Goal: Task Accomplishment & Management: Manage account settings

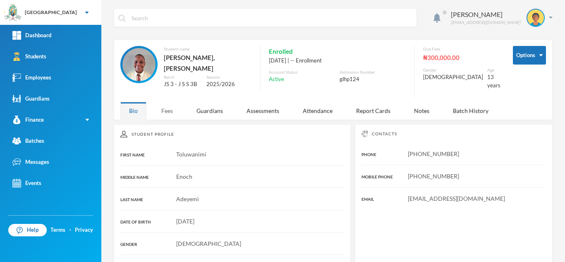
click at [175, 103] on div "Fees" at bounding box center [167, 111] width 29 height 18
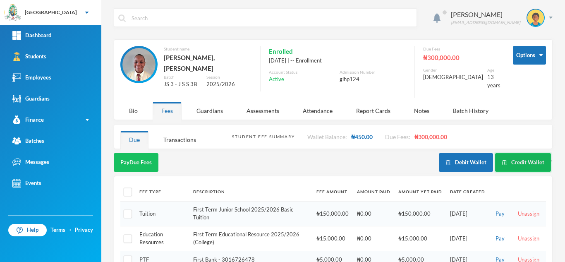
click at [505, 153] on button "Credit Wallet" at bounding box center [523, 162] width 56 height 19
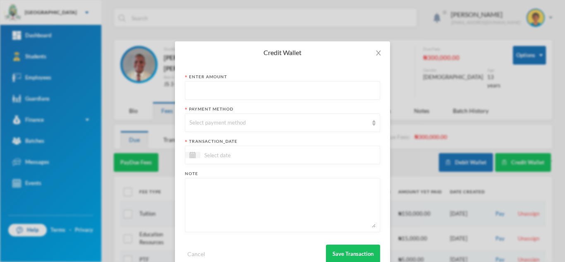
click at [199, 93] on input "text" at bounding box center [283, 91] width 186 height 19
type input "50000"
click at [198, 121] on div "Select payment method" at bounding box center [279, 123] width 179 height 8
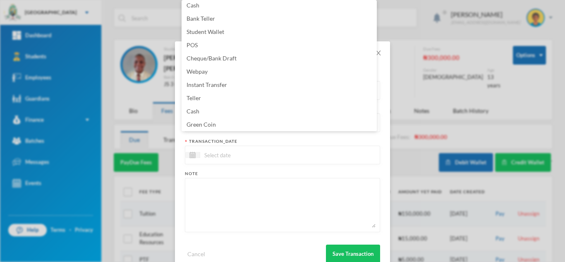
scroll to position [84, 0]
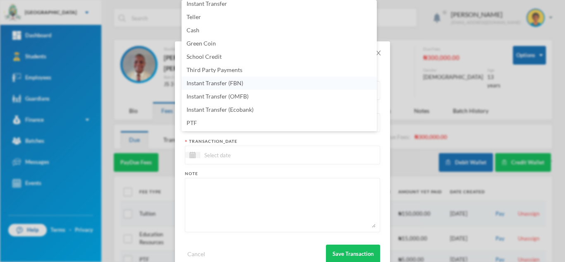
click at [256, 83] on li "Instant Transfer (FBN)" at bounding box center [279, 83] width 195 height 13
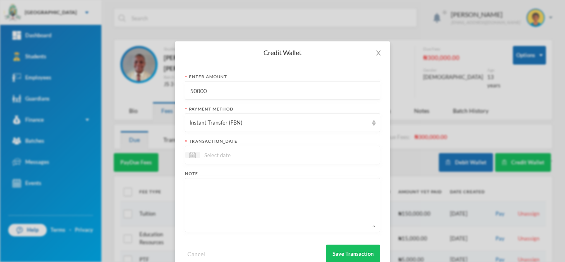
click at [265, 153] on div at bounding box center [282, 155] width 195 height 19
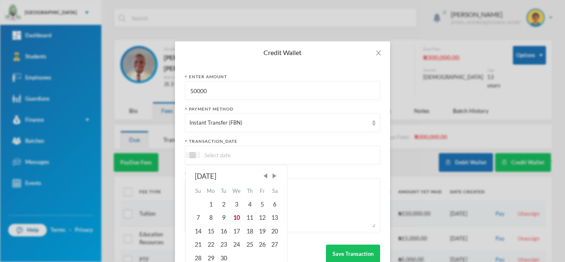
click at [232, 217] on div "10" at bounding box center [237, 217] width 14 height 13
type input "[DATE]"
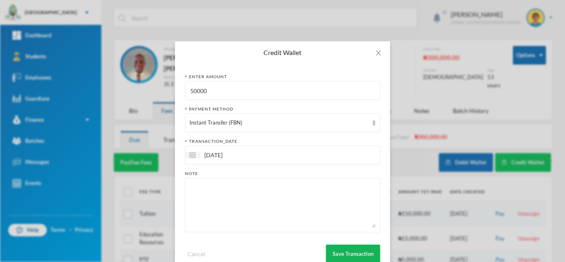
click at [339, 249] on button "Save Transaction" at bounding box center [353, 254] width 54 height 19
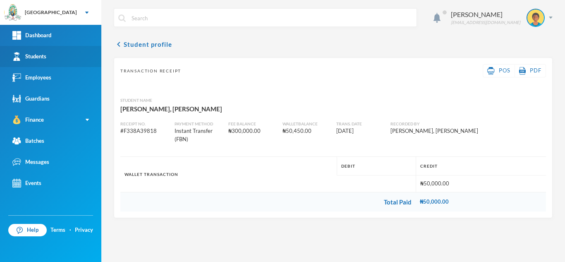
click at [46, 58] on div "Students" at bounding box center [29, 56] width 34 height 9
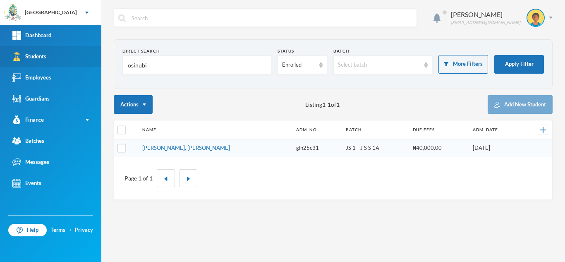
drag, startPoint x: 154, startPoint y: 65, endPoint x: 62, endPoint y: 70, distance: 91.6
click at [80, 60] on div "Greenland Hall Your Bluebic Account Greenland Hall Add a New School Dashboard S…" at bounding box center [282, 131] width 565 height 262
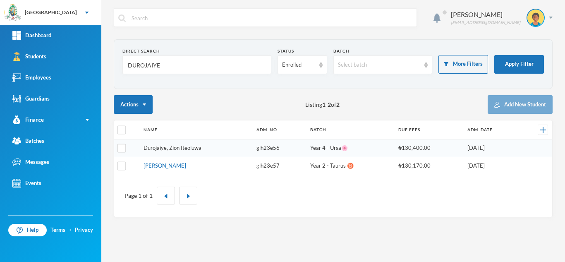
type input "DUROJAIYE"
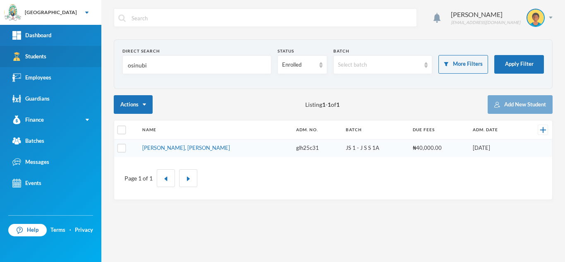
drag, startPoint x: 111, startPoint y: 60, endPoint x: 62, endPoint y: 49, distance: 49.9
click at [62, 49] on div "Greenland Hall Your Bluebic Account Greenland Hall Add a New School Dashboard S…" at bounding box center [282, 131] width 565 height 262
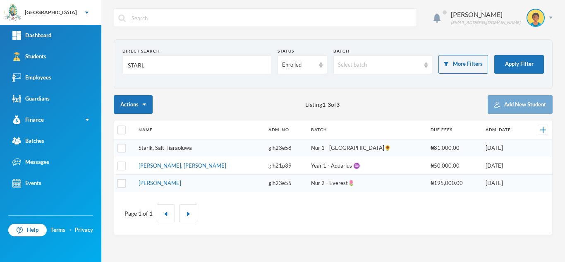
type input "STARL"
click at [157, 148] on link "Starlk, Salt Tiaraoluwa" at bounding box center [165, 147] width 53 height 7
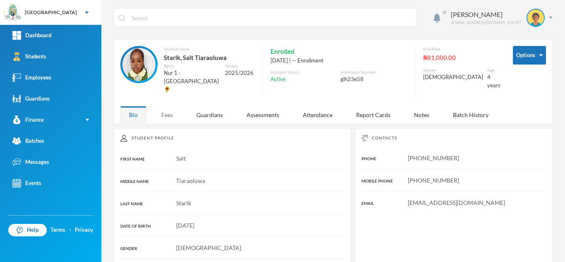
click at [169, 106] on div "Fees" at bounding box center [167, 115] width 29 height 18
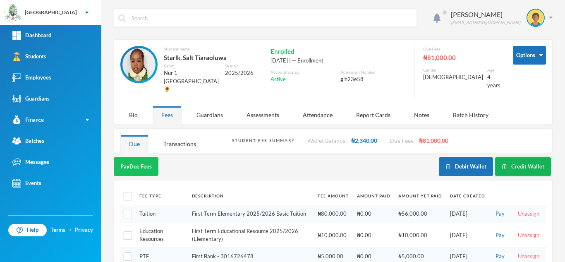
click at [510, 157] on button "Credit Wallet" at bounding box center [523, 166] width 56 height 19
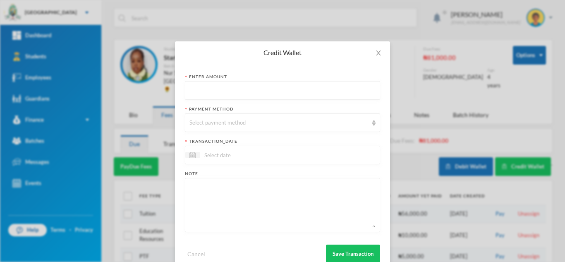
click at [275, 91] on input "text" at bounding box center [283, 91] width 186 height 19
type input "8300"
click at [262, 123] on div "Select payment method" at bounding box center [279, 123] width 179 height 8
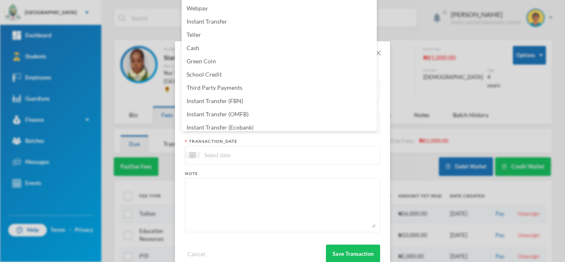
scroll to position [84, 0]
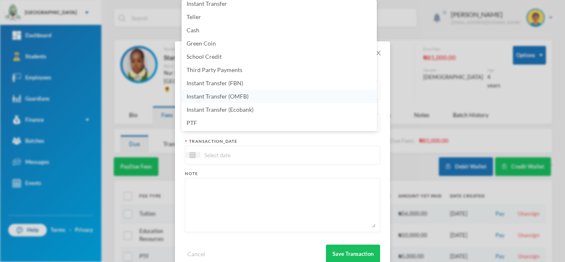
click at [287, 96] on li "Instant Transfer (OMFB)" at bounding box center [279, 96] width 195 height 13
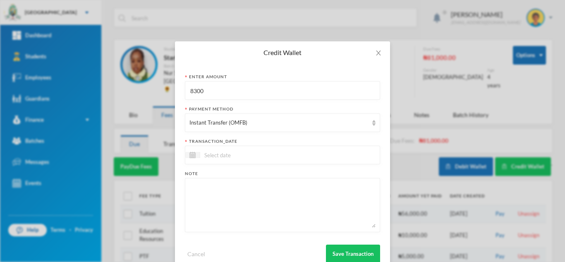
click at [266, 151] on div at bounding box center [282, 155] width 195 height 19
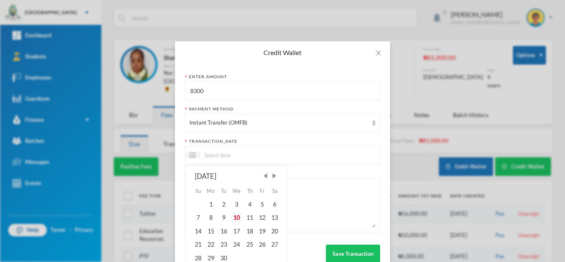
click at [231, 219] on div "10" at bounding box center [237, 217] width 14 height 13
type input "[DATE]"
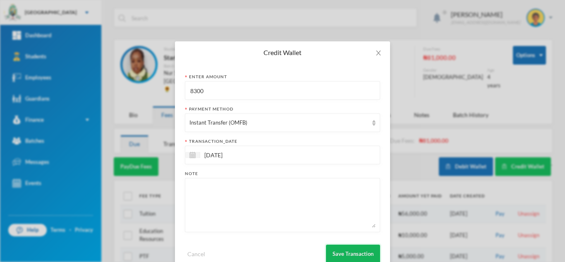
click at [336, 253] on button "Save Transaction" at bounding box center [353, 254] width 54 height 19
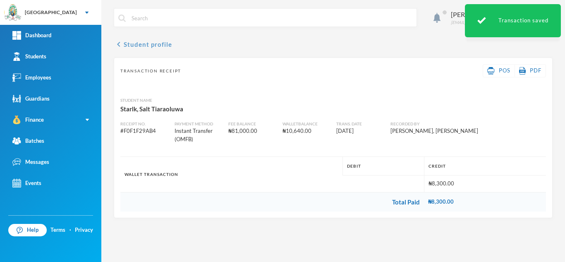
click at [149, 45] on button "chevron_left Student profile" at bounding box center [143, 44] width 58 height 10
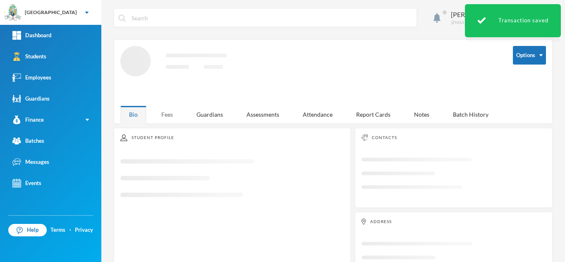
click at [167, 114] on div "Fees" at bounding box center [167, 115] width 29 height 18
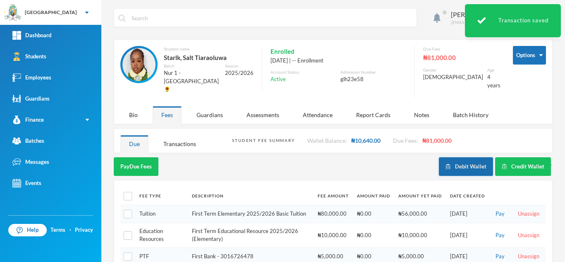
click at [457, 158] on button "Debit Wallet" at bounding box center [466, 166] width 54 height 19
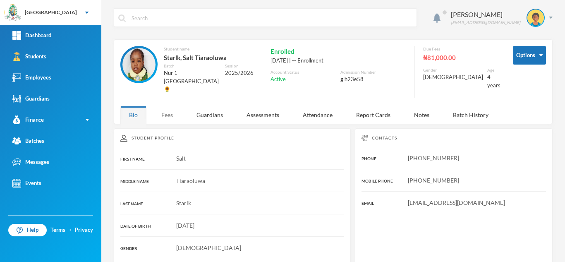
click at [172, 106] on div "Fees" at bounding box center [167, 115] width 29 height 18
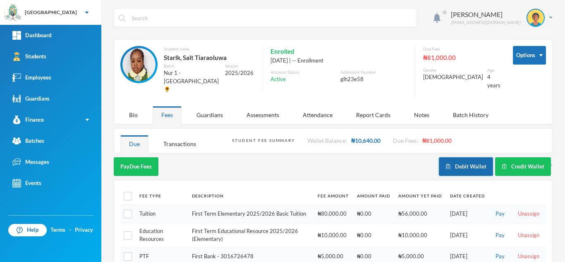
click at [451, 157] on button "Debit Wallet" at bounding box center [466, 166] width 54 height 19
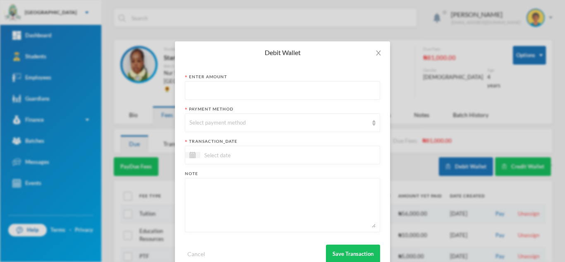
click at [284, 88] on input "text" at bounding box center [283, 91] width 186 height 19
type input "8300"
click at [276, 121] on div "Select payment method" at bounding box center [279, 123] width 179 height 8
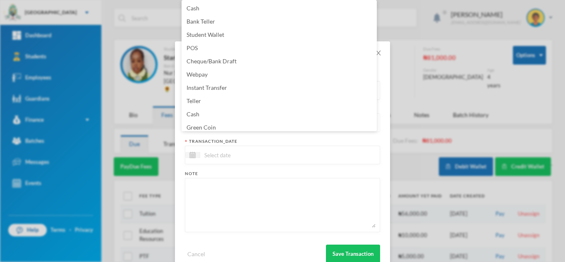
scroll to position [3, 0]
click at [273, 120] on li "Green Coin" at bounding box center [279, 124] width 195 height 13
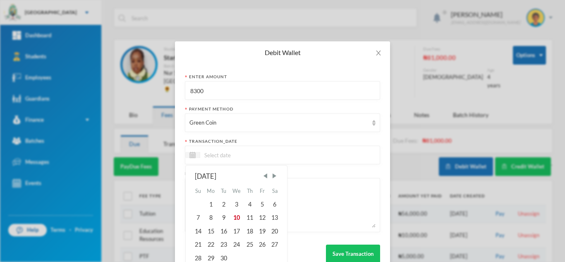
click at [257, 152] on input at bounding box center [235, 155] width 70 height 10
click at [236, 216] on div "10" at bounding box center [237, 217] width 14 height 13
type input "[DATE]"
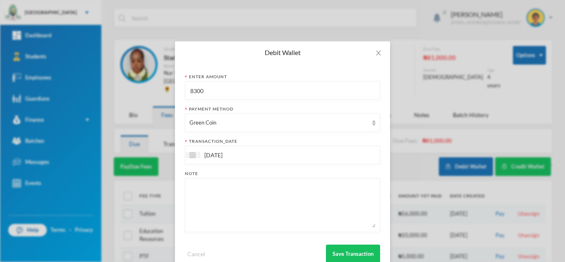
click at [238, 203] on textarea at bounding box center [283, 204] width 186 height 45
type textarea "2D, 2B-1, Numeracy, coloring, literacy"
click at [342, 251] on button "Save Transaction" at bounding box center [353, 254] width 54 height 19
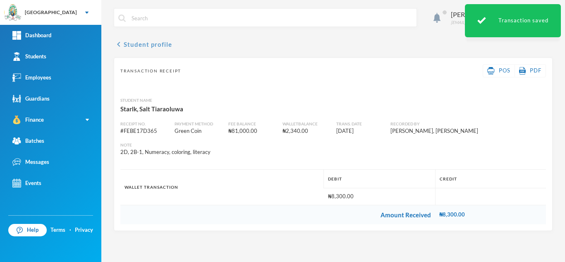
click at [141, 44] on button "chevron_left Student profile" at bounding box center [143, 44] width 58 height 10
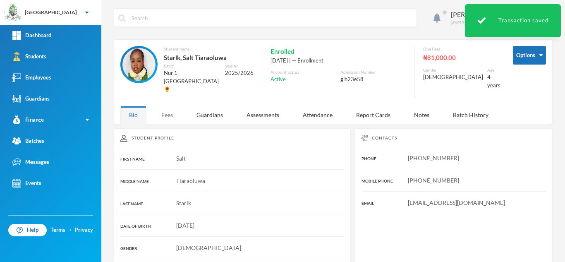
click at [170, 113] on div "Fees" at bounding box center [167, 115] width 29 height 18
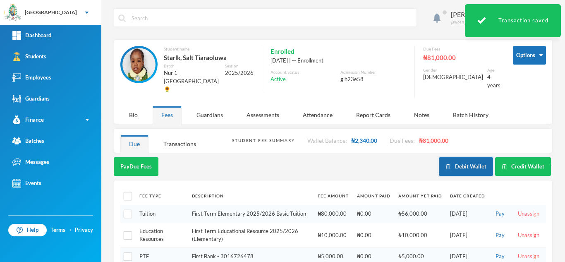
click at [472, 157] on button "Debit Wallet" at bounding box center [466, 166] width 54 height 19
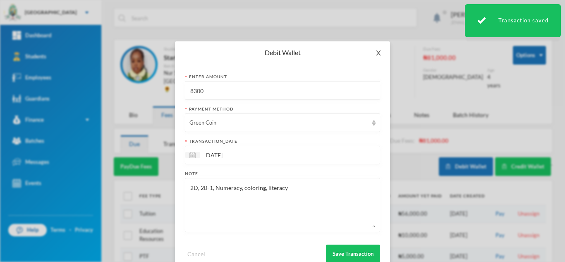
click at [375, 53] on icon "icon: close" at bounding box center [378, 53] width 7 height 7
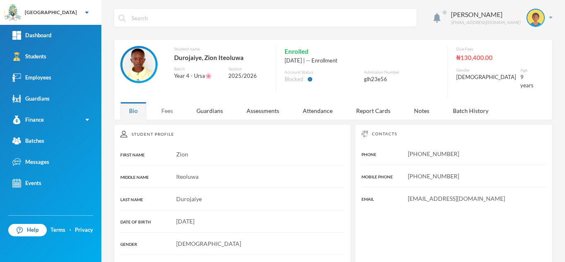
click at [170, 104] on div "Fees" at bounding box center [167, 111] width 29 height 18
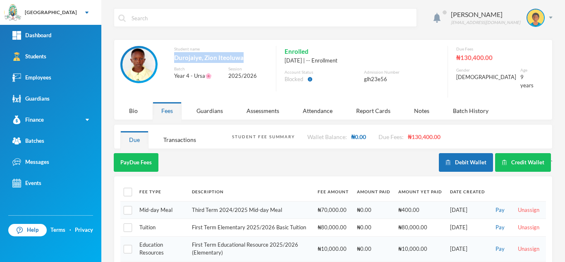
drag, startPoint x: 249, startPoint y: 60, endPoint x: 170, endPoint y: 57, distance: 79.5
click at [170, 57] on div "Student name [PERSON_NAME], Zion Iteoluwa Batch Year 4 - Ursa🌸 Session 2025/2026" at bounding box center [193, 69] width 147 height 46
copy div "Durojaiye, Zion Iteoluwa"
click at [127, 188] on input "checkbox" at bounding box center [128, 192] width 9 height 9
checkbox input "true"
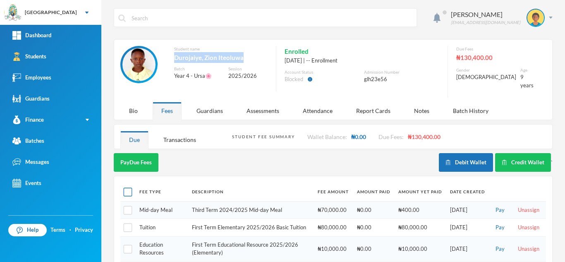
checkbox input "true"
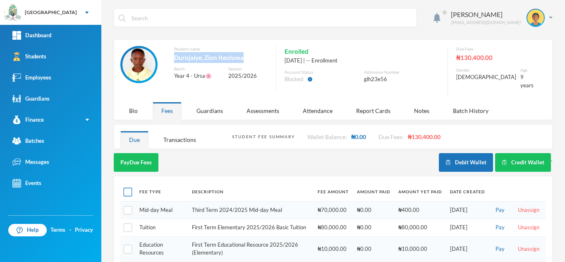
checkbox input "true"
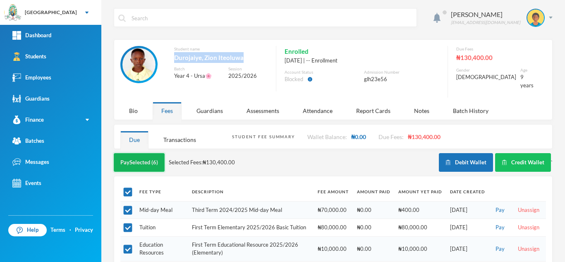
click at [136, 156] on button "Pay Selected (6)" at bounding box center [139, 162] width 51 height 19
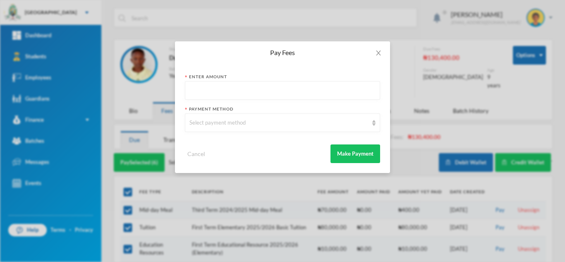
click at [234, 89] on input "text" at bounding box center [283, 91] width 186 height 19
type input "400"
click at [231, 125] on div "Select payment method" at bounding box center [279, 123] width 179 height 8
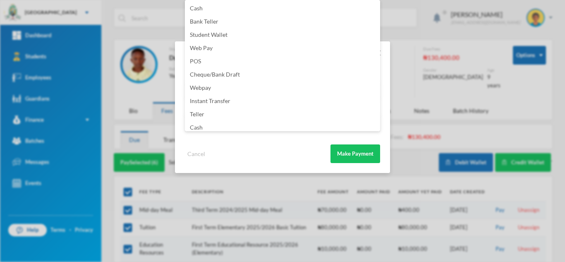
click at [402, 72] on div "Pay Fees Enter Amount 400 Payment Method Select payment method Cancel Make Paym…" at bounding box center [282, 131] width 565 height 262
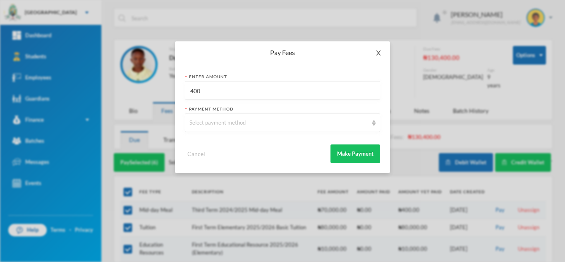
click at [379, 51] on icon "icon: close" at bounding box center [378, 53] width 7 height 7
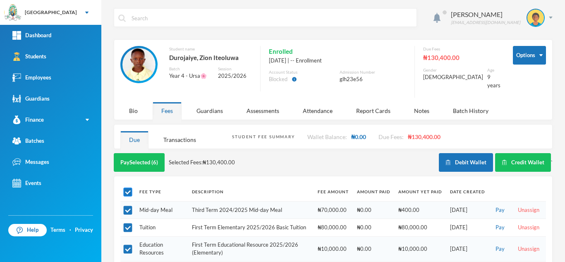
click at [126, 188] on input "checkbox" at bounding box center [128, 192] width 9 height 9
checkbox input "false"
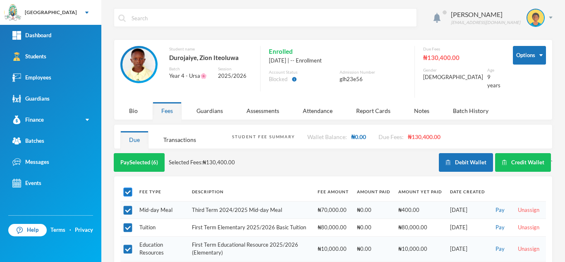
checkbox input "false"
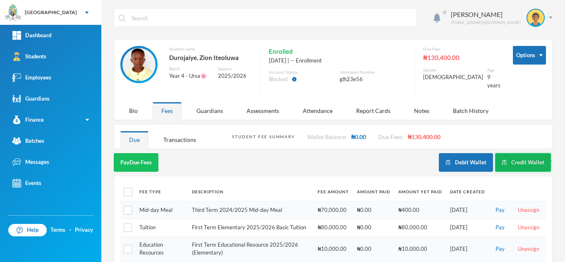
click at [504, 162] on button "Credit Wallet" at bounding box center [523, 162] width 56 height 19
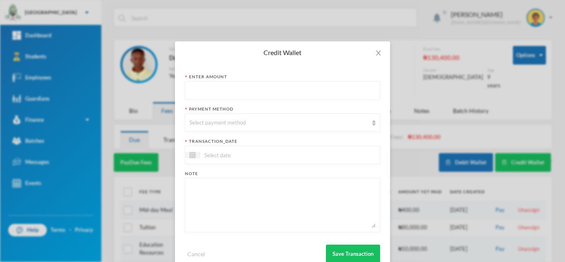
click at [298, 90] on input "text" at bounding box center [283, 91] width 186 height 19
type input "400"
click at [280, 121] on div "Select payment method" at bounding box center [279, 123] width 179 height 8
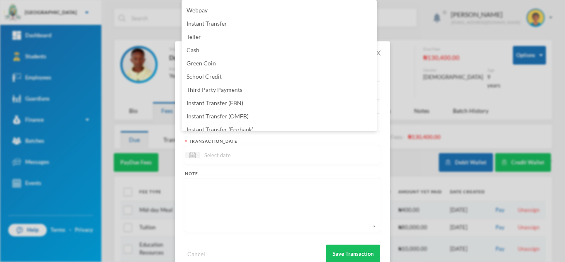
scroll to position [84, 0]
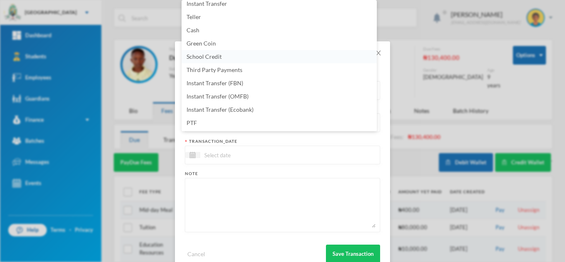
click at [222, 55] on li "School Credit" at bounding box center [279, 56] width 195 height 13
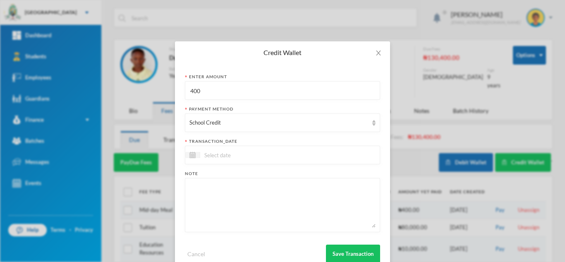
click at [239, 154] on input at bounding box center [235, 155] width 70 height 10
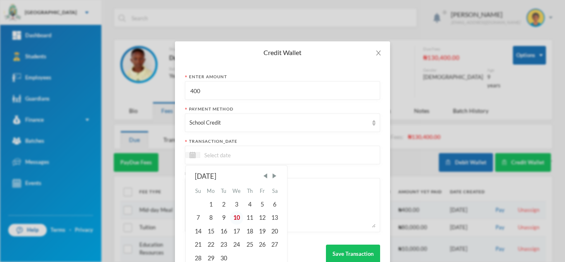
click at [239, 217] on div "10" at bounding box center [237, 217] width 14 height 13
type input "[DATE]"
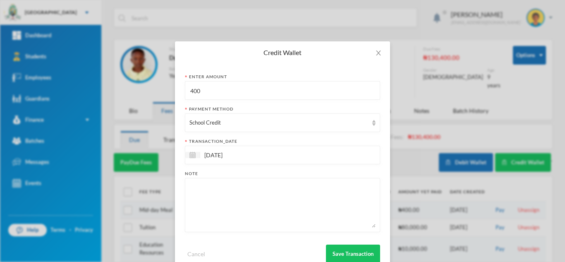
click at [239, 200] on textarea at bounding box center [283, 204] width 186 height 45
click at [217, 200] on textarea at bounding box center [283, 204] width 186 height 45
paste textarea "Starlk, Salt Tiaraoluwa"
type textarea "Starlk, Salt Tiaraoluwa's wallet"
click at [342, 250] on button "Save Transaction" at bounding box center [353, 254] width 54 height 19
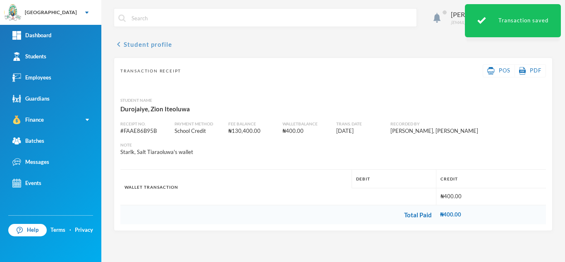
click at [155, 44] on button "chevron_left Student profile" at bounding box center [143, 44] width 58 height 10
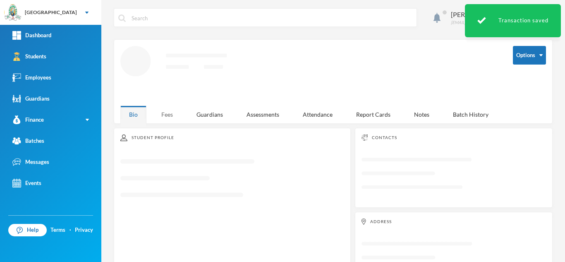
click at [166, 117] on div "Fees" at bounding box center [167, 115] width 29 height 18
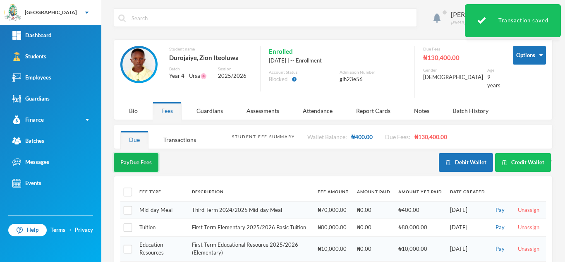
click at [145, 153] on button "Pay Due Fees" at bounding box center [136, 162] width 45 height 19
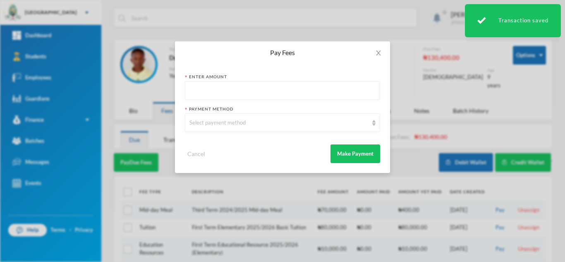
click at [242, 95] on input "text" at bounding box center [283, 91] width 186 height 19
type input "400"
click at [235, 125] on div "Select payment method" at bounding box center [279, 123] width 179 height 8
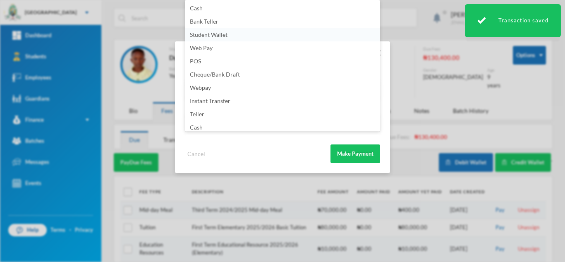
click at [221, 32] on span "Student Wallet" at bounding box center [209, 34] width 38 height 7
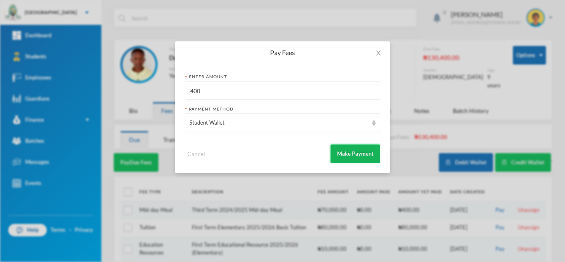
click at [341, 149] on button "Make Payment" at bounding box center [356, 153] width 50 height 19
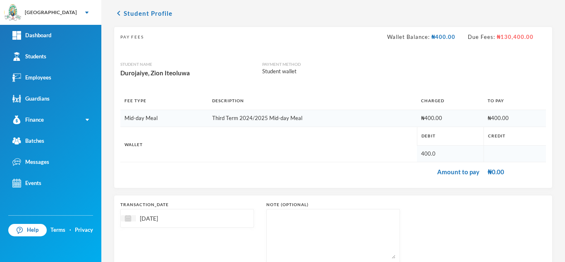
scroll to position [89, 0]
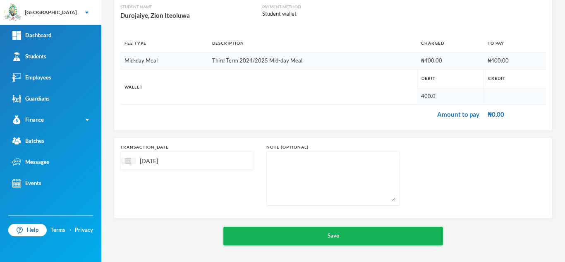
click at [338, 237] on button "Save" at bounding box center [333, 236] width 220 height 19
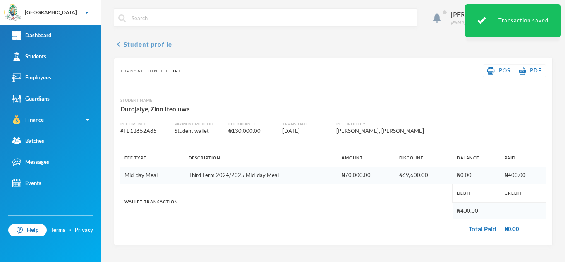
click at [141, 41] on button "chevron_left Student profile" at bounding box center [143, 44] width 58 height 10
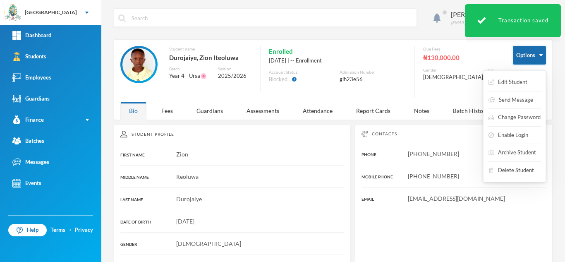
click at [522, 58] on button "Options" at bounding box center [529, 55] width 33 height 19
click at [500, 131] on button "Enable Login" at bounding box center [508, 135] width 41 height 15
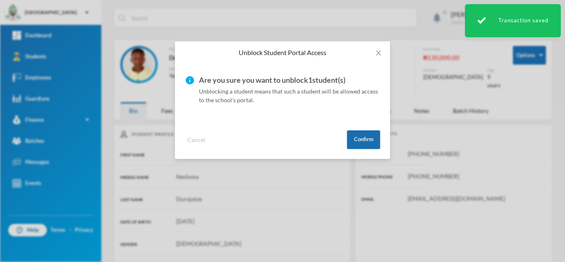
click at [372, 141] on button "Confirm" at bounding box center [363, 139] width 33 height 19
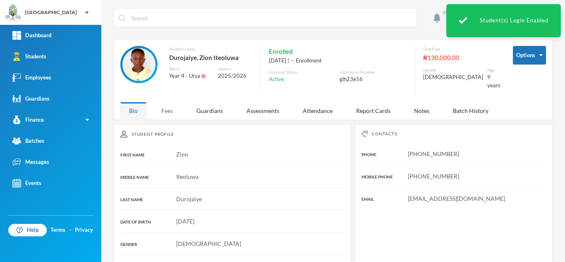
click at [168, 106] on div "Fees" at bounding box center [167, 111] width 29 height 18
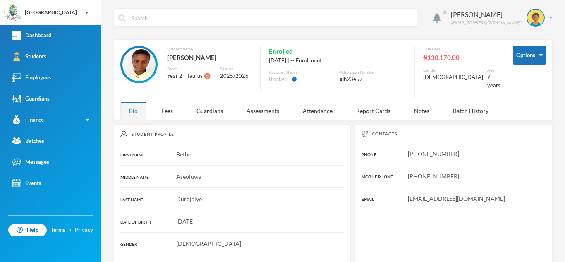
drag, startPoint x: 248, startPoint y: 56, endPoint x: 169, endPoint y: 60, distance: 79.1
click at [169, 60] on div "Durojaiye, Bethel Aseoluwa" at bounding box center [209, 57] width 85 height 11
copy div "Durojaiye, Bethel Aseoluwa"
click at [163, 102] on div "Fees" at bounding box center [167, 111] width 29 height 18
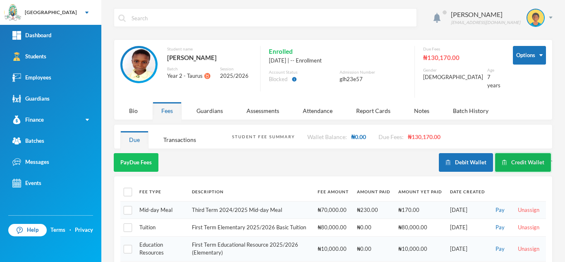
click at [509, 157] on button "Credit Wallet" at bounding box center [523, 162] width 56 height 19
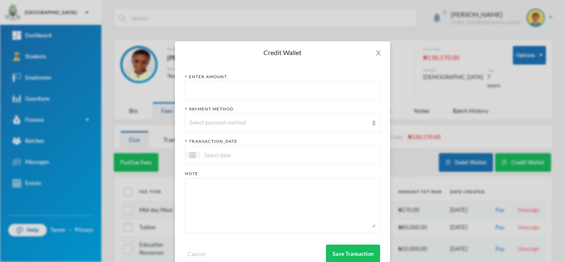
click at [287, 95] on input "text" at bounding box center [283, 91] width 186 height 19
type input "170"
click at [280, 120] on div "Select payment method" at bounding box center [279, 123] width 179 height 8
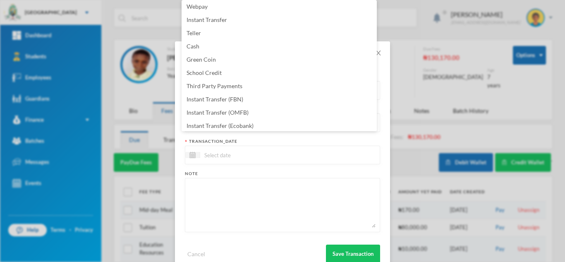
scroll to position [84, 0]
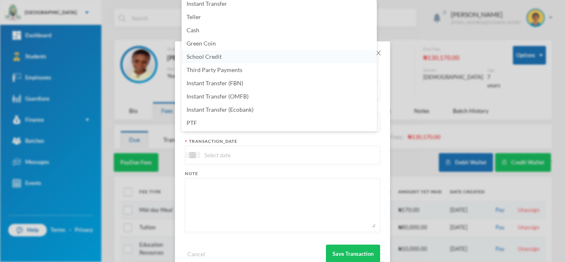
click at [245, 55] on li "School Credit" at bounding box center [279, 56] width 195 height 13
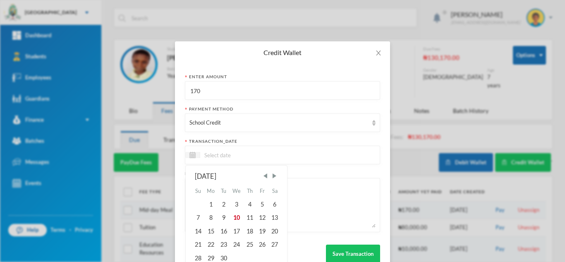
click at [230, 154] on input at bounding box center [235, 155] width 70 height 10
click at [234, 214] on div "10" at bounding box center [237, 217] width 14 height 13
type input "[DATE]"
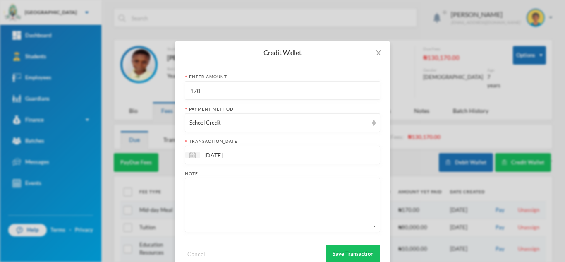
click at [234, 214] on textarea at bounding box center [283, 204] width 186 height 45
paste textarea "Starlk, Salt Tiaraoluwa"
type textarea "Starlk, Salt Tiaraoluwa's wallet"
click at [353, 252] on button "Save Transaction" at bounding box center [353, 254] width 54 height 19
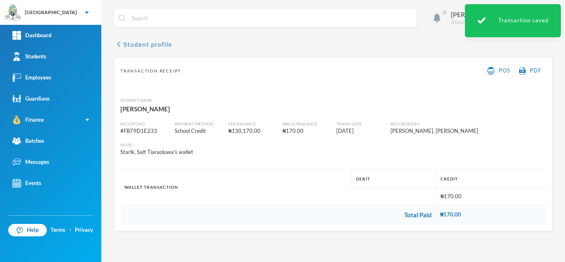
click at [156, 46] on button "chevron_left Student profile" at bounding box center [143, 44] width 58 height 10
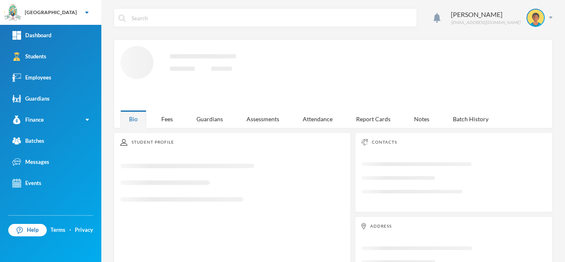
click at [451, 159] on icon "Loading interface..." at bounding box center [454, 181] width 185 height 46
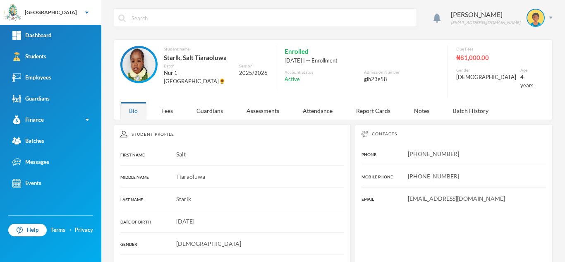
click at [170, 114] on div "Aderogba Olumide [EMAIL_ADDRESS][DOMAIN_NAME] Student name Starlk, Salt Tiaraol…" at bounding box center [333, 131] width 464 height 262
click at [167, 103] on div "Fees" at bounding box center [167, 111] width 29 height 18
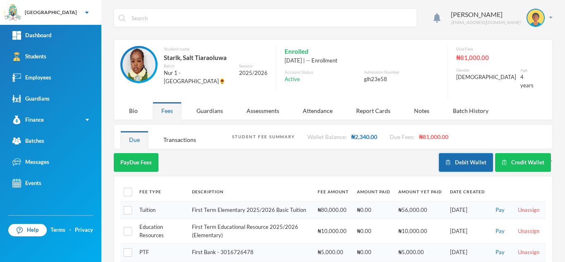
click at [451, 160] on button "Debit Wallet" at bounding box center [466, 162] width 54 height 19
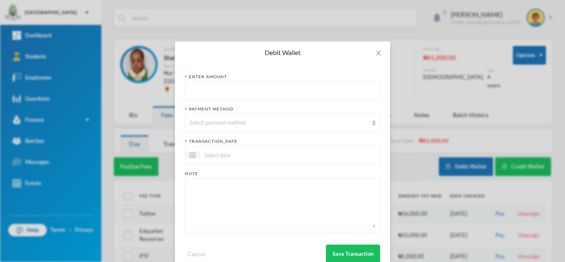
click at [288, 94] on input "text" at bounding box center [283, 91] width 186 height 19
type input "400"
click at [238, 127] on div "Select payment method" at bounding box center [282, 122] width 195 height 19
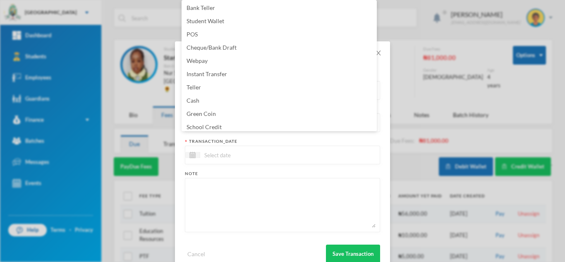
scroll to position [19, 0]
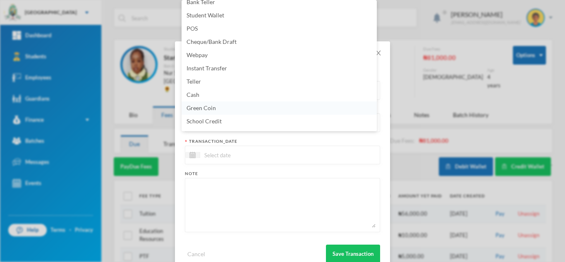
click at [283, 108] on li "Green Coin" at bounding box center [279, 107] width 195 height 13
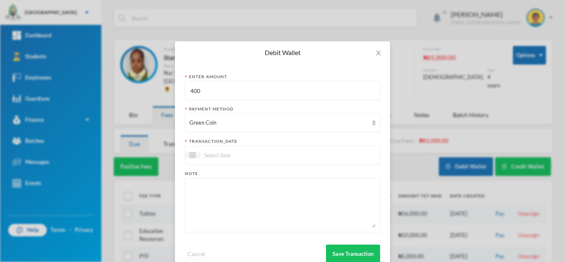
click at [234, 158] on input at bounding box center [235, 155] width 70 height 10
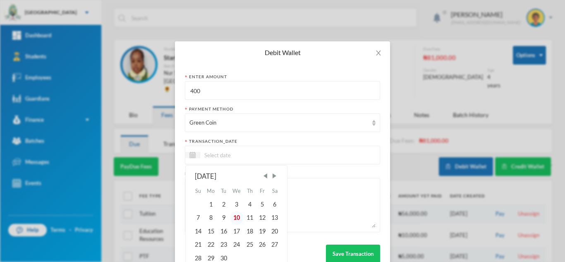
click at [233, 218] on div "10" at bounding box center [237, 217] width 14 height 13
type input "[DATE]"
click at [301, 194] on textarea at bounding box center [283, 204] width 186 height 45
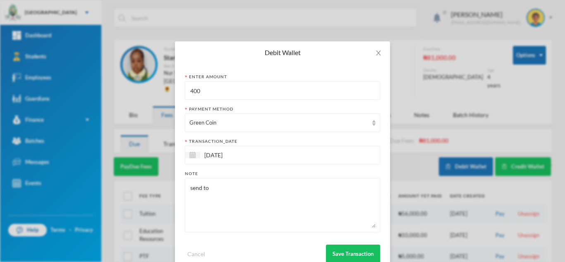
paste textarea "Durojaiye, Zion Iteoluwa"
type textarea "send to [GEOGRAPHIC_DATA], [PERSON_NAME]'s wallet"
click at [335, 250] on button "Save Transaction" at bounding box center [353, 254] width 54 height 19
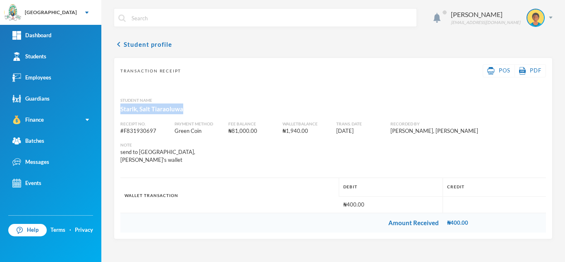
drag, startPoint x: 196, startPoint y: 111, endPoint x: 109, endPoint y: 109, distance: 86.5
click at [109, 109] on div "Aderogba Olumide [EMAIL_ADDRESS][DOMAIN_NAME] chevron_left Student profile Tran…" at bounding box center [333, 131] width 464 height 262
copy div "Starlk, Salt Tiaraoluwa"
click at [128, 45] on button "chevron_left Student profile" at bounding box center [143, 44] width 58 height 10
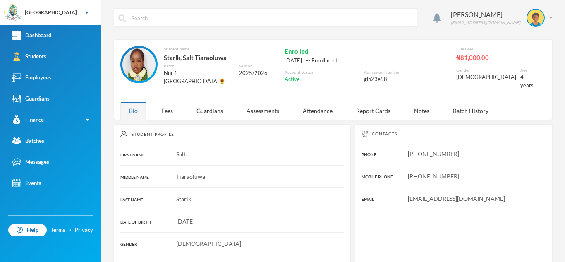
click at [167, 115] on div "Aderogba Olumide olumide.aderogba@greenlandhall.org Student name Starlk, Salt T…" at bounding box center [333, 131] width 464 height 262
click at [166, 102] on div "Fees" at bounding box center [167, 111] width 29 height 18
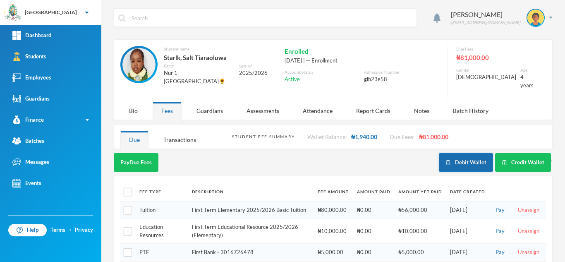
click at [464, 154] on button "Debit Wallet" at bounding box center [466, 162] width 54 height 19
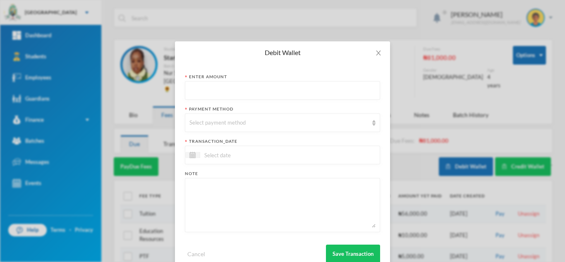
click at [286, 89] on input "text" at bounding box center [283, 91] width 186 height 19
type input "170"
click at [249, 208] on textarea at bounding box center [283, 204] width 186 height 45
paste textarea "[PERSON_NAME]"
type textarea "Durojaiye, Bethel Aseoluwa's wallet"
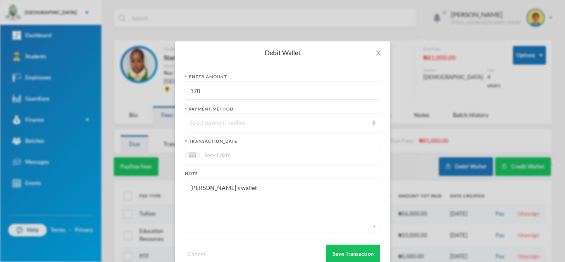
click at [224, 126] on div "Select payment method" at bounding box center [279, 123] width 179 height 8
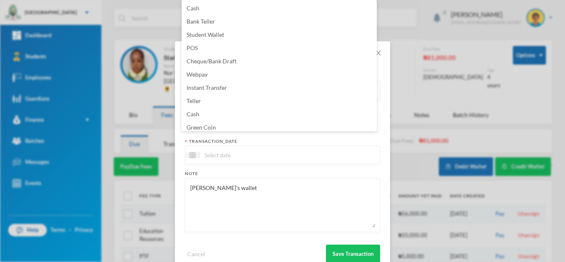
scroll to position [3, 0]
click at [224, 126] on li "Green Coin" at bounding box center [279, 124] width 195 height 13
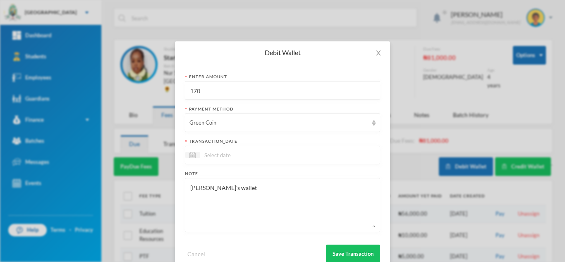
click at [216, 156] on input at bounding box center [235, 155] width 70 height 10
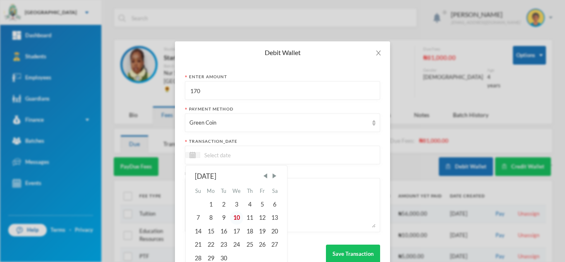
click at [231, 218] on div "10" at bounding box center [237, 217] width 14 height 13
type input "[DATE]"
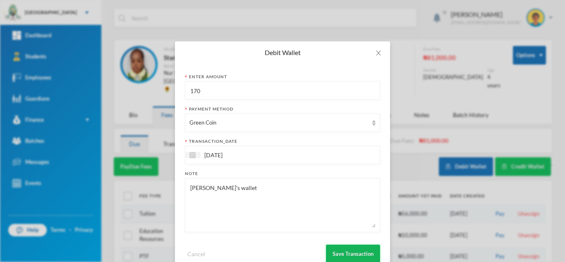
click at [337, 249] on button "Save Transaction" at bounding box center [353, 254] width 54 height 19
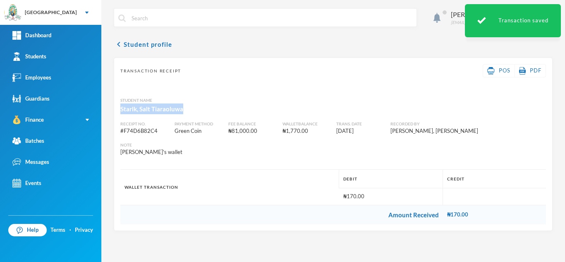
drag, startPoint x: 187, startPoint y: 110, endPoint x: 113, endPoint y: 110, distance: 74.5
click at [113, 110] on div "Aderogba Olumide olumide.aderogba@greenlandhall.org chevron_left Student profil…" at bounding box center [333, 131] width 464 height 262
copy div "Starlk, Salt Tiaraoluwa"
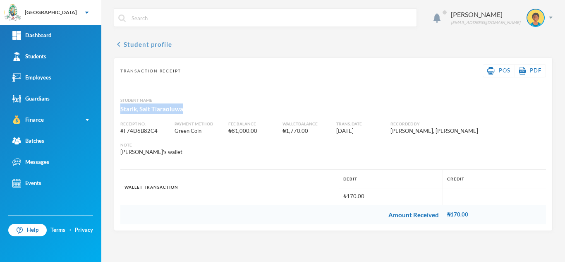
click at [154, 41] on button "chevron_left Student profile" at bounding box center [143, 44] width 58 height 10
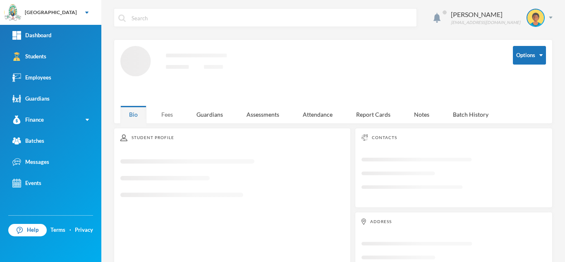
click at [163, 110] on div "Fees" at bounding box center [167, 115] width 29 height 18
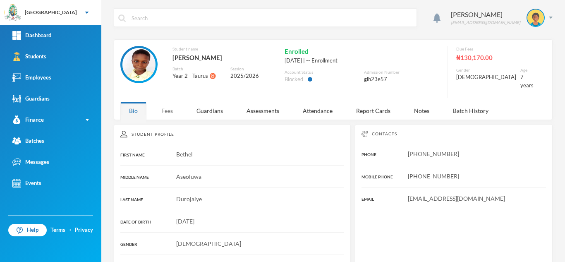
click at [170, 102] on div "Fees" at bounding box center [167, 111] width 29 height 18
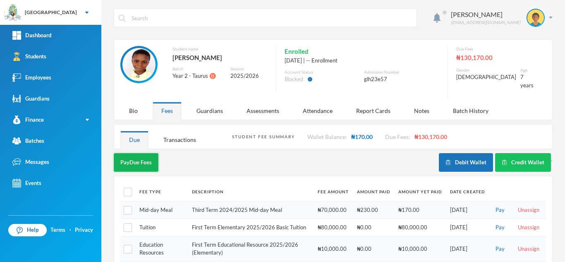
click at [136, 153] on button "Pay Due Fees" at bounding box center [136, 162] width 45 height 19
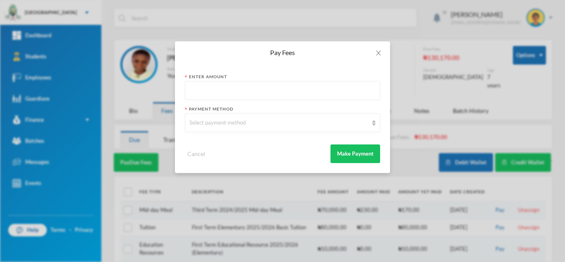
click at [196, 88] on input "text" at bounding box center [283, 91] width 186 height 19
type input "170"
click at [199, 124] on div "Select payment method" at bounding box center [279, 123] width 179 height 8
click at [407, 39] on div "Pay Fees Enter Amount 170 Payment Method Select payment method Cancel Make Paym…" at bounding box center [282, 131] width 565 height 262
click at [381, 52] on icon "icon: close" at bounding box center [378, 53] width 7 height 7
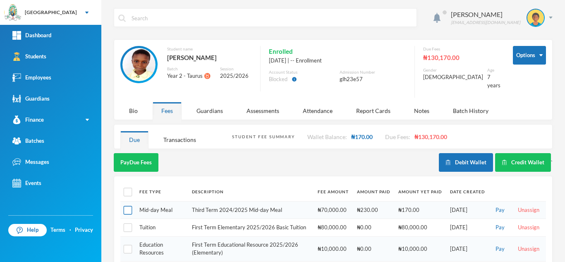
click at [125, 206] on input "checkbox" at bounding box center [128, 210] width 9 height 9
checkbox input "true"
click at [135, 155] on button "Pay Selected (1)" at bounding box center [139, 162] width 51 height 19
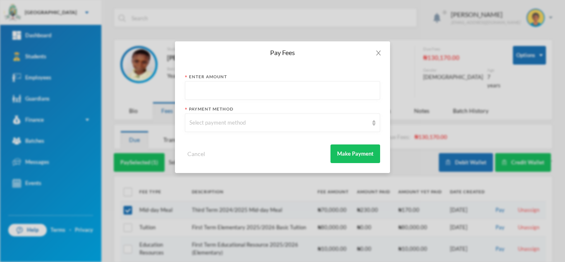
click at [214, 91] on input "text" at bounding box center [283, 91] width 186 height 19
type input "170"
click at [211, 122] on div "Select payment method" at bounding box center [279, 123] width 179 height 8
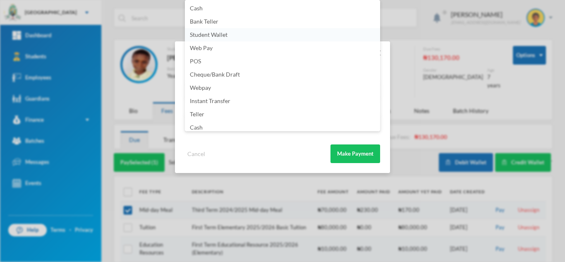
click at [208, 30] on li "Student Wallet" at bounding box center [282, 34] width 195 height 13
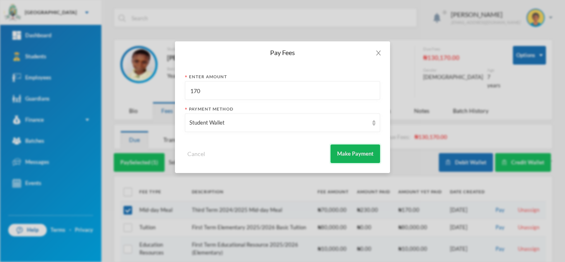
click at [340, 155] on button "Make Payment" at bounding box center [356, 153] width 50 height 19
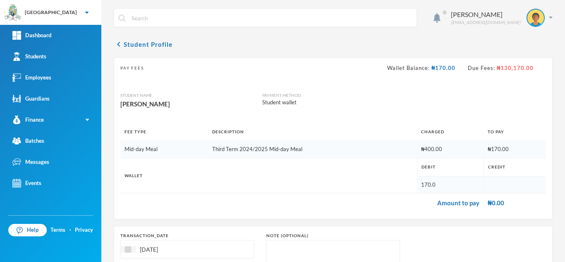
scroll to position [89, 0]
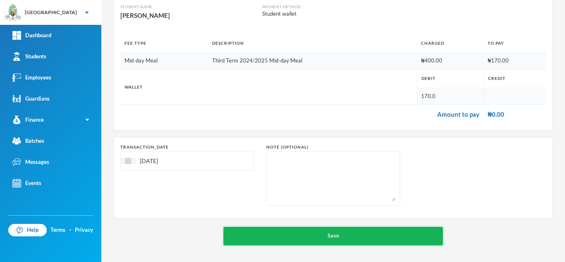
click at [331, 236] on button "Save" at bounding box center [333, 236] width 220 height 19
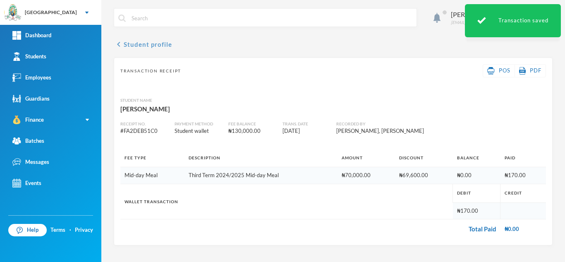
click at [142, 46] on button "chevron_left Student profile" at bounding box center [143, 44] width 58 height 10
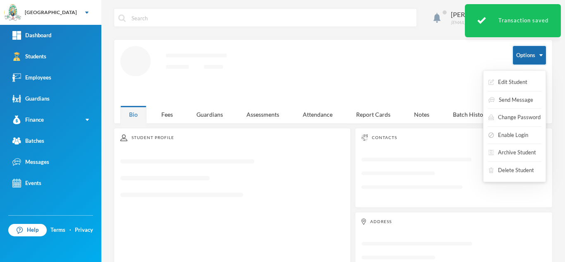
click at [513, 55] on button "Options" at bounding box center [529, 55] width 33 height 19
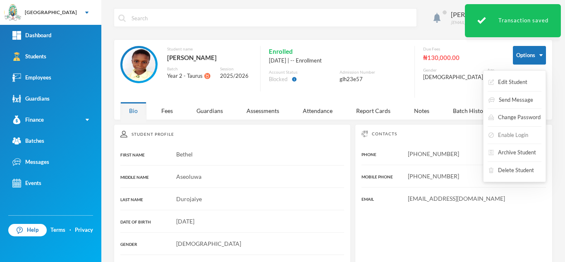
click at [499, 137] on button "Enable Login" at bounding box center [508, 135] width 41 height 15
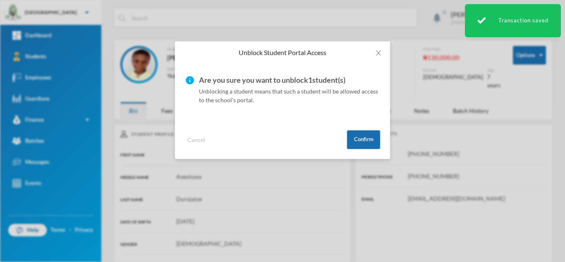
click at [365, 138] on button "Confirm" at bounding box center [363, 139] width 33 height 19
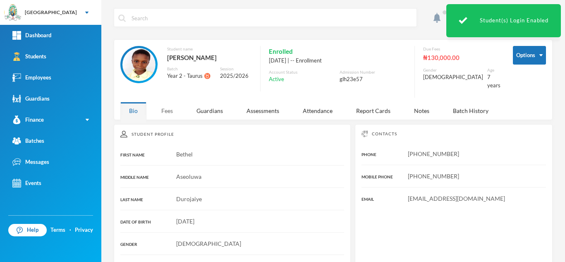
click at [162, 102] on div "Fees" at bounding box center [167, 111] width 29 height 18
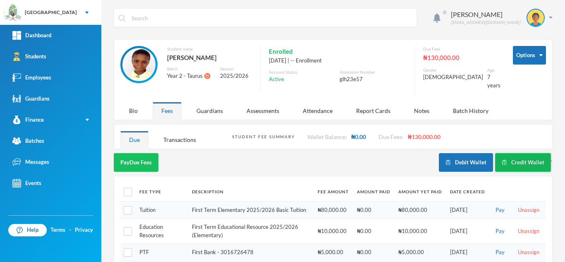
click at [505, 158] on button "Credit Wallet" at bounding box center [523, 162] width 56 height 19
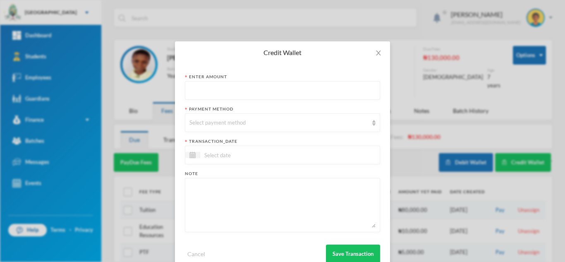
click at [303, 94] on input "text" at bounding box center [283, 91] width 186 height 19
type input "84850"
click at [288, 122] on div "Select payment method" at bounding box center [279, 123] width 179 height 8
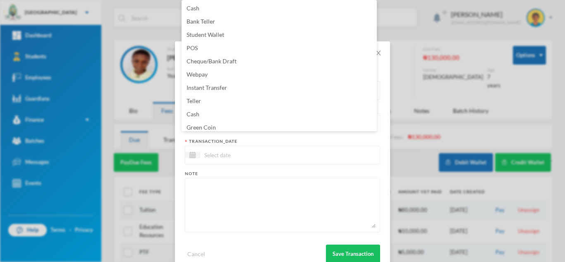
scroll to position [3, 0]
click at [286, 171] on div "Note" at bounding box center [282, 173] width 195 height 6
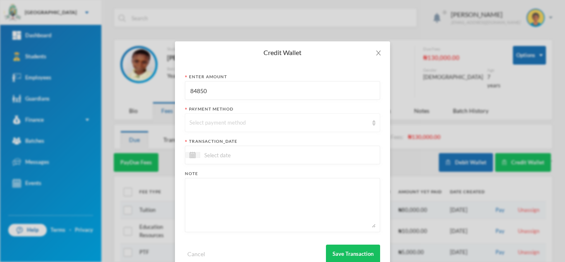
click at [235, 120] on div "Select payment method" at bounding box center [279, 123] width 179 height 8
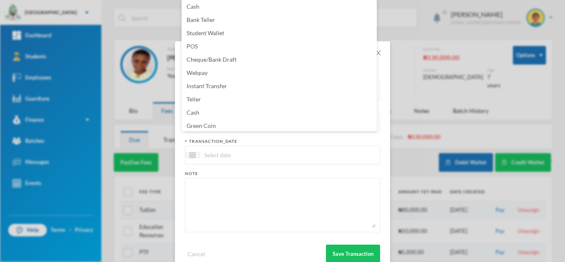
scroll to position [84, 0]
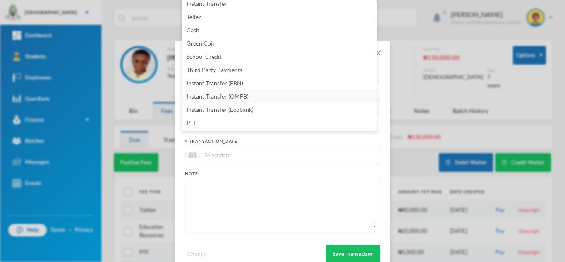
click at [265, 94] on li "Instant Transfer (OMFB)" at bounding box center [279, 96] width 195 height 13
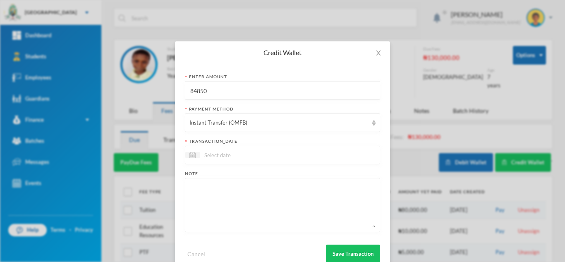
click at [258, 152] on input at bounding box center [235, 155] width 70 height 10
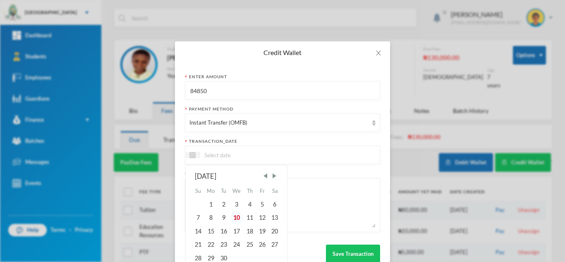
click at [237, 216] on div "10" at bounding box center [237, 217] width 14 height 13
type input "[DATE]"
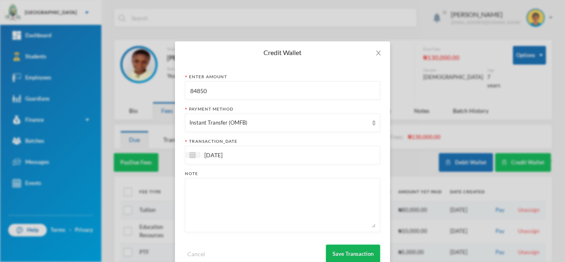
click at [337, 252] on button "Save Transaction" at bounding box center [353, 254] width 54 height 19
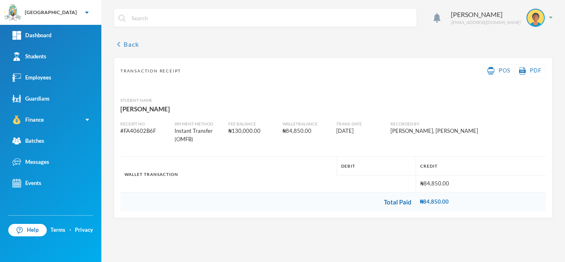
click at [133, 44] on button "chevron_left Back" at bounding box center [126, 44] width 25 height 10
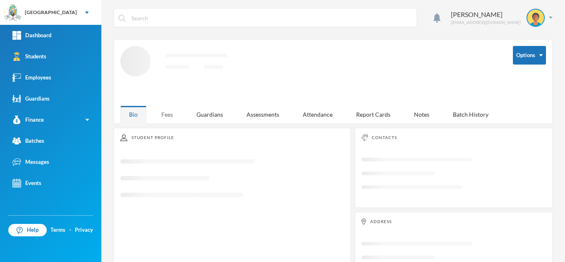
click at [173, 108] on div "Fees" at bounding box center [167, 115] width 29 height 18
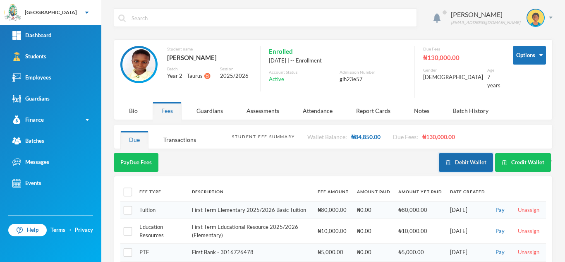
click at [469, 153] on button "Debit Wallet" at bounding box center [466, 162] width 54 height 19
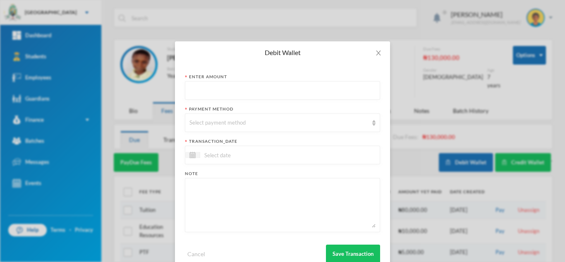
click at [258, 91] on input "text" at bounding box center [283, 91] width 186 height 19
type input "84850"
click at [240, 130] on div "Select payment method" at bounding box center [282, 122] width 195 height 19
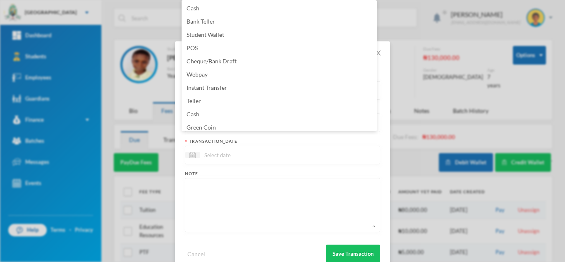
scroll to position [15, 0]
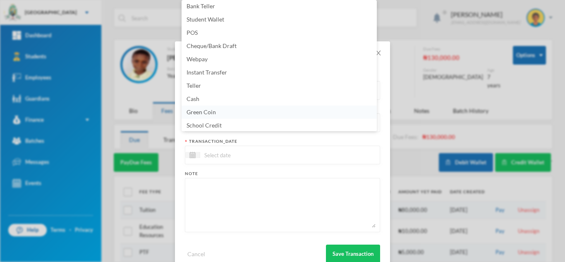
click at [229, 113] on li "Green Coin" at bounding box center [279, 112] width 195 height 13
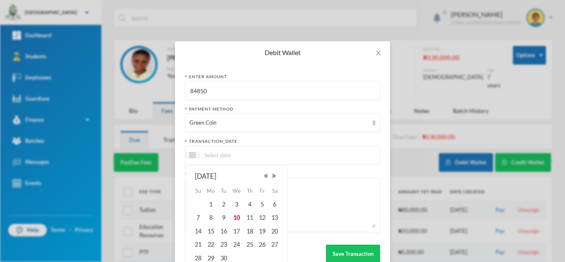
click at [216, 158] on input at bounding box center [235, 155] width 70 height 10
click at [237, 219] on div "10" at bounding box center [237, 217] width 14 height 13
type input "[DATE]"
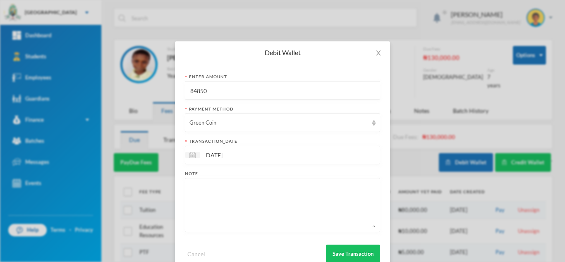
click at [239, 212] on textarea at bounding box center [283, 204] width 186 height 45
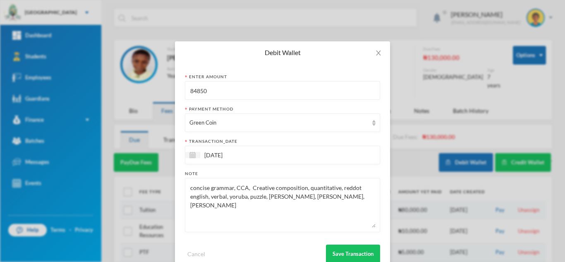
click at [190, 204] on textarea "concise grammar, CCA, Creative composition, quantitative, reddot english, verba…" at bounding box center [283, 204] width 186 height 45
click at [219, 209] on textarea "concise grammar, CCA, Creative composition, quantitative, reddot english, verba…" at bounding box center [283, 204] width 186 height 45
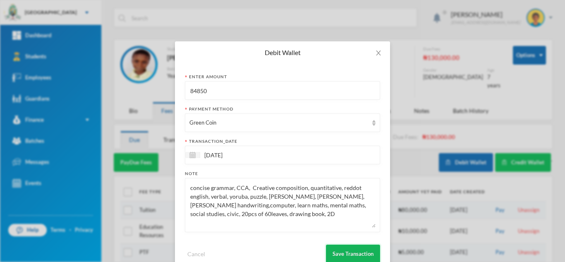
type textarea "concise grammar, CCA, Creative composition, quantitative, reddot english, verba…"
click at [357, 254] on button "Save Transaction" at bounding box center [353, 254] width 54 height 19
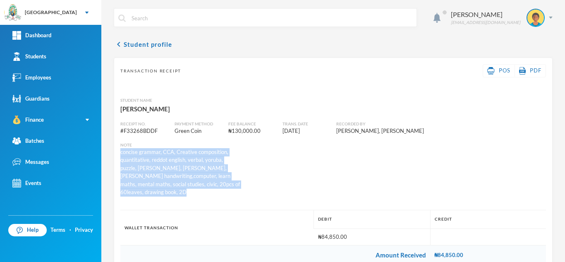
drag, startPoint x: 358, startPoint y: 198, endPoint x: 334, endPoint y: 156, distance: 49.0
click at [334, 156] on div "Transaction Receipt POS PDF Student Name [PERSON_NAME] Receipt No. # F33268BDDF…" at bounding box center [333, 165] width 439 height 214
click at [240, 193] on div "concise grammar, CCA, Creative composition, quantitative, reddot english, verba…" at bounding box center [180, 172] width 120 height 48
drag, startPoint x: 357, startPoint y: 193, endPoint x: 334, endPoint y: 154, distance: 45.1
click at [240, 154] on div "concise grammar, CCA, Creative composition, quantitative, reddot english, verba…" at bounding box center [180, 172] width 120 height 48
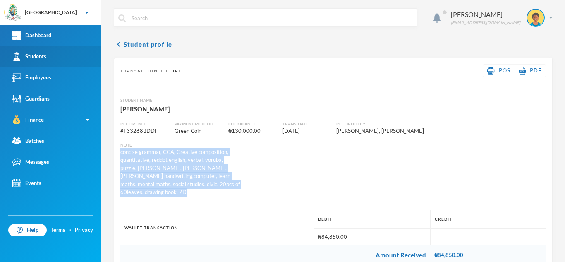
click at [65, 53] on link "Students" at bounding box center [50, 56] width 101 height 21
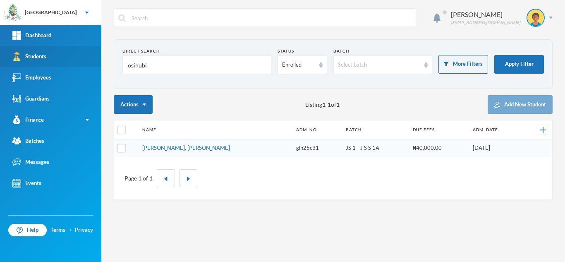
drag, startPoint x: 160, startPoint y: 67, endPoint x: 90, endPoint y: 57, distance: 71.2
click at [90, 57] on div "Greenland Hall Your Bluebic Account Greenland Hall Add a New School Dashboard S…" at bounding box center [282, 131] width 565 height 262
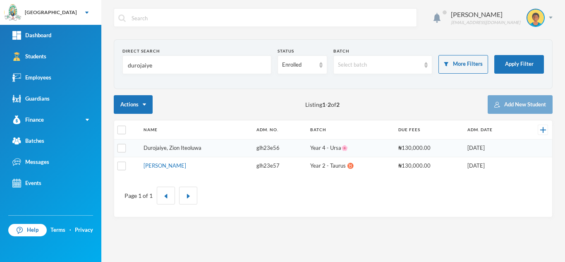
type input "durojaiye"
click at [178, 148] on link "Durojaiye, Zion Iteoluwa" at bounding box center [173, 147] width 58 height 7
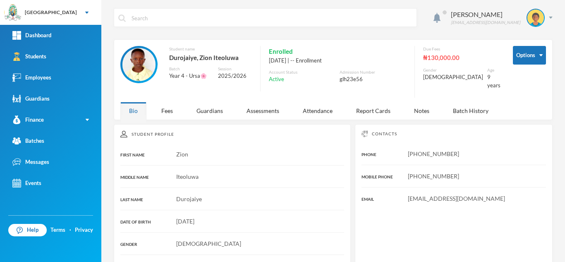
click at [168, 116] on div "Aderogba Olumide [EMAIL_ADDRESS][DOMAIN_NAME] Options Student name [PERSON_NAME…" at bounding box center [333, 131] width 464 height 262
click at [164, 106] on div "Fees" at bounding box center [167, 111] width 29 height 18
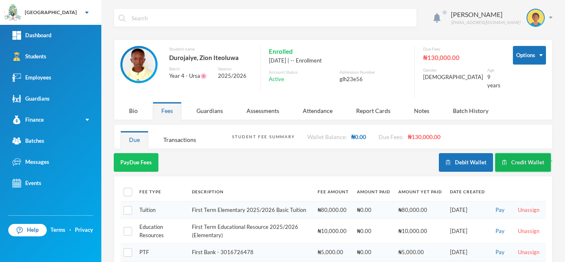
click at [508, 153] on button "Credit Wallet" at bounding box center [523, 162] width 56 height 19
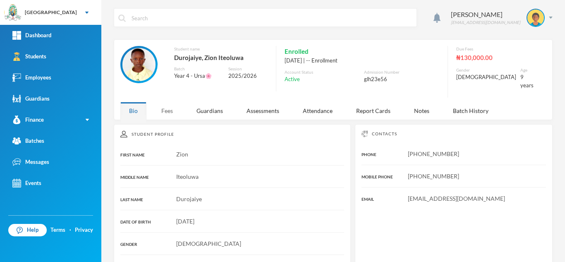
click at [173, 104] on div "Fees" at bounding box center [167, 111] width 29 height 18
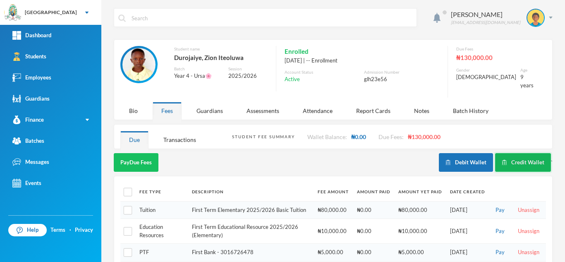
click at [519, 153] on button "Credit Wallet" at bounding box center [523, 162] width 56 height 19
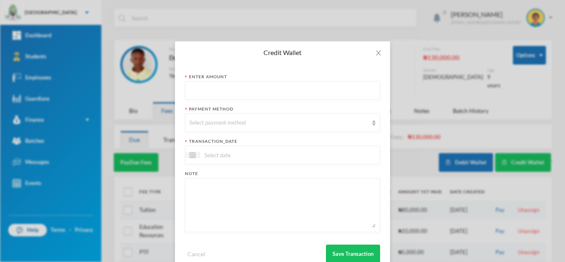
click at [285, 94] on input "text" at bounding box center [283, 91] width 186 height 19
type input "79050"
click at [264, 119] on div "Select payment method" at bounding box center [279, 123] width 179 height 8
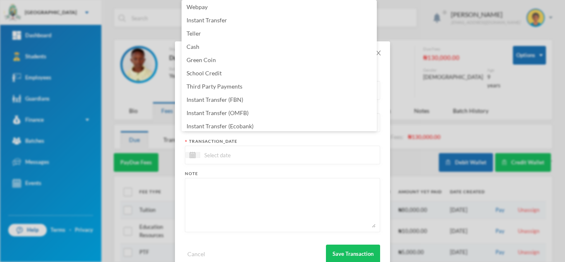
scroll to position [84, 0]
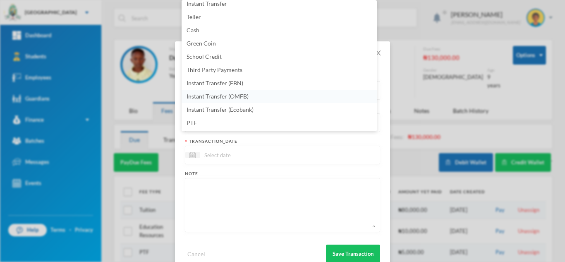
click at [298, 96] on li "Instant Transfer (OMFB)" at bounding box center [279, 96] width 195 height 13
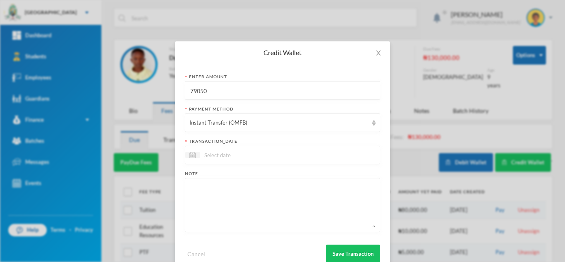
click at [272, 156] on div at bounding box center [282, 155] width 195 height 19
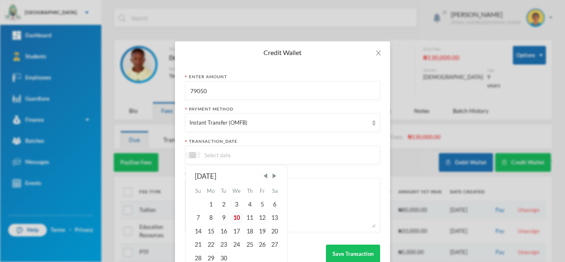
click at [236, 215] on div "10" at bounding box center [237, 217] width 14 height 13
type input "[DATE]"
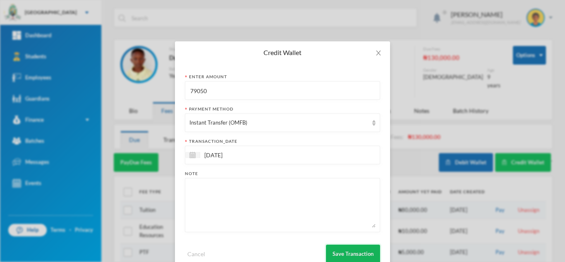
click at [344, 258] on button "Save Transaction" at bounding box center [353, 254] width 54 height 19
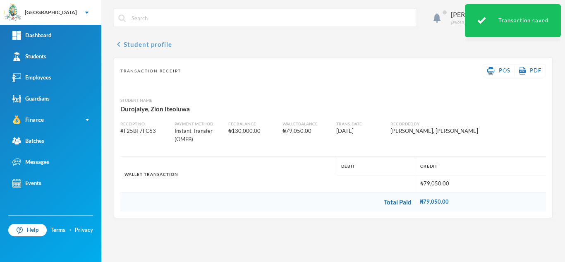
click at [141, 47] on button "chevron_left Student profile" at bounding box center [143, 44] width 58 height 10
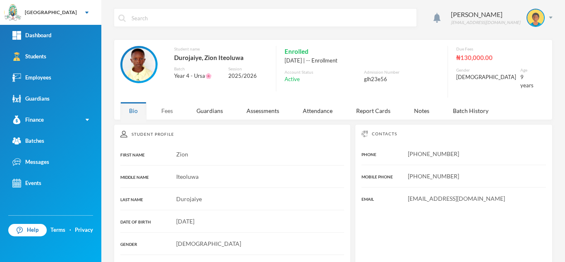
click at [165, 103] on div "Fees" at bounding box center [167, 111] width 29 height 18
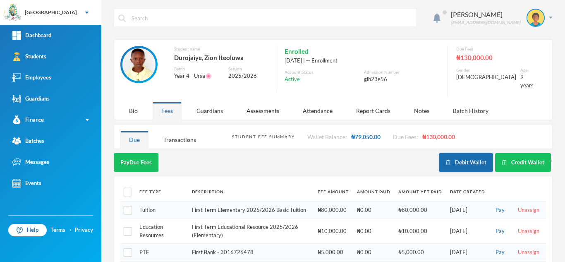
click at [457, 153] on button "Debit Wallet" at bounding box center [466, 162] width 54 height 19
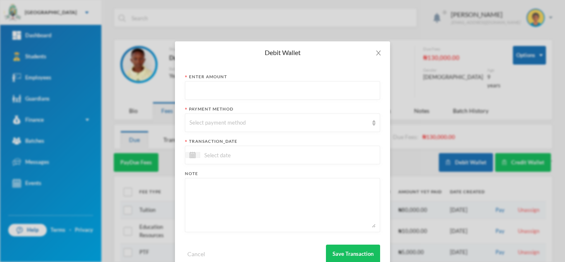
click at [229, 94] on input "text" at bounding box center [283, 91] width 186 height 19
type input "79050"
click at [221, 118] on div "Select payment method" at bounding box center [282, 122] width 195 height 19
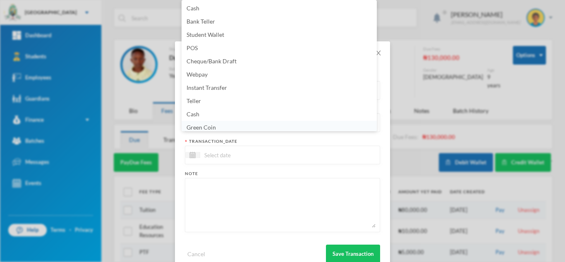
scroll to position [3, 0]
click at [221, 124] on li "Green Coin" at bounding box center [279, 124] width 195 height 13
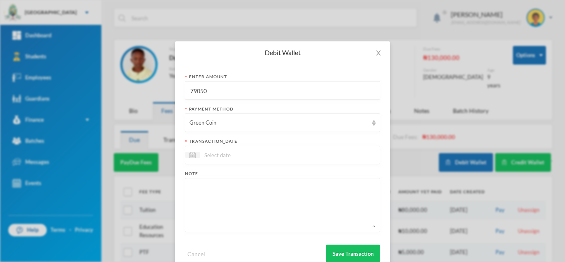
click at [205, 157] on input at bounding box center [235, 155] width 70 height 10
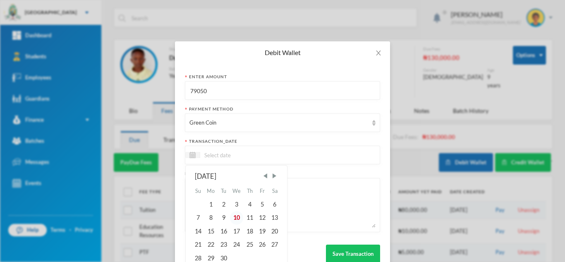
click at [233, 213] on div "10" at bounding box center [237, 217] width 14 height 13
type input "10/09/2025"
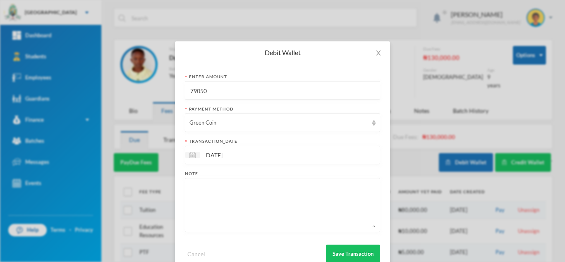
click at [220, 201] on textarea at bounding box center [283, 204] width 186 height 45
paste textarea "concise grammar, CCA, Creative composition, quantitative, reddot english, verba…"
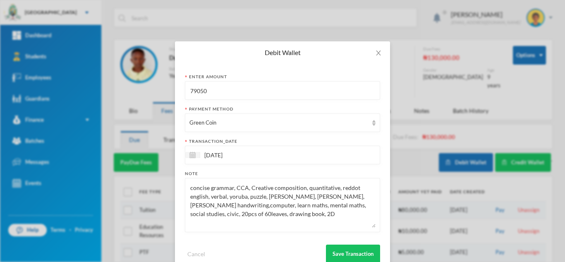
drag, startPoint x: 230, startPoint y: 186, endPoint x: 137, endPoint y: 179, distance: 93.0
click at [137, 179] on div "Debit Wallet Enter Amount 79050 Payment Method Green Coin transaction_date 10/0…" at bounding box center [282, 131] width 565 height 262
click at [274, 205] on textarea ", CCA, Creative composition, quantitative, reddot english, verbal, yoruba, puzz…" at bounding box center [283, 204] width 186 height 45
click at [190, 187] on textarea ", CCA, Creative composition, quantitative, reddot english, verbal, yoruba, puzz…" at bounding box center [283, 204] width 186 height 45
click at [264, 214] on textarea "computer, CCA, Creative composition, quantitative, reddot english, verbal, yoru…" at bounding box center [283, 204] width 186 height 45
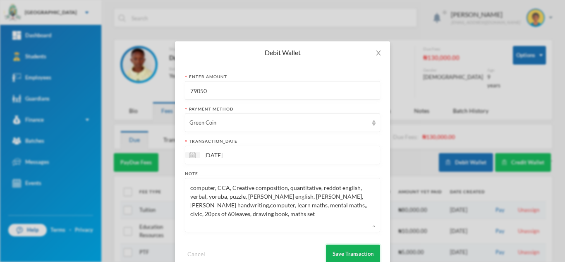
type textarea "computer, CCA, Creative composition, quantitative, reddot english, verbal, yoru…"
click at [350, 253] on button "Save Transaction" at bounding box center [353, 254] width 54 height 19
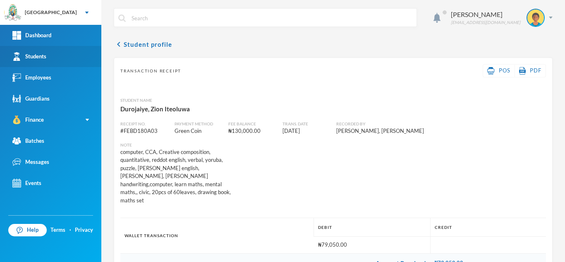
click at [67, 50] on link "Students" at bounding box center [50, 56] width 101 height 21
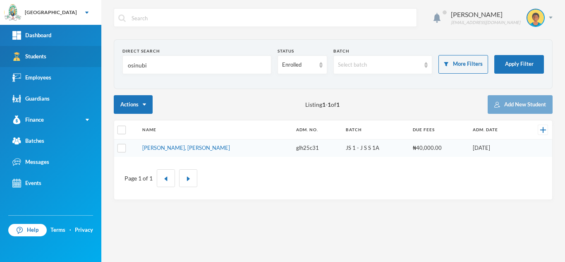
drag, startPoint x: 157, startPoint y: 70, endPoint x: 41, endPoint y: 54, distance: 116.9
click at [41, 54] on div "Greenland Hall Your Bluebic Account Greenland Hall Add a New School Dashboard S…" at bounding box center [282, 131] width 565 height 262
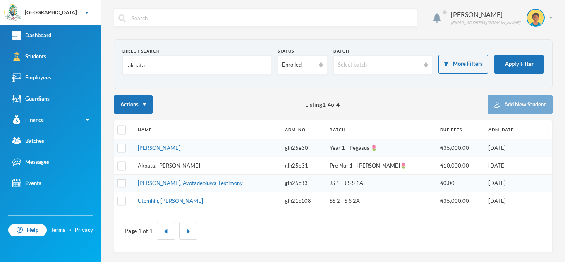
type input "akoata"
click at [171, 164] on link "Akpata, Mirabel Onoriode" at bounding box center [169, 165] width 62 height 7
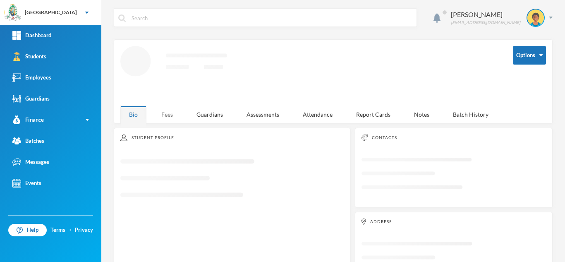
click at [165, 108] on div "Fees" at bounding box center [167, 115] width 29 height 18
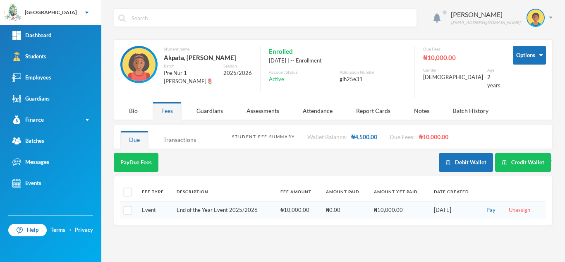
click at [179, 136] on div "Transactions" at bounding box center [180, 140] width 50 height 18
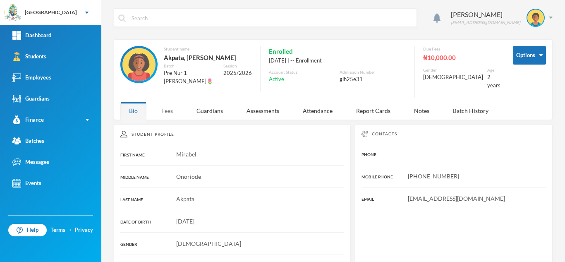
click at [167, 104] on div "Fees" at bounding box center [167, 111] width 29 height 18
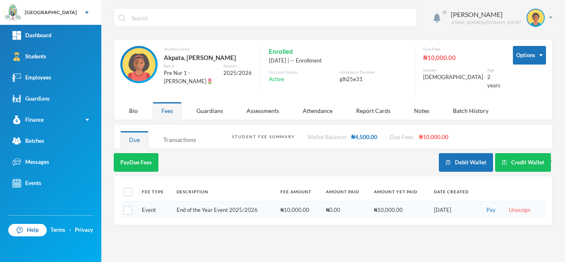
click at [189, 139] on div "Transactions" at bounding box center [180, 140] width 50 height 18
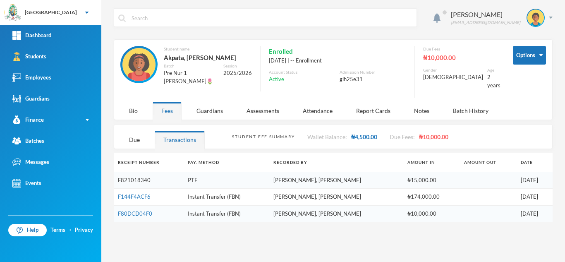
click at [142, 177] on link "F821018340" at bounding box center [134, 180] width 33 height 7
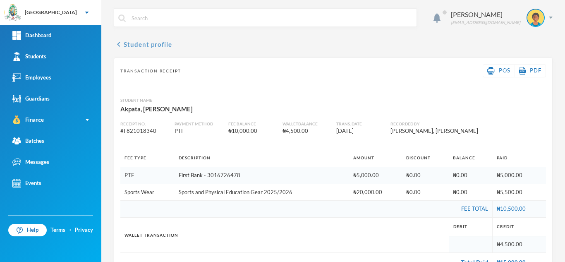
click at [144, 42] on button "chevron_left Student profile" at bounding box center [143, 44] width 58 height 10
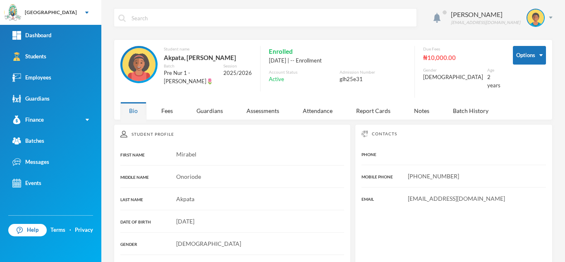
click at [165, 116] on div "Aderogba Olumide olumide.aderogba@greenlandhall.org Options Student name Akpata…" at bounding box center [333, 131] width 464 height 262
click at [165, 106] on div "Fees" at bounding box center [167, 111] width 29 height 18
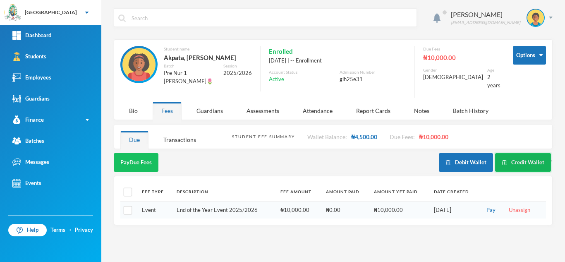
click at [519, 154] on button "Credit Wallet" at bounding box center [523, 162] width 56 height 19
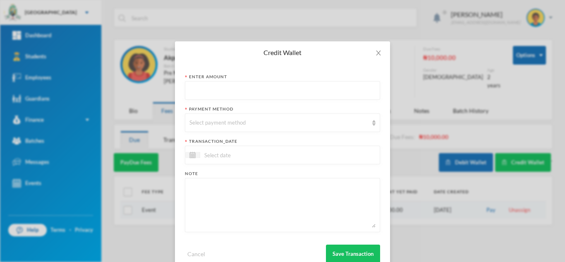
click at [297, 87] on input "text" at bounding box center [283, 91] width 186 height 19
type input "29600"
click at [275, 119] on div "Select payment method" at bounding box center [279, 123] width 179 height 8
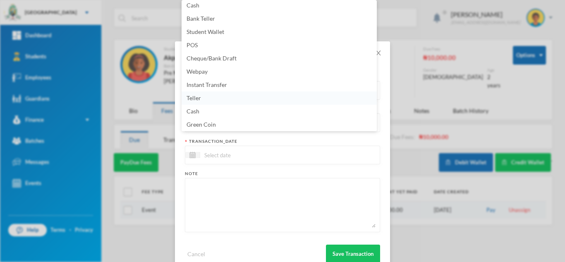
scroll to position [2, 0]
click at [218, 46] on li "POS" at bounding box center [279, 46] width 195 height 13
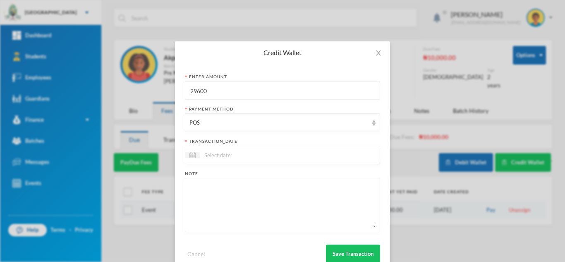
click at [261, 153] on input at bounding box center [235, 155] width 70 height 10
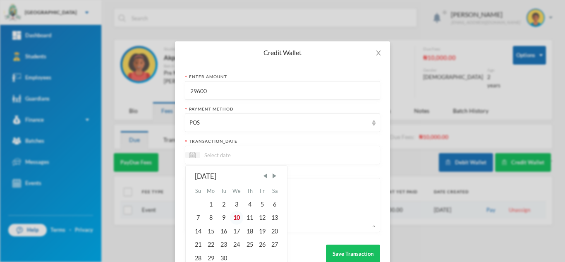
click at [237, 217] on div "10" at bounding box center [237, 217] width 14 height 13
type input "[DATE]"
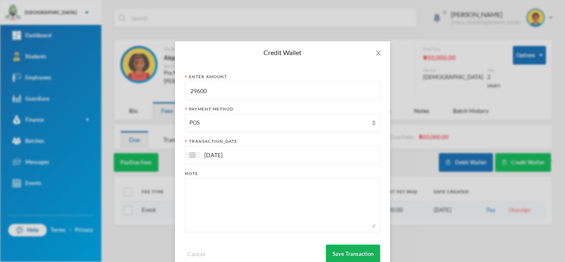
click at [346, 252] on button "Save Transaction" at bounding box center [353, 254] width 54 height 19
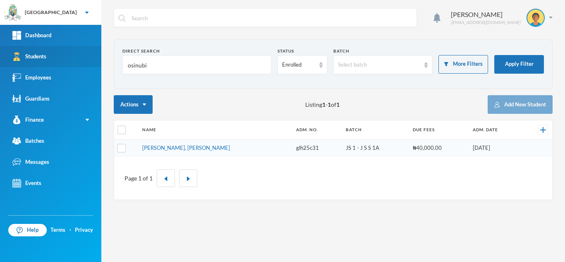
drag, startPoint x: 149, startPoint y: 67, endPoint x: 36, endPoint y: 65, distance: 113.0
click at [36, 65] on div "Greenland Hall Your Bluebic Account Greenland Hall Add a New School Dashboard S…" at bounding box center [282, 131] width 565 height 262
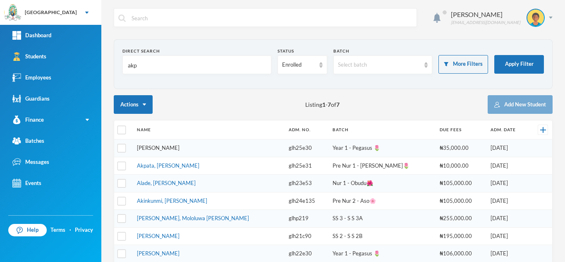
type input "akp"
click at [163, 150] on link "Akpata, David Akpevweohene" at bounding box center [158, 147] width 43 height 7
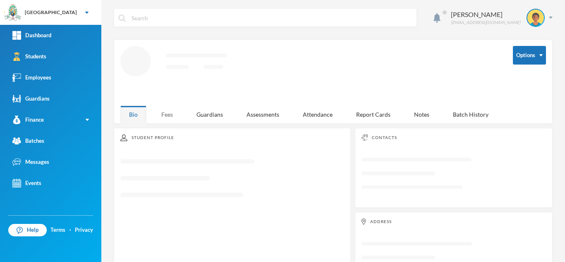
click at [163, 110] on div "Fees" at bounding box center [167, 115] width 29 height 18
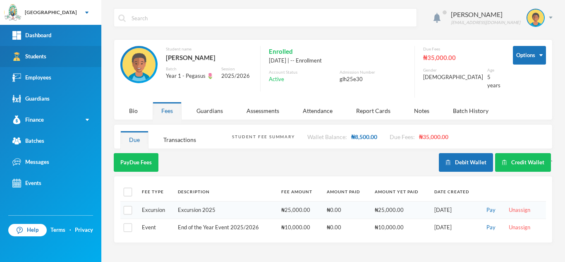
click at [72, 53] on link "Students" at bounding box center [50, 56] width 101 height 21
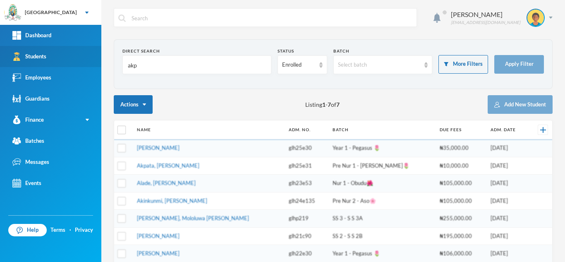
drag, startPoint x: 154, startPoint y: 69, endPoint x: 50, endPoint y: 62, distance: 103.6
click at [50, 62] on div "Greenland Hall Your Bluebic Account Greenland Hall Add a New School Dashboard S…" at bounding box center [282, 131] width 565 height 262
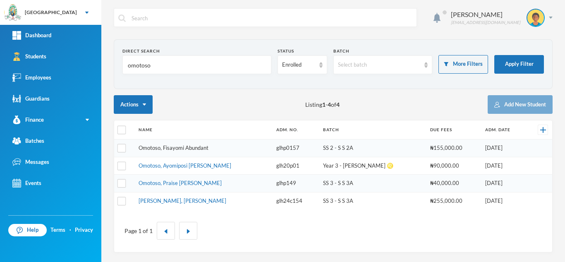
type input "omotoso"
click at [182, 146] on link "Omotoso, Fisayomi Abundant" at bounding box center [174, 147] width 70 height 7
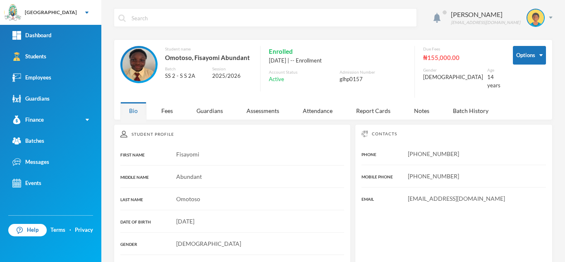
click at [165, 114] on div "Aderogba Olumide olumide.aderogba@greenlandhall.org Options Student name Omotos…" at bounding box center [333, 131] width 464 height 262
click at [171, 103] on div "Fees" at bounding box center [167, 111] width 29 height 18
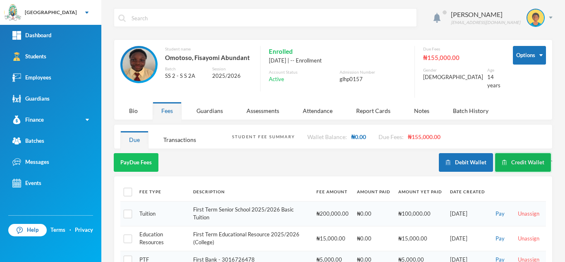
click at [513, 153] on button "Credit Wallet" at bounding box center [523, 162] width 56 height 19
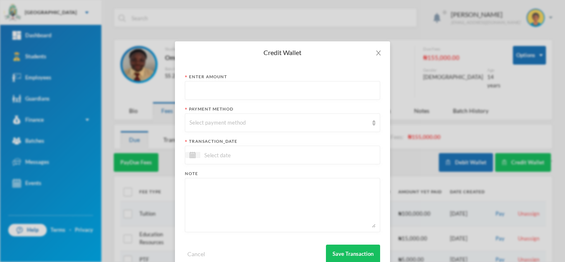
click at [243, 86] on input "text" at bounding box center [283, 91] width 186 height 19
type input "12000"
click at [234, 124] on div "Select payment method" at bounding box center [279, 123] width 179 height 8
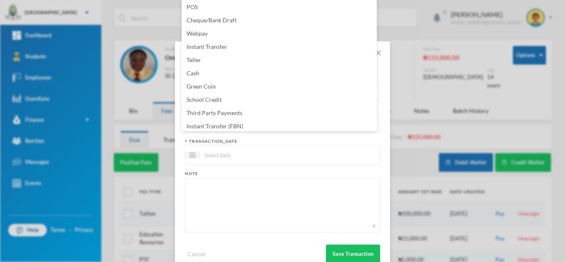
scroll to position [84, 0]
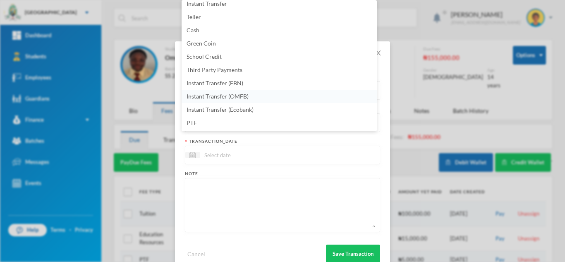
click at [285, 95] on li "Instant Transfer (OMFB)" at bounding box center [279, 96] width 195 height 13
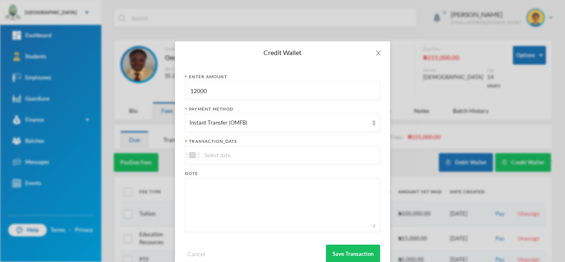
click at [257, 156] on input at bounding box center [235, 155] width 70 height 10
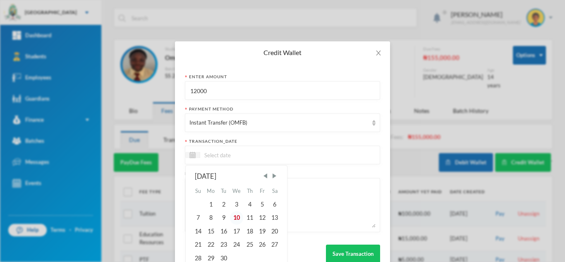
click at [233, 216] on div "10" at bounding box center [237, 217] width 14 height 13
type input "[DATE]"
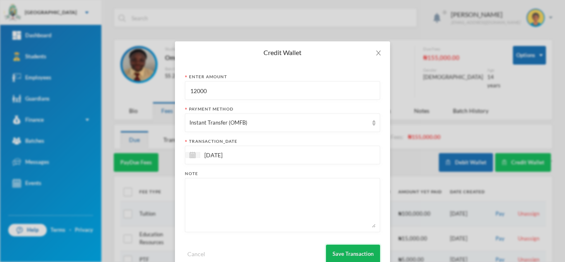
click at [338, 252] on button "Save Transaction" at bounding box center [353, 254] width 54 height 19
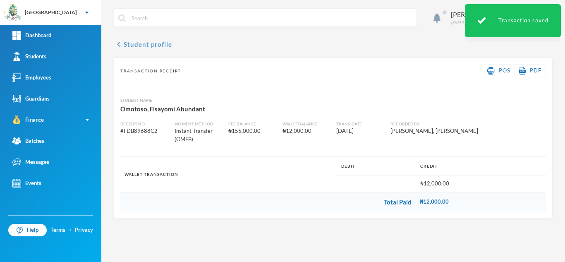
click at [143, 47] on button "chevron_left Student profile" at bounding box center [143, 44] width 58 height 10
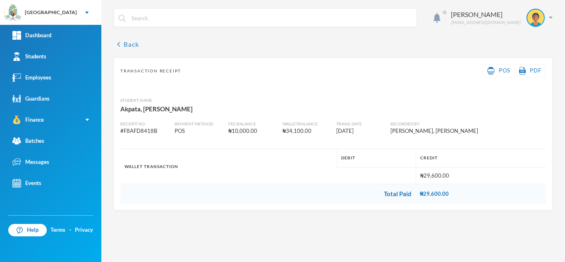
click at [137, 45] on button "chevron_left Back" at bounding box center [126, 44] width 25 height 10
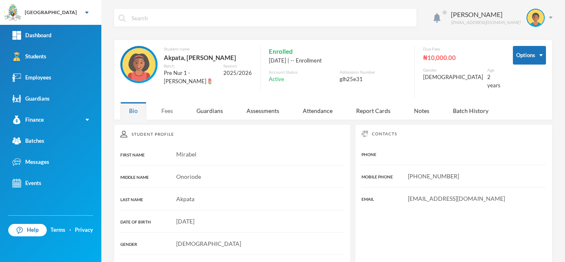
click at [166, 104] on div "Fees" at bounding box center [167, 111] width 29 height 18
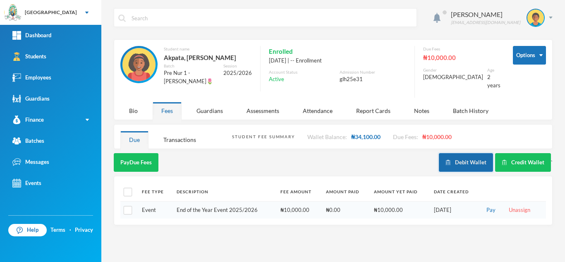
click at [469, 153] on button "Debit Wallet" at bounding box center [466, 162] width 54 height 19
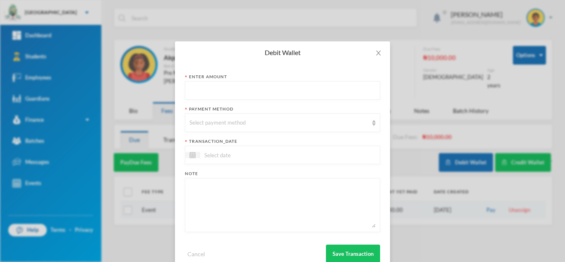
click at [218, 90] on input "text" at bounding box center [283, 91] width 186 height 19
type input "29600"
click at [226, 121] on div "Select payment method" at bounding box center [279, 123] width 179 height 8
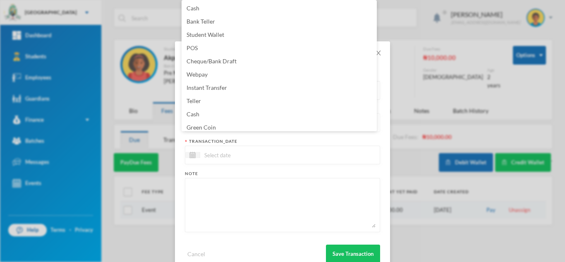
scroll to position [3, 0]
click at [226, 121] on li "Green Coin" at bounding box center [279, 124] width 195 height 13
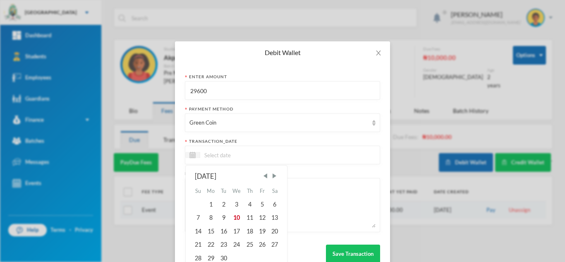
click at [223, 151] on input at bounding box center [235, 155] width 70 height 10
click at [236, 217] on div "10" at bounding box center [237, 217] width 14 height 13
type input "[DATE]"
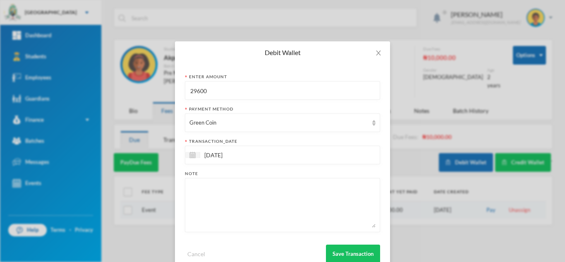
click at [256, 210] on textarea at bounding box center [283, 204] width 186 height 45
click at [215, 194] on textarea "cultural, coloring, easy phonics, literacy, numeracy, pattern formation, nerscy…" at bounding box center [283, 204] width 186 height 45
click at [212, 195] on textarea "cultural, coloring, easy phonics, literacy, numeracy, pattern formation, nerscy…" at bounding box center [283, 204] width 186 height 45
click at [194, 194] on textarea "cultural, coloring, easy phonics, literacy, numeracy, pattern formation, nerscy…" at bounding box center [283, 204] width 186 height 45
drag, startPoint x: 194, startPoint y: 194, endPoint x: 193, endPoint y: 204, distance: 10.5
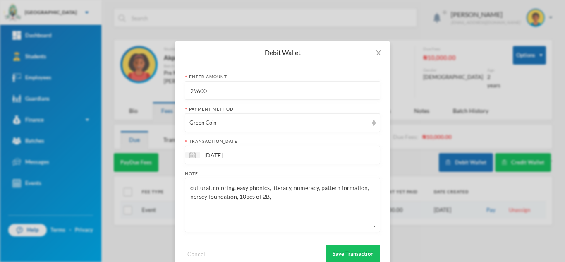
click at [193, 204] on textarea "cultural, coloring, easy phonics, literacy, numeracy, pattern formation, nerscy…" at bounding box center [283, 204] width 186 height 45
click at [190, 197] on textarea "cultural, coloring, easy phonics, literacy, numeracy, pattern formation, nerscy…" at bounding box center [283, 204] width 186 height 45
click at [206, 197] on textarea "cultural, coloring, easy phonics, literacy, numeracy, pattern formation, numers…" at bounding box center [283, 204] width 186 height 45
click at [299, 198] on textarea "cultural, coloring, easy phonics, literacy, numeracy, pattern formation, numera…" at bounding box center [283, 204] width 186 height 45
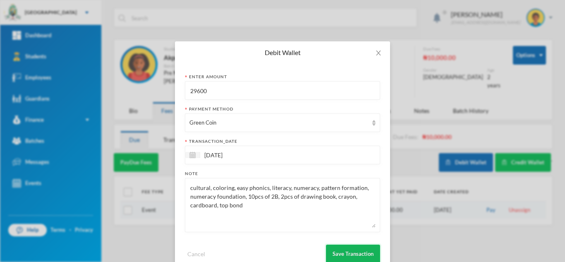
type textarea "cultural, coloring, easy phonics, literacy, numeracy, pattern formation, numera…"
click at [360, 249] on button "Save Transaction" at bounding box center [353, 254] width 54 height 19
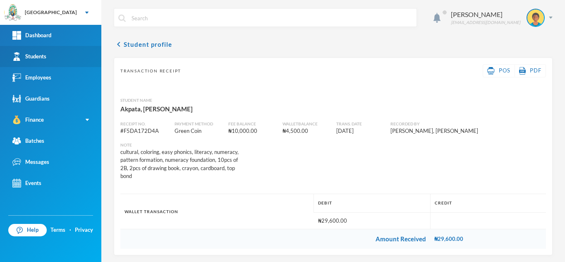
click at [57, 55] on link "Students" at bounding box center [50, 56] width 101 height 21
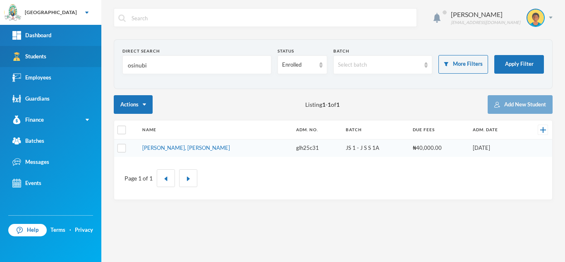
drag, startPoint x: 161, startPoint y: 70, endPoint x: 85, endPoint y: 67, distance: 76.2
click at [85, 67] on div "Greenland Hall Your Bluebic Account Greenland Hall Add a New School Dashboard S…" at bounding box center [282, 131] width 565 height 262
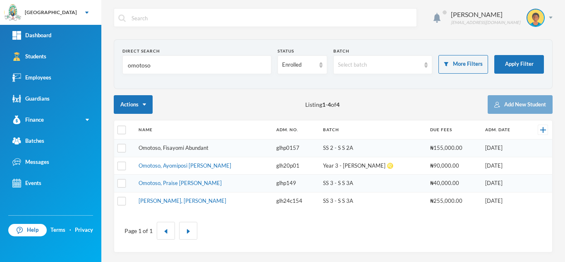
type input "omotoso"
click at [197, 163] on link "Omotoso, Ayomiposi [PERSON_NAME]" at bounding box center [185, 165] width 93 height 7
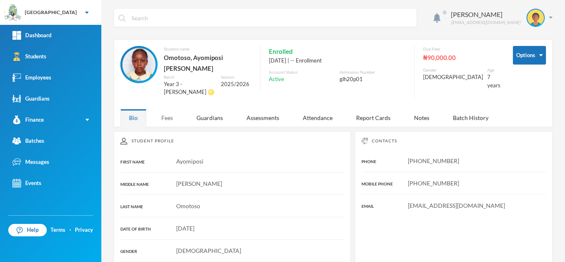
click at [167, 109] on div "Fees" at bounding box center [167, 118] width 29 height 18
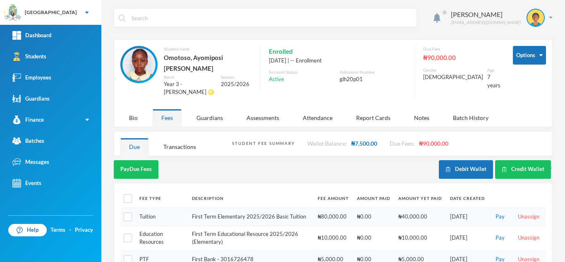
click at [380, 160] on div "Pay Due Fees" at bounding box center [276, 169] width 325 height 19
click at [505, 160] on button "Credit Wallet" at bounding box center [523, 169] width 56 height 19
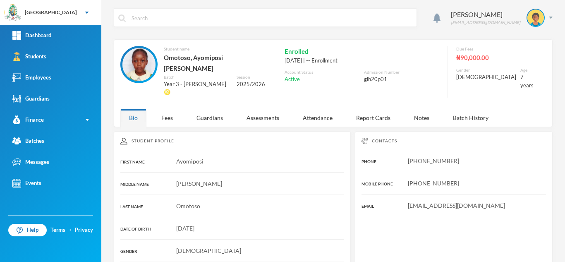
click at [166, 109] on div "Fees" at bounding box center [167, 118] width 29 height 18
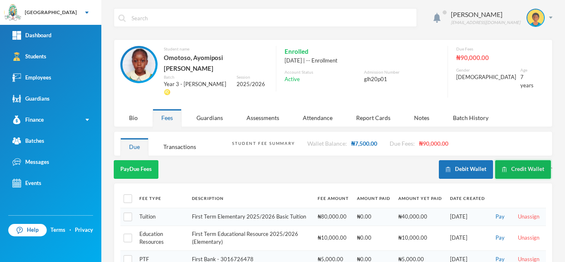
click at [512, 160] on button "Credit Wallet" at bounding box center [523, 169] width 56 height 19
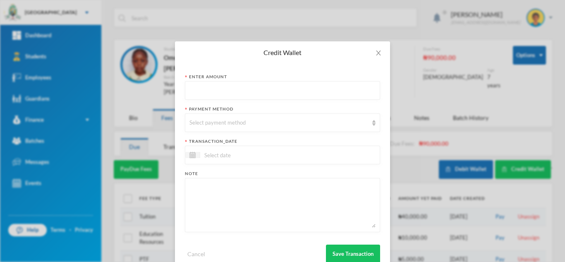
click at [255, 91] on input "text" at bounding box center [283, 91] width 186 height 19
type input "46100"
click at [248, 120] on div "Select payment method" at bounding box center [279, 123] width 179 height 8
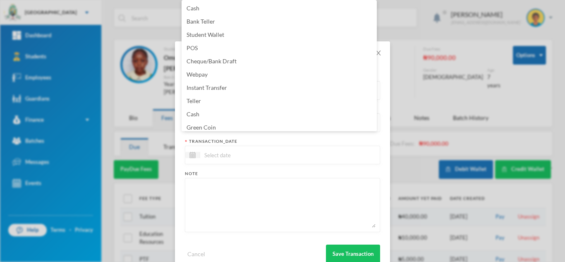
scroll to position [84, 0]
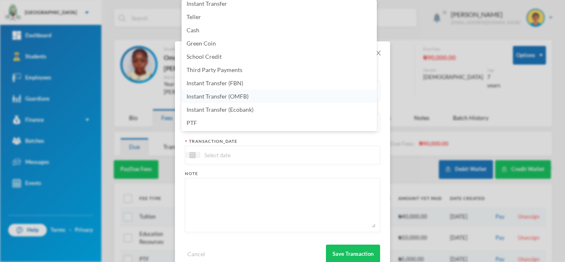
click at [286, 93] on li "Instant Transfer (OMFB)" at bounding box center [279, 96] width 195 height 13
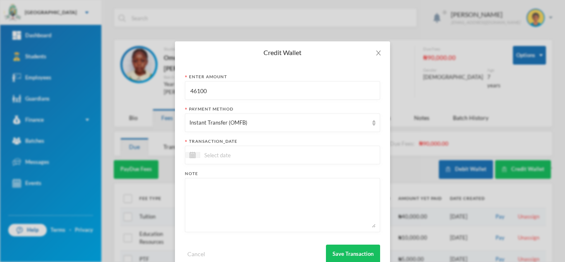
click at [268, 154] on div at bounding box center [282, 155] width 195 height 19
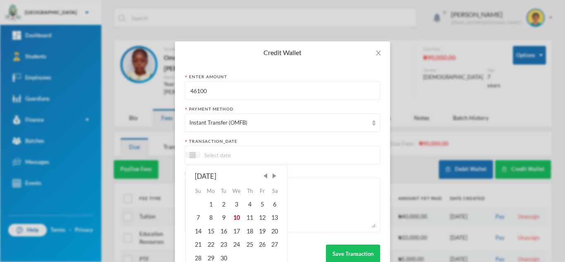
click at [240, 214] on div "[DATE] Su Mo Tu We Th Fr Sa 1 2 3 4 5 6 7 8 9 10 11 12 13 14 15 16 17 18 19 20 …" at bounding box center [236, 217] width 89 height 93
click at [234, 216] on div "10" at bounding box center [237, 217] width 14 height 13
type input "[DATE]"
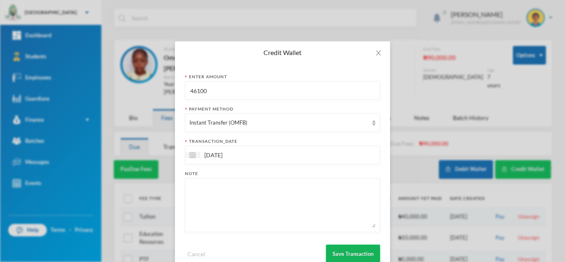
click at [346, 252] on button "Save Transaction" at bounding box center [353, 254] width 54 height 19
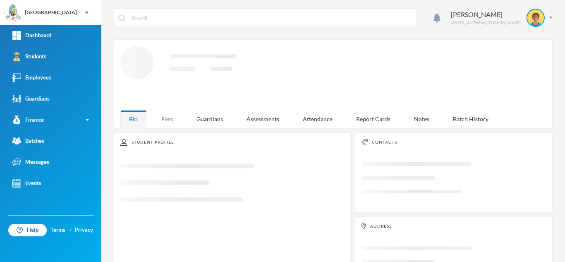
click at [165, 114] on div "Fees" at bounding box center [167, 119] width 29 height 18
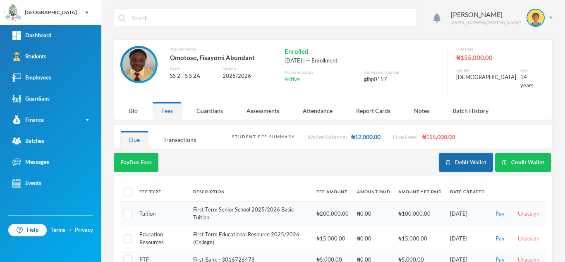
click at [448, 157] on button "Debit Wallet" at bounding box center [466, 162] width 54 height 19
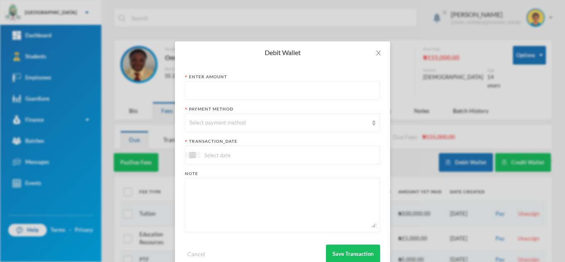
click at [223, 84] on input "text" at bounding box center [283, 91] width 186 height 19
type input "12000"
click at [223, 118] on div "Select payment method" at bounding box center [282, 122] width 195 height 19
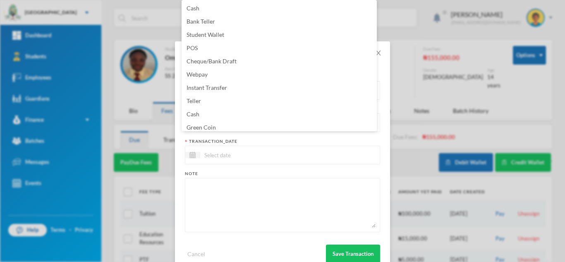
scroll to position [3, 0]
click at [219, 126] on li "Green Coin" at bounding box center [279, 124] width 195 height 13
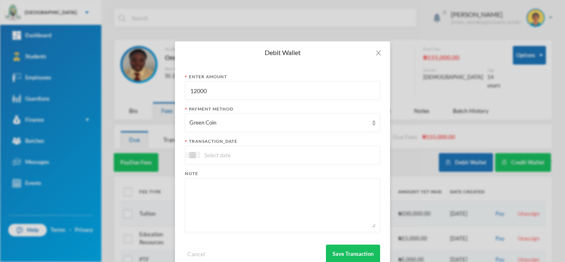
click at [222, 151] on input at bounding box center [235, 155] width 70 height 10
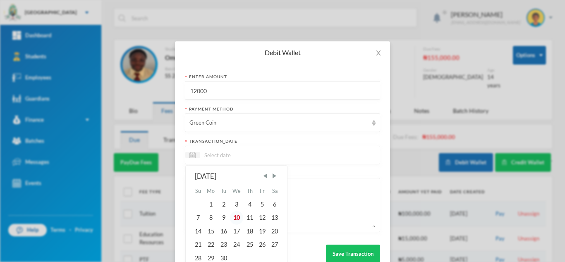
click at [235, 214] on div "10" at bounding box center [237, 217] width 14 height 13
type input "[DATE]"
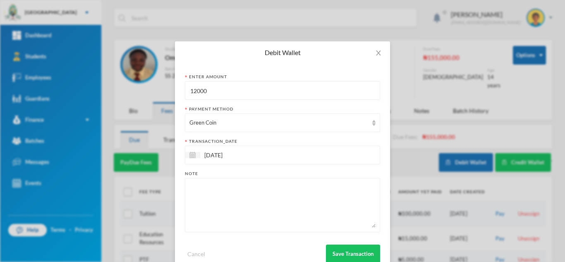
click at [233, 208] on textarea at bounding box center [283, 204] width 186 height 45
type textarea "12pcs of 80L"
click at [360, 248] on button "Save Transaction" at bounding box center [353, 254] width 54 height 19
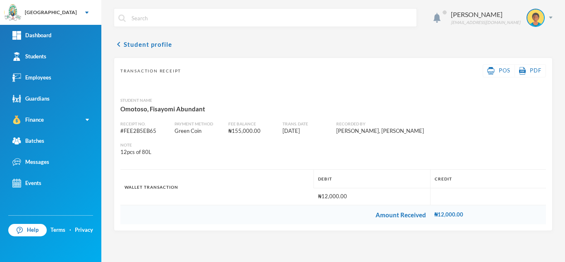
click at [141, 149] on div "Receipt No. # FEE2B5EB65 Payment Method Green Coin Fee balance ₦155,000.00 Tran…" at bounding box center [334, 135] width 432 height 42
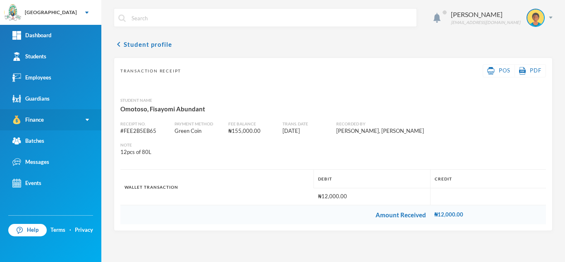
click at [75, 117] on link "Finance" at bounding box center [50, 119] width 101 height 21
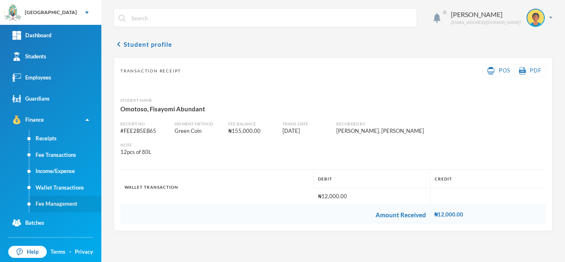
click at [58, 204] on link "Fee Management" at bounding box center [65, 204] width 72 height 17
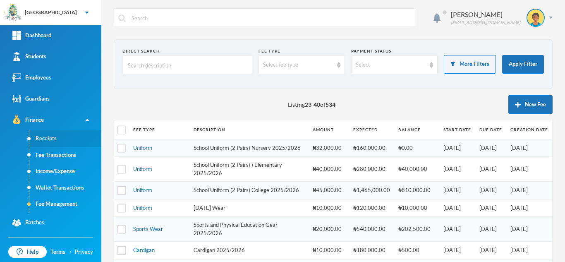
click at [46, 136] on link "Receipts" at bounding box center [65, 138] width 72 height 17
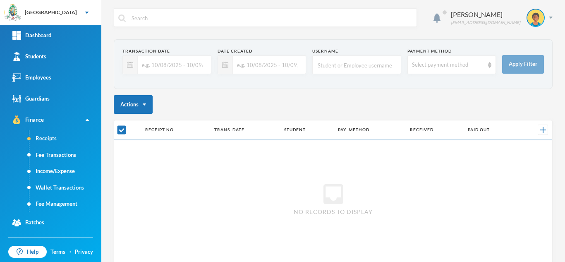
scroll to position [47, 0]
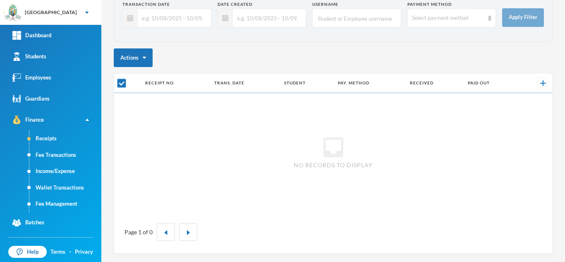
checkbox input "false"
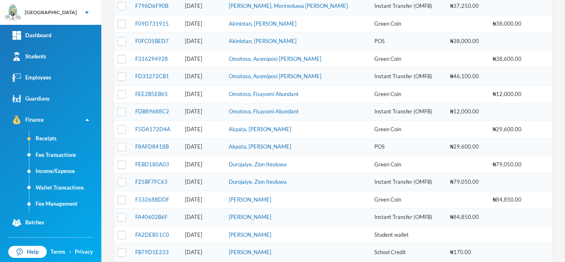
scroll to position [142, 0]
click at [159, 21] on link "F09D731915" at bounding box center [152, 23] width 34 height 7
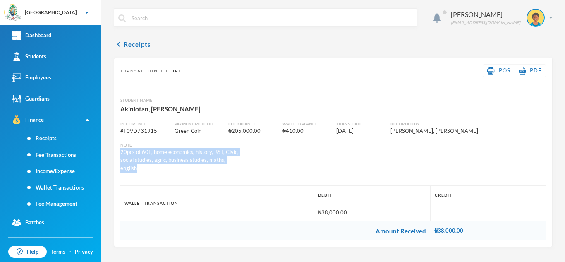
drag, startPoint x: 416, startPoint y: 173, endPoint x: 391, endPoint y: 151, distance: 32.5
click at [391, 151] on div "Transaction Receipt POS PDF Student Name [GEOGRAPHIC_DATA], [PERSON_NAME] Recei…" at bounding box center [333, 153] width 439 height 190
click at [240, 172] on div "20pcs of 60L, home economics, history, BST, Civic, social studies, agric, busin…" at bounding box center [180, 160] width 120 height 24
drag, startPoint x: 411, startPoint y: 172, endPoint x: 390, endPoint y: 154, distance: 28.2
click at [244, 154] on div "Note 20pcs of 60L, home economics, history, BST, Civic, social studies, agric, …" at bounding box center [181, 157] width 126 height 31
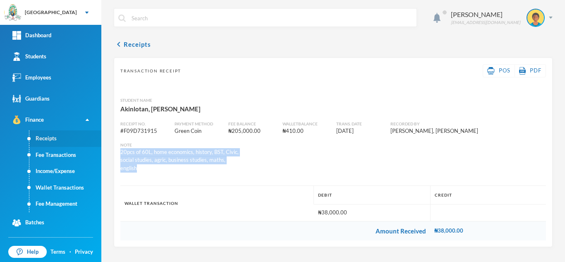
click at [47, 139] on link "Receipts" at bounding box center [65, 138] width 72 height 17
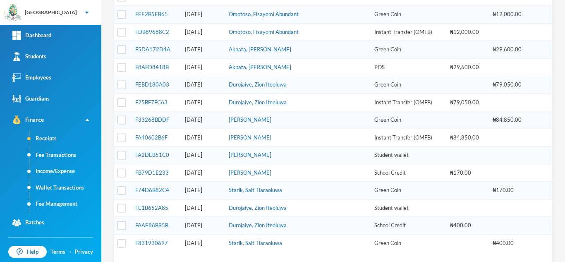
scroll to position [280, 0]
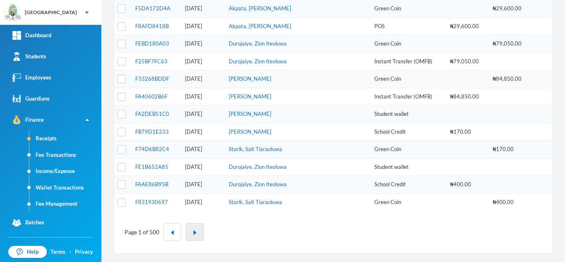
click at [196, 232] on img "button" at bounding box center [194, 232] width 5 height 5
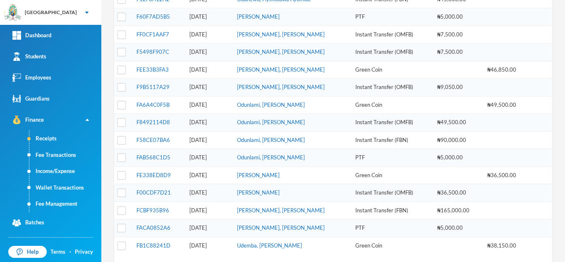
scroll to position [270, 0]
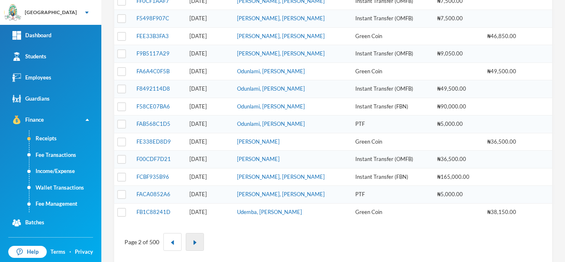
click at [194, 243] on img "button" at bounding box center [194, 242] width 5 height 5
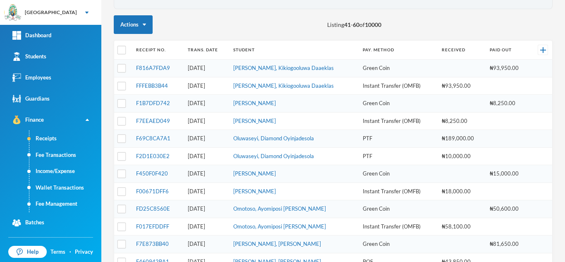
scroll to position [280, 0]
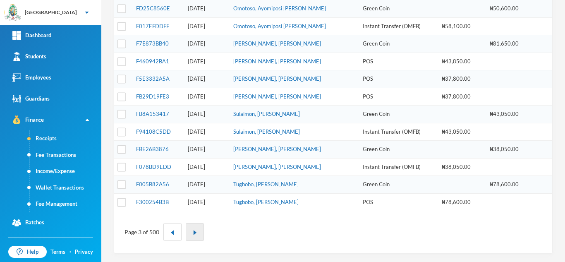
click at [195, 231] on img "button" at bounding box center [194, 232] width 5 height 5
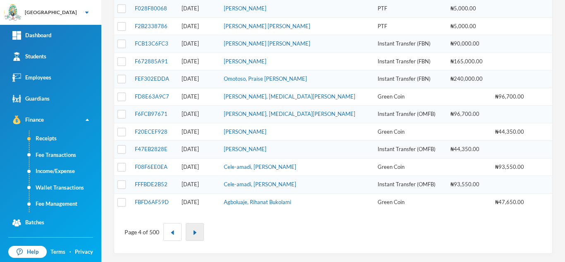
click at [192, 228] on button "button" at bounding box center [195, 232] width 18 height 18
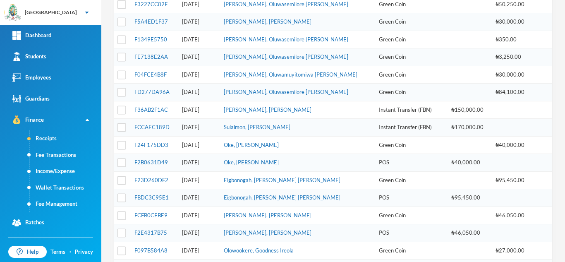
scroll to position [162, 0]
click at [140, 142] on link "F24F175DD3" at bounding box center [151, 144] width 34 height 7
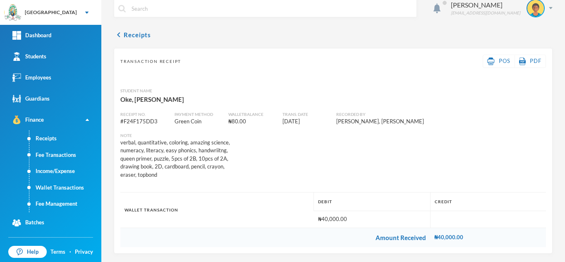
scroll to position [10, 0]
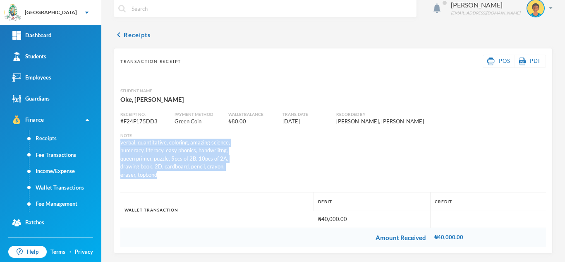
drag, startPoint x: 162, startPoint y: 174, endPoint x: 121, endPoint y: 142, distance: 52.0
click at [121, 142] on div "verbal, quantitative, coloring, amazing science, numeracy, literacy, easy phoni…" at bounding box center [180, 159] width 120 height 41
copy div "verbal, quantitative, coloring, amazing science, numeracy, literacy, easy phoni…"
click at [54, 139] on link "Receipts" at bounding box center [65, 138] width 72 height 17
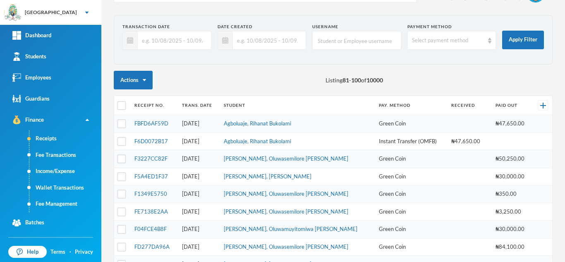
scroll to position [280, 0]
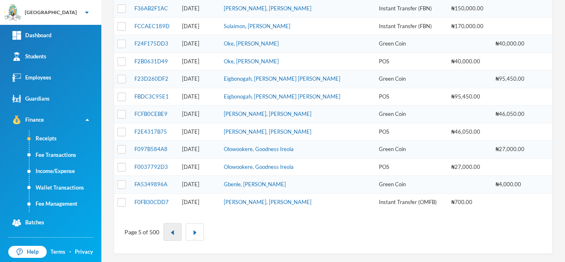
click at [165, 232] on button "button" at bounding box center [172, 232] width 18 height 18
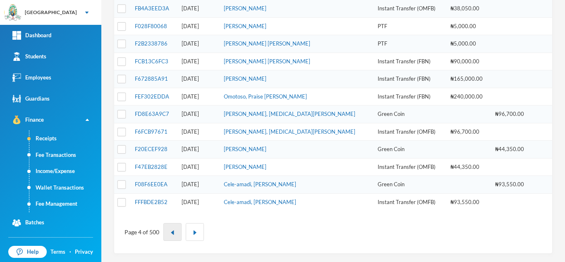
click at [174, 229] on button "button" at bounding box center [172, 232] width 18 height 18
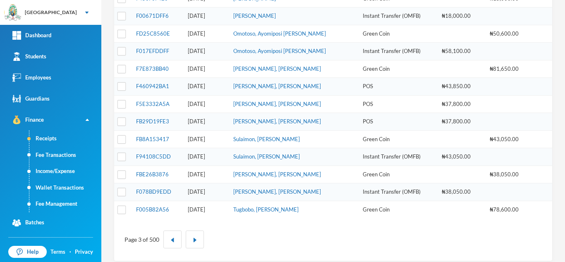
scroll to position [276, 0]
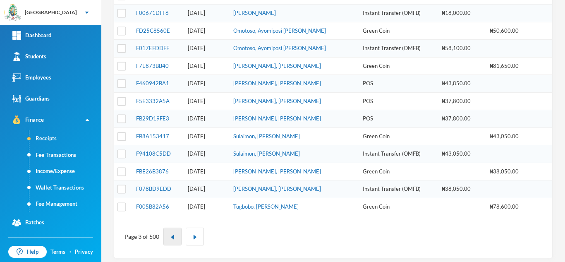
click at [172, 242] on button "button" at bounding box center [172, 237] width 18 height 18
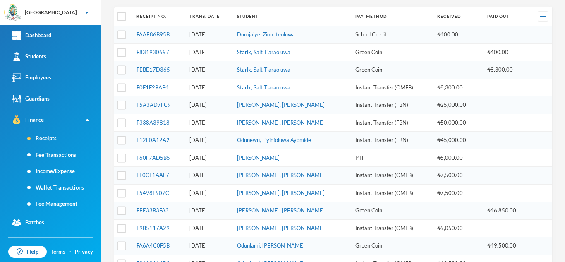
scroll to position [280, 0]
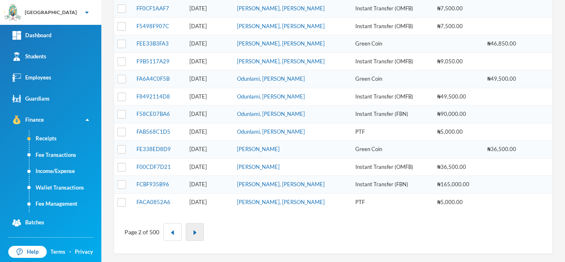
click at [196, 233] on img "button" at bounding box center [194, 232] width 5 height 5
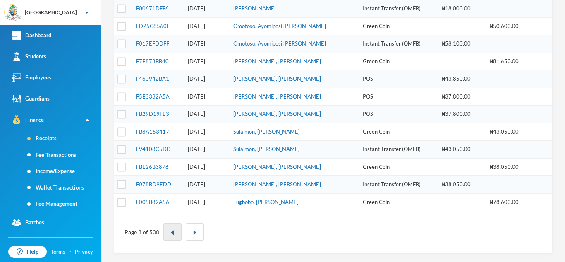
click at [171, 233] on img "button" at bounding box center [172, 232] width 5 height 5
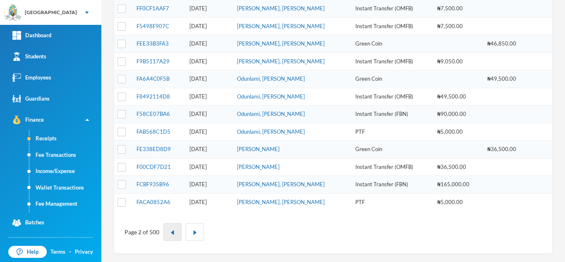
click at [178, 229] on button "button" at bounding box center [172, 232] width 18 height 18
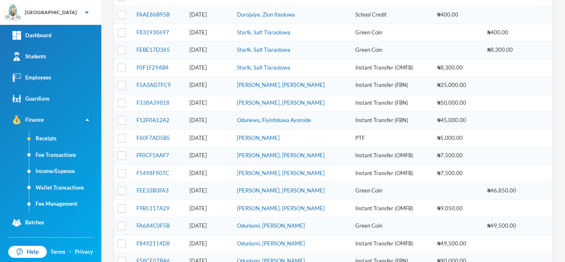
scroll to position [132, 0]
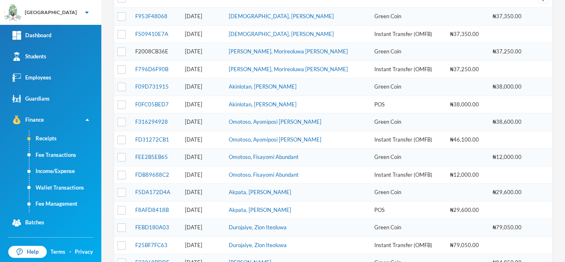
click at [145, 49] on link "F2008CB36E" at bounding box center [151, 51] width 33 height 7
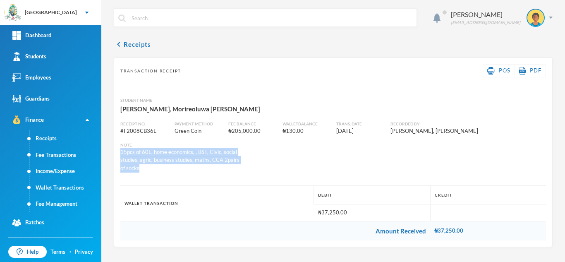
drag, startPoint x: 418, startPoint y: 172, endPoint x: 384, endPoint y: 155, distance: 37.8
click at [384, 155] on div "Receipt No. # F2008CB36E Payment Method Green Coin Fee balance ₦205,000.00 Wall…" at bounding box center [334, 143] width 432 height 58
copy div "15pcs of 60L, home economics, , BST, Civic, social studies, agric, business stu…"
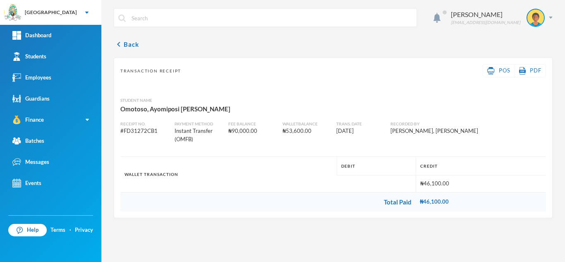
click at [177, 150] on div "Transaction Receipt POS PDF Student Name Omotoso, Ayomiposi Deborah Receipt No.…" at bounding box center [333, 138] width 439 height 161
click at [131, 43] on button "chevron_left Back" at bounding box center [126, 44] width 25 height 10
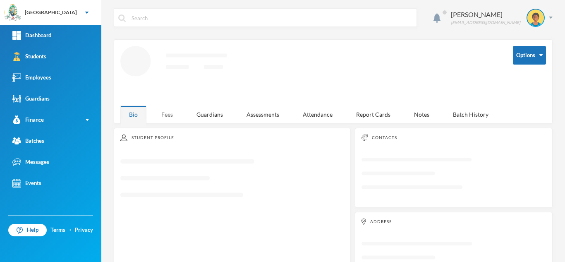
click at [164, 109] on div "Fees" at bounding box center [167, 115] width 29 height 18
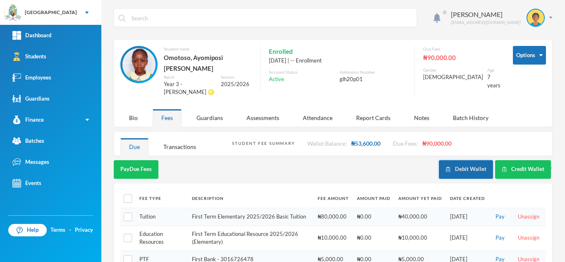
click at [466, 160] on button "Debit Wallet" at bounding box center [466, 169] width 54 height 19
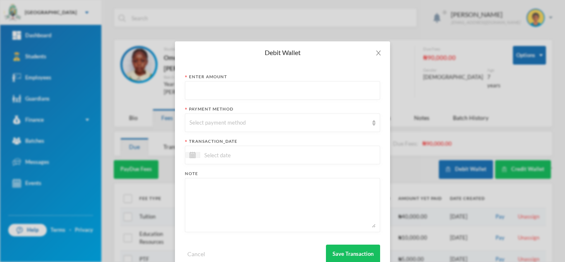
click at [234, 84] on input "text" at bounding box center [283, 91] width 186 height 19
type input "38600"
click at [224, 121] on div "Select payment method" at bounding box center [279, 123] width 179 height 8
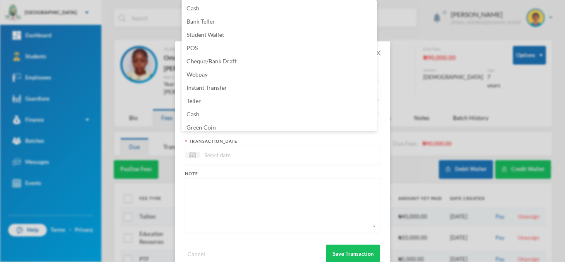
scroll to position [3, 0]
click at [223, 123] on li "Green Coin" at bounding box center [279, 124] width 195 height 13
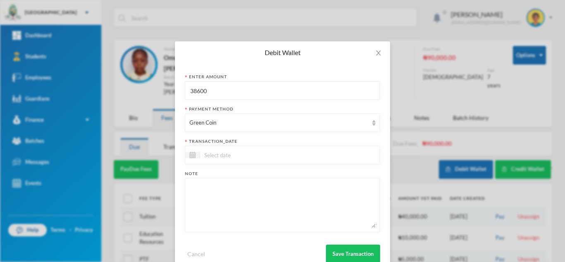
click at [221, 153] on input at bounding box center [235, 155] width 70 height 10
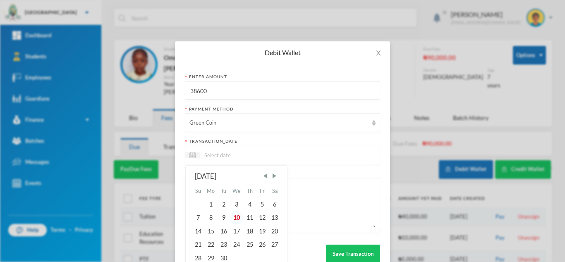
click at [235, 216] on div "10" at bounding box center [237, 217] width 14 height 13
type input "[DATE]"
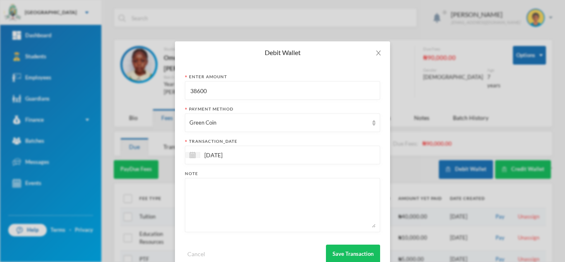
click at [237, 204] on textarea at bounding box center [283, 204] width 186 height 45
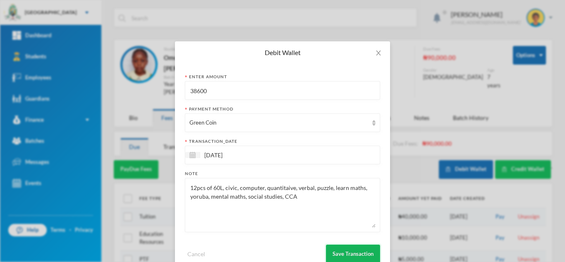
type textarea "12pcs of 60L, civic, computer, quantitaive, verbal, puzzle, learn maths, yoruba…"
click at [344, 250] on button "Save Transaction" at bounding box center [353, 254] width 54 height 19
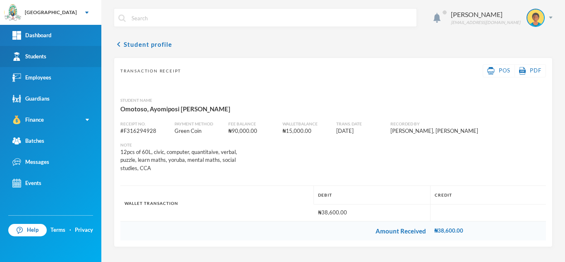
click at [66, 55] on link "Students" at bounding box center [50, 56] width 101 height 21
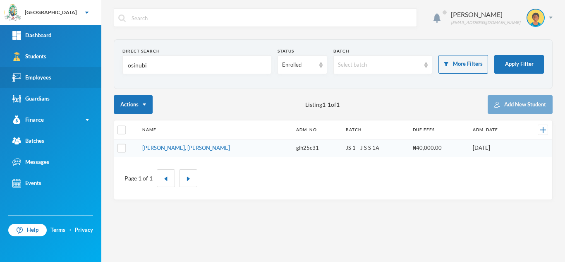
drag, startPoint x: 174, startPoint y: 68, endPoint x: 86, endPoint y: 74, distance: 88.3
click at [86, 74] on div "Greenland Hall Your Bluebic Account Greenland Hall Add a New School Dashboard S…" at bounding box center [282, 131] width 565 height 262
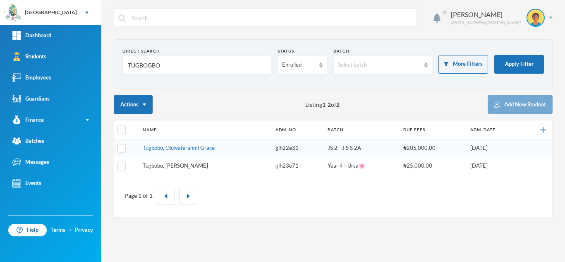
type input "TUGBOGBO"
click at [174, 165] on link "Tugbobo, [PERSON_NAME]" at bounding box center [175, 165] width 65 height 7
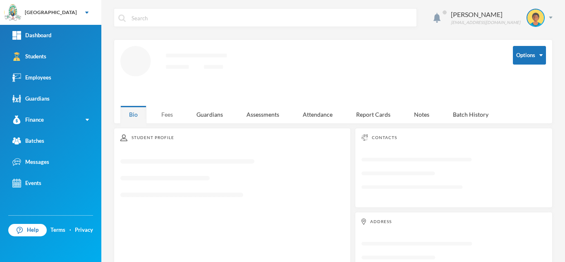
click at [172, 114] on div "Fees" at bounding box center [167, 115] width 29 height 18
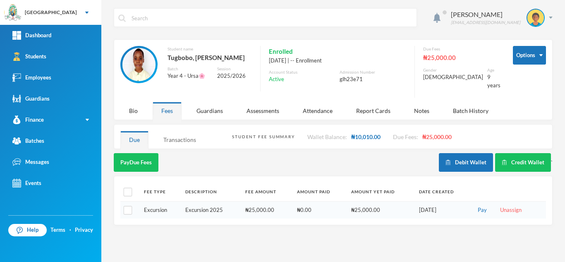
click at [186, 133] on div "Transactions" at bounding box center [180, 140] width 50 height 18
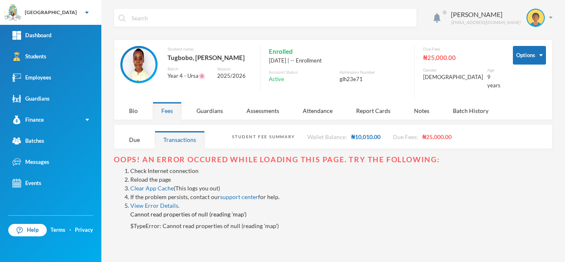
click at [150, 176] on link "Reload the page" at bounding box center [150, 179] width 41 height 7
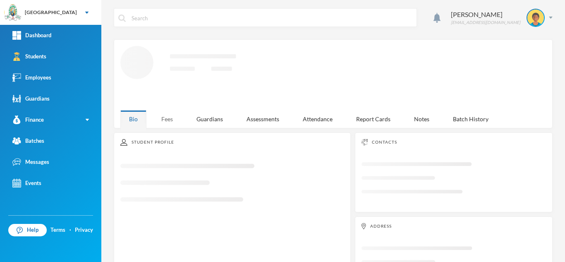
click at [170, 114] on div "Fees" at bounding box center [167, 119] width 29 height 18
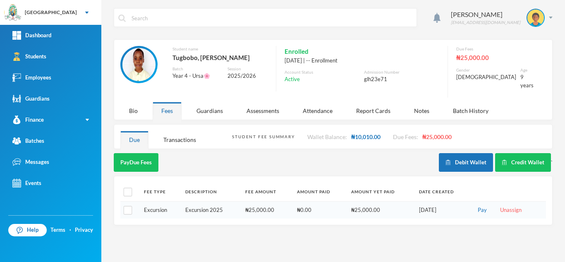
click at [174, 146] on div "Aderogba Olumide [EMAIL_ADDRESS][DOMAIN_NAME] Student name Tugbobo, [PERSON_NAM…" at bounding box center [333, 131] width 464 height 262
click at [168, 131] on div "Transactions" at bounding box center [180, 140] width 50 height 18
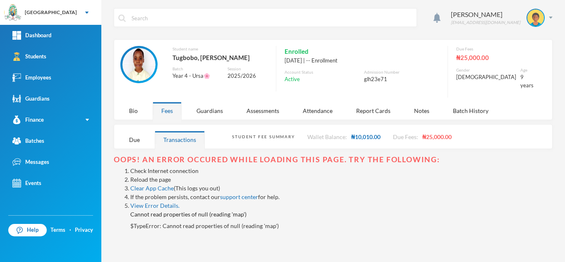
click at [157, 176] on link "Reload the page" at bounding box center [150, 179] width 41 height 7
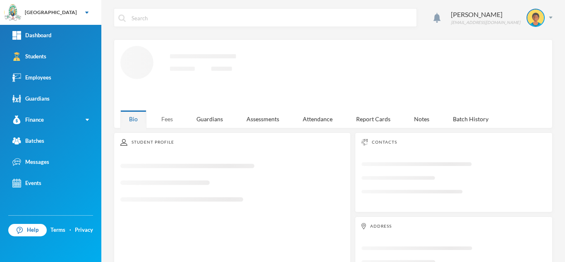
click at [170, 115] on div "Aderogba Olumide [EMAIL_ADDRESS][DOMAIN_NAME] Loading interface... Bio Fees Gua…" at bounding box center [333, 131] width 464 height 262
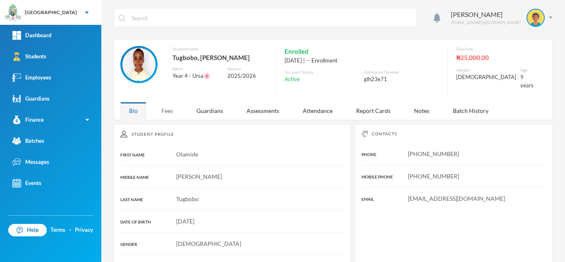
click at [162, 102] on div "Fees" at bounding box center [167, 111] width 29 height 18
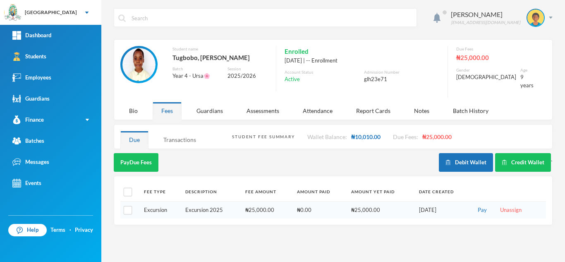
click at [178, 133] on div "Transactions" at bounding box center [180, 140] width 50 height 18
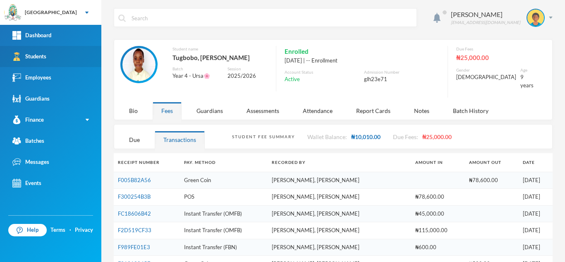
click at [69, 60] on link "Students" at bounding box center [50, 56] width 101 height 21
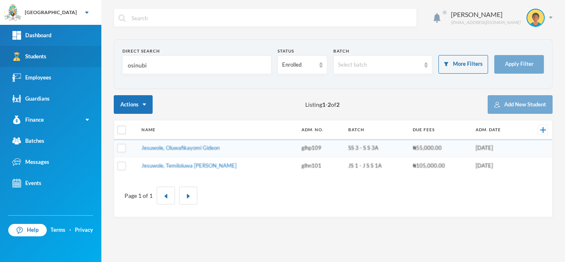
drag, startPoint x: 138, startPoint y: 64, endPoint x: 52, endPoint y: 64, distance: 86.1
click at [52, 64] on div "Greenland Hall Your Bluebic Account Greenland Hall Add a New School Dashboard S…" at bounding box center [282, 131] width 565 height 262
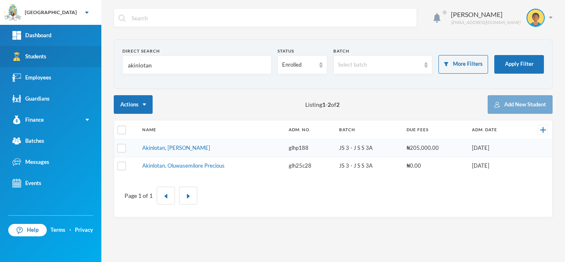
type input "akinlotan"
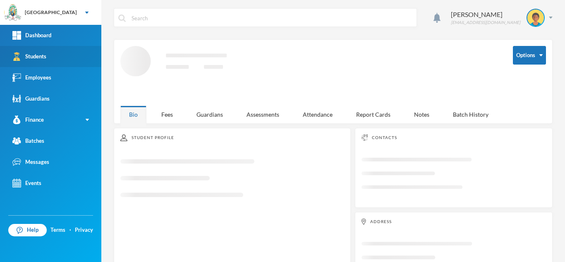
click at [81, 55] on link "Students" at bounding box center [50, 56] width 101 height 21
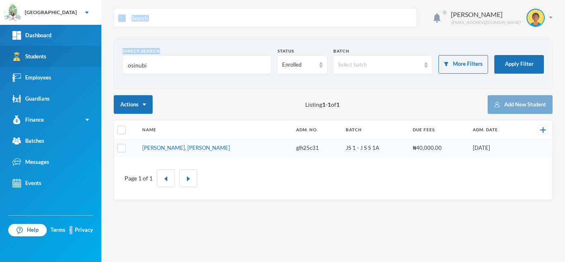
drag, startPoint x: 112, startPoint y: 53, endPoint x: 91, endPoint y: 58, distance: 21.1
click at [91, 58] on div "Greenland Hall Your Bluebic Account Greenland Hall Add a New School Dashboard S…" at bounding box center [282, 131] width 565 height 262
click at [170, 66] on input "osinubi" at bounding box center [197, 65] width 140 height 19
drag, startPoint x: 170, startPoint y: 66, endPoint x: 83, endPoint y: 62, distance: 87.4
click at [83, 62] on div "Greenland Hall Your Bluebic Account Greenland Hall Add a New School Dashboard S…" at bounding box center [282, 131] width 565 height 262
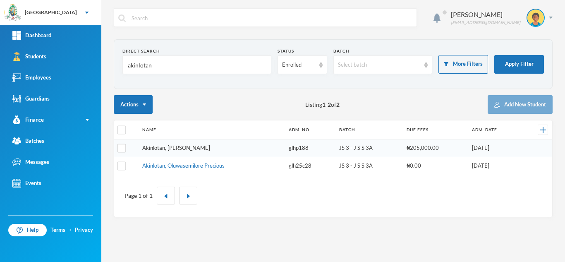
type input "akinlotan"
click at [199, 147] on link "Akinlotan, [PERSON_NAME]" at bounding box center [176, 147] width 68 height 7
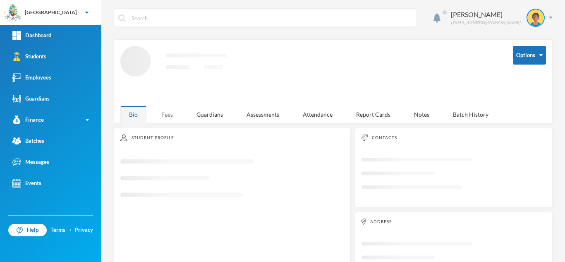
click at [161, 110] on div "Fees" at bounding box center [167, 115] width 29 height 18
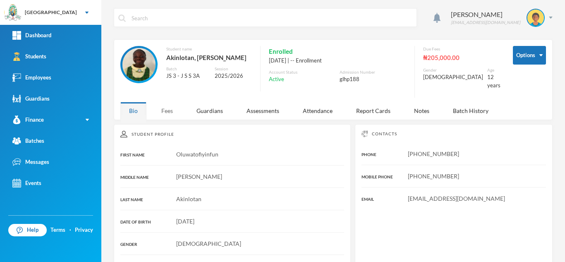
click at [170, 109] on div "Fees" at bounding box center [167, 111] width 29 height 18
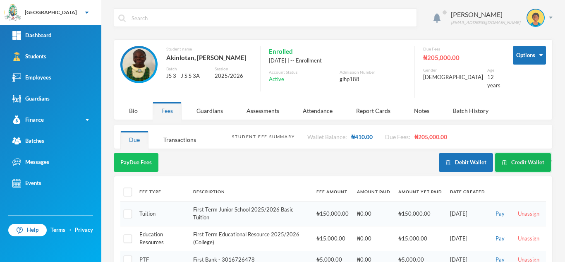
click at [511, 169] on button "Credit Wallet" at bounding box center [523, 162] width 56 height 19
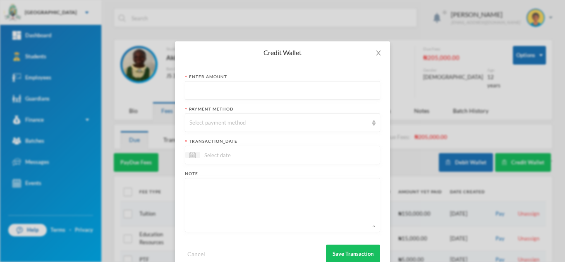
click at [258, 96] on input "text" at bounding box center [283, 91] width 186 height 19
type input "38000"
click at [251, 122] on div "Select payment method" at bounding box center [279, 123] width 179 height 8
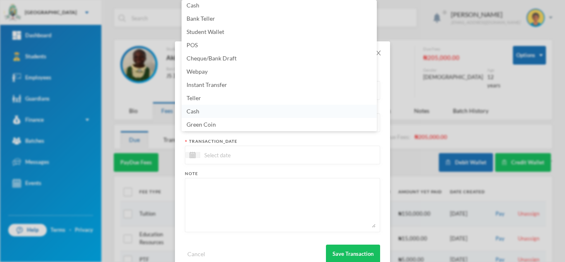
scroll to position [2, 0]
click at [242, 48] on li "POS" at bounding box center [279, 46] width 195 height 13
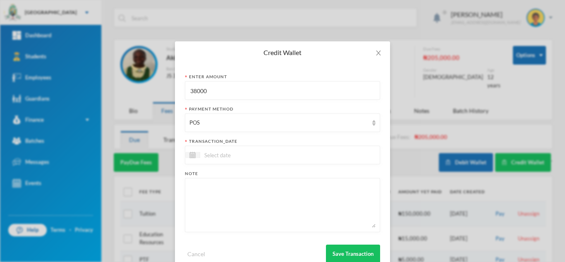
click at [276, 157] on div at bounding box center [282, 155] width 195 height 19
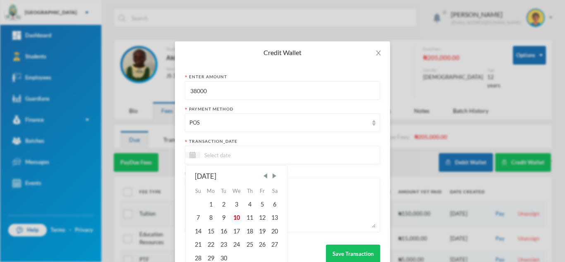
click at [238, 216] on div "10" at bounding box center [237, 217] width 14 height 13
type input "[DATE]"
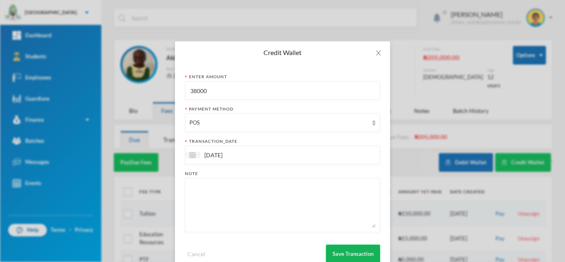
click at [343, 252] on button "Save Transaction" at bounding box center [353, 254] width 54 height 19
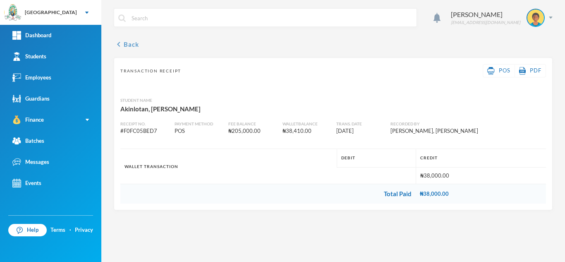
click at [130, 46] on button "chevron_left Back" at bounding box center [126, 44] width 25 height 10
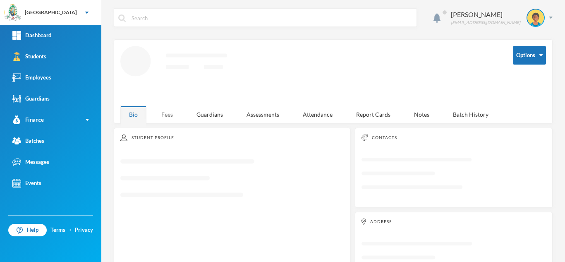
click at [167, 113] on div "Fees" at bounding box center [167, 115] width 29 height 18
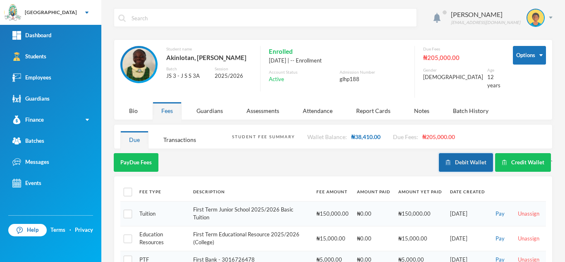
click at [461, 167] on button "Debit Wallet" at bounding box center [466, 162] width 54 height 19
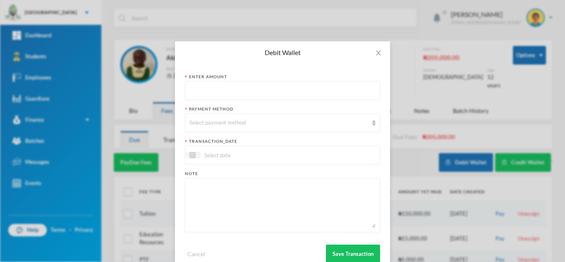
click at [216, 89] on input "text" at bounding box center [283, 91] width 186 height 19
type input "38000"
click at [213, 122] on div "Select payment method" at bounding box center [279, 123] width 179 height 8
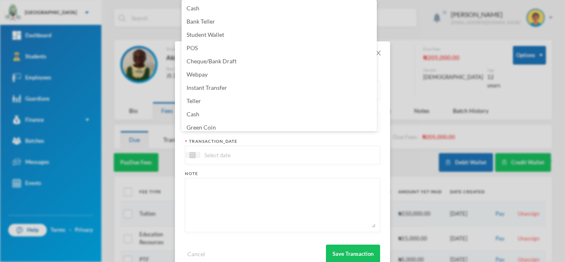
scroll to position [3, 0]
click at [245, 122] on li "Green Coin" at bounding box center [279, 124] width 195 height 13
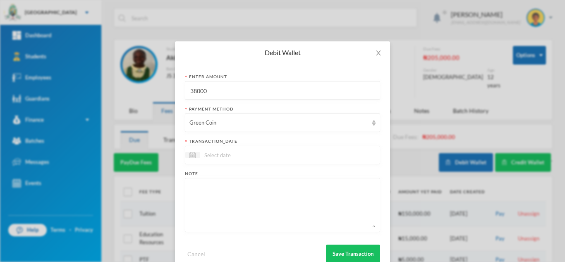
click at [238, 156] on input at bounding box center [235, 155] width 70 height 10
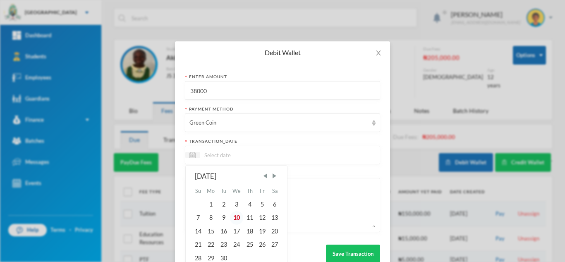
click at [235, 214] on div "10" at bounding box center [237, 217] width 14 height 13
type input "[DATE]"
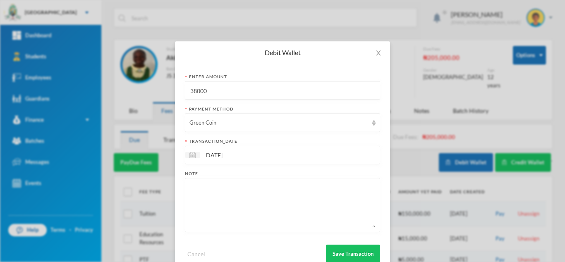
click at [235, 208] on textarea at bounding box center [283, 204] width 186 height 45
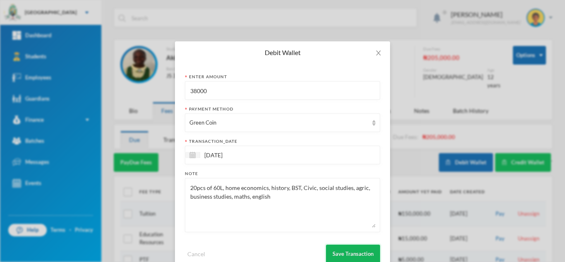
type textarea "20pcs of 60L, home economics, history, BST, Civic, social studies, agric, busin…"
click at [348, 247] on button "Save Transaction" at bounding box center [353, 254] width 54 height 19
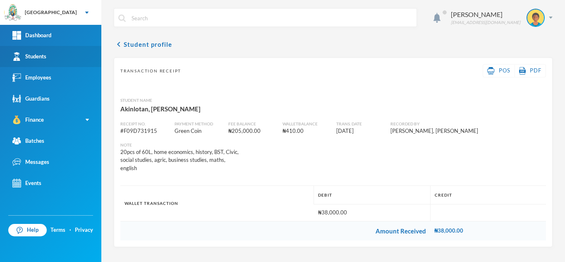
click at [67, 62] on link "Students" at bounding box center [50, 56] width 101 height 21
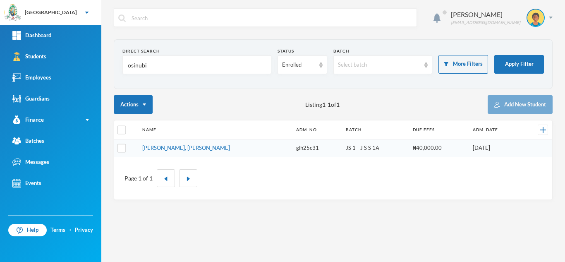
drag, startPoint x: 160, startPoint y: 66, endPoint x: 109, endPoint y: 62, distance: 51.0
click at [109, 62] on div "Aderogba Olumide [EMAIL_ADDRESS][DOMAIN_NAME] Direct Search osinubi Status Enro…" at bounding box center [333, 131] width 464 height 262
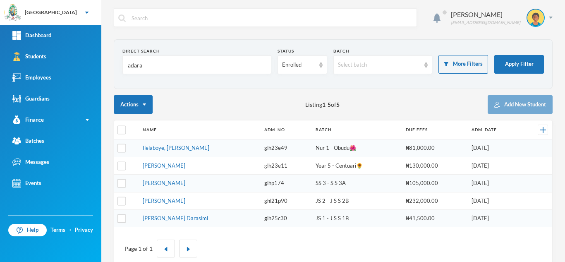
click at [129, 66] on input "adara" at bounding box center [197, 65] width 140 height 19
type input "kadara"
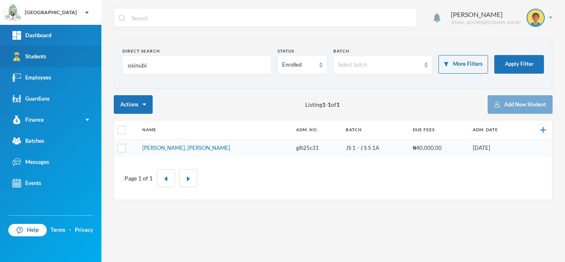
drag, startPoint x: 86, startPoint y: 60, endPoint x: 71, endPoint y: 58, distance: 14.6
click at [71, 58] on div "Greenland Hall Your Bluebic Account Greenland Hall Add a New School Dashboard S…" at bounding box center [282, 131] width 565 height 262
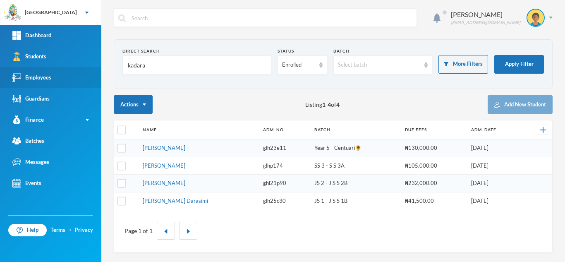
drag, startPoint x: 123, startPoint y: 69, endPoint x: 62, endPoint y: 70, distance: 61.2
click at [62, 70] on div "Greenland Hall Your Bluebic Account Greenland Hall Add a New School Dashboard S…" at bounding box center [282, 131] width 565 height 262
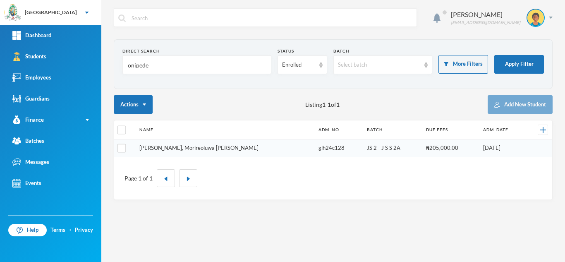
type input "onipede"
click at [171, 147] on link "[PERSON_NAME], Morireoluwa [PERSON_NAME]" at bounding box center [198, 147] width 119 height 7
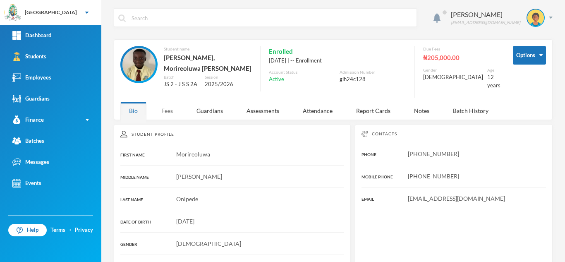
click at [169, 103] on div "Fees" at bounding box center [167, 111] width 29 height 18
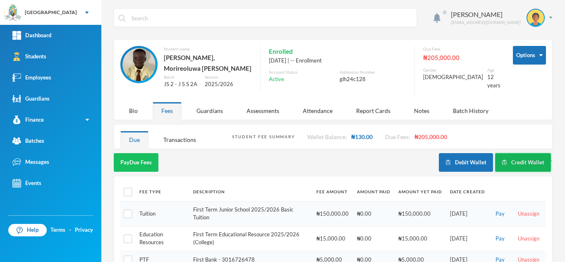
click at [510, 155] on button "Credit Wallet" at bounding box center [523, 162] width 56 height 19
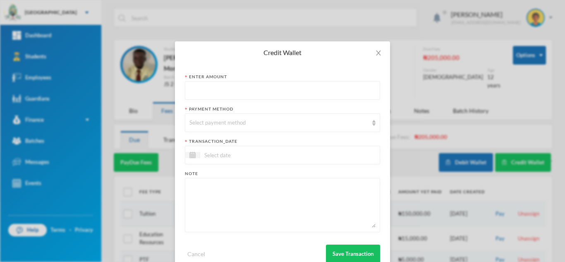
click at [212, 83] on input "text" at bounding box center [283, 91] width 186 height 19
type input "37250"
click at [209, 123] on div "Select payment method" at bounding box center [279, 123] width 179 height 8
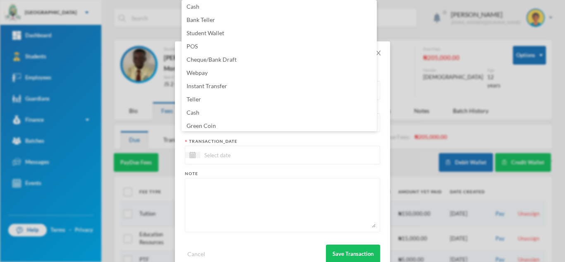
scroll to position [84, 0]
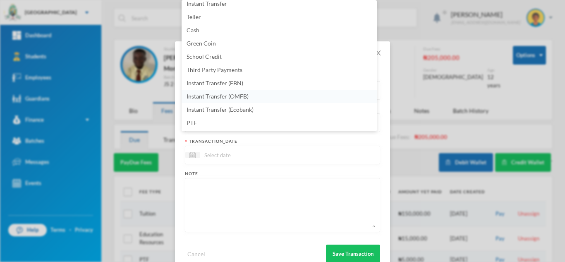
click at [274, 98] on li "Instant Transfer (OMFB)" at bounding box center [279, 96] width 195 height 13
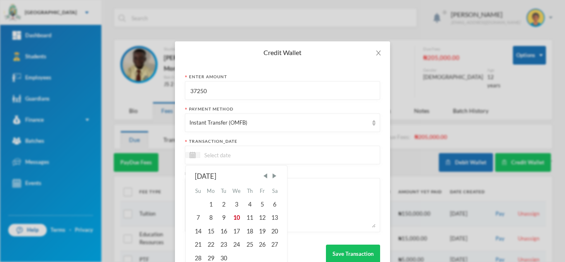
click at [247, 155] on input at bounding box center [235, 155] width 70 height 10
click at [233, 216] on div "10" at bounding box center [237, 217] width 14 height 13
type input "[DATE]"
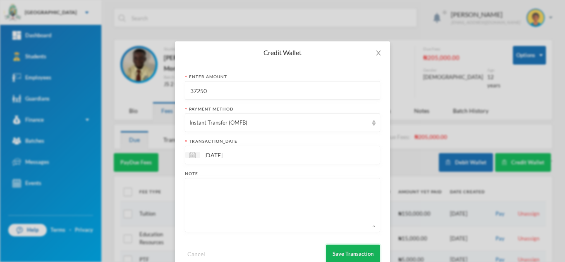
click at [343, 251] on button "Save Transaction" at bounding box center [353, 254] width 54 height 19
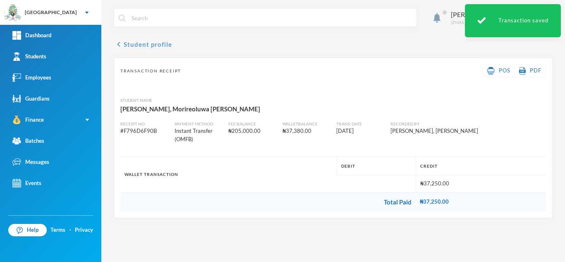
click at [163, 40] on button "chevron_left Student profile" at bounding box center [143, 44] width 58 height 10
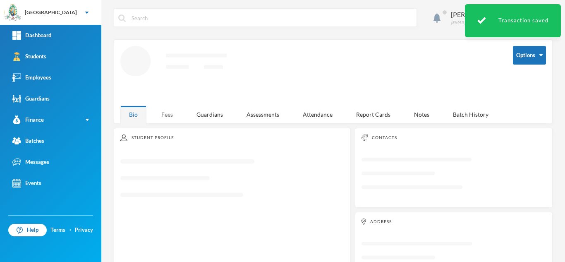
click at [161, 112] on div "Fees" at bounding box center [167, 115] width 29 height 18
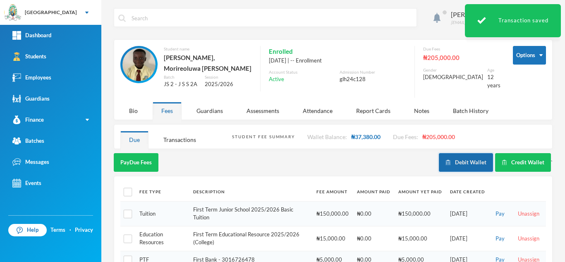
click at [461, 155] on button "Debit Wallet" at bounding box center [466, 162] width 54 height 19
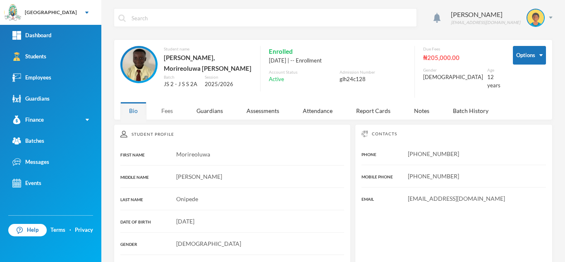
click at [165, 105] on div "Fees" at bounding box center [167, 111] width 29 height 18
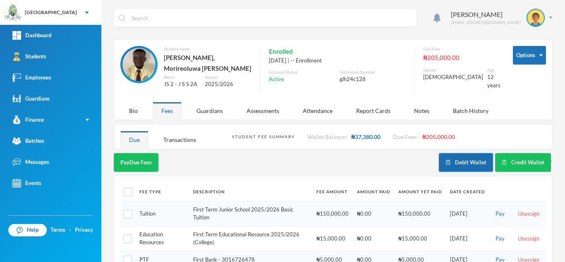
click at [460, 159] on button "Debit Wallet" at bounding box center [466, 162] width 54 height 19
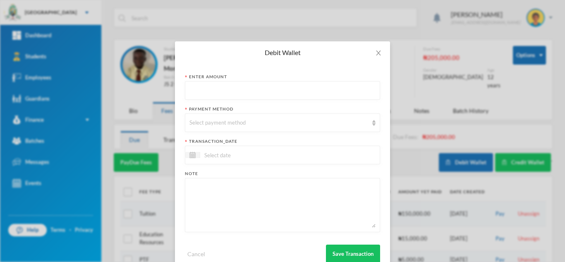
click at [207, 92] on input "text" at bounding box center [283, 91] width 186 height 19
type input "37250"
click at [201, 127] on div "Select payment method" at bounding box center [282, 122] width 195 height 19
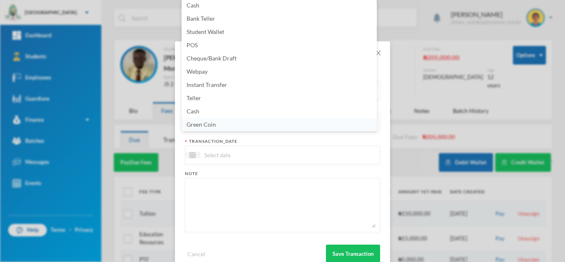
click at [201, 123] on span "Green Coin" at bounding box center [201, 124] width 29 height 7
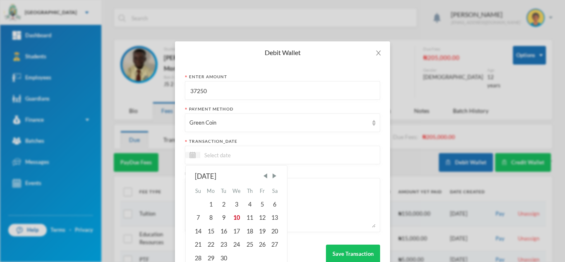
click at [208, 155] on input at bounding box center [235, 155] width 70 height 10
click at [233, 215] on div "10" at bounding box center [237, 217] width 14 height 13
type input "[DATE]"
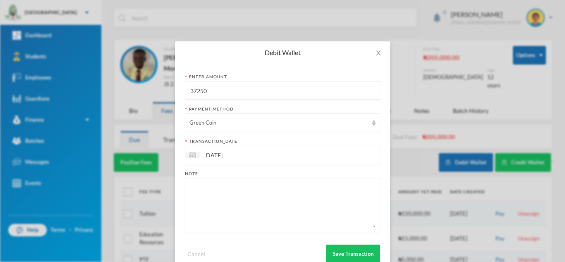
click at [231, 211] on textarea at bounding box center [283, 204] width 186 height 45
drag, startPoint x: 206, startPoint y: 190, endPoint x: 181, endPoint y: 184, distance: 25.8
click at [181, 184] on div "Enter Amount 37250 Payment Method Green Coin transaction_date 10/09/2025 Note a…" at bounding box center [282, 168] width 215 height 209
paste textarea "20pcs of 60L, home economics, history, BST, Civic, social studies, agric, busin…"
click at [193, 190] on textarea "20pcs of 60L, home economics, history, BST, Civic, social studies, agric, busin…" at bounding box center [283, 204] width 186 height 45
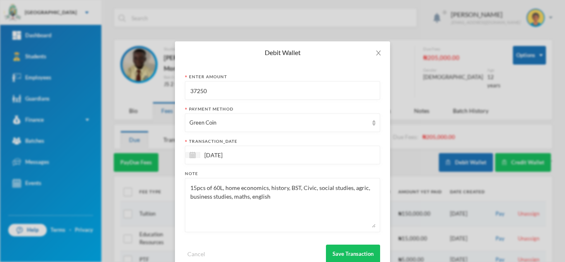
click at [284, 189] on textarea "15pcs of 60L, home economics, history, BST, Civic, social studies, agric, busin…" at bounding box center [283, 204] width 186 height 45
click at [258, 199] on textarea "15pcs of 60L, home economics, , BST, Civic, social studies, agric, business stu…" at bounding box center [283, 204] width 186 height 45
type textarea "15pcs of 60L, home economics, , BST, Civic, social studies, agric, business stu…"
click at [350, 250] on button "Save Transaction" at bounding box center [353, 254] width 54 height 19
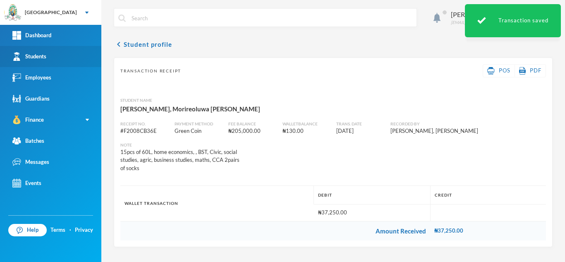
click at [79, 51] on link "Students" at bounding box center [50, 56] width 101 height 21
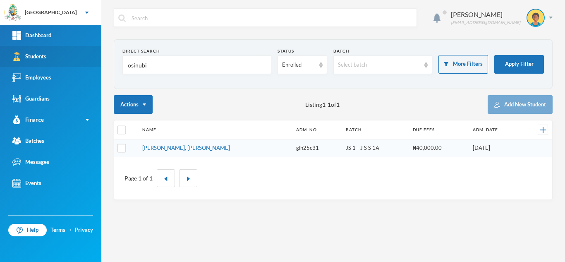
drag, startPoint x: 147, startPoint y: 63, endPoint x: 56, endPoint y: 64, distance: 91.5
click at [56, 64] on div "Greenland Hall Your Bluebic Account Greenland Hall Add a New School Dashboard S…" at bounding box center [282, 131] width 565 height 262
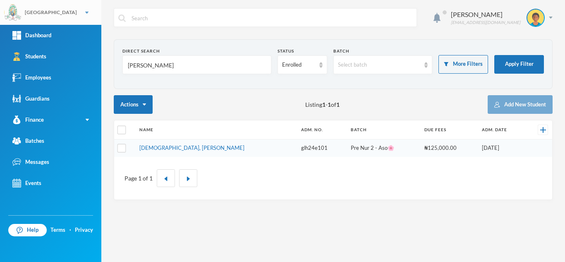
type input "allison"
click at [169, 149] on link "Jesufemi, Allison Ireoluwade" at bounding box center [191, 147] width 105 height 7
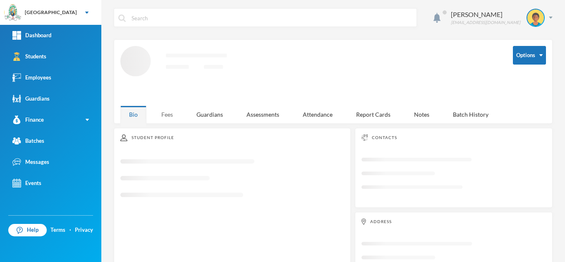
click at [175, 110] on div "Fees" at bounding box center [167, 115] width 29 height 18
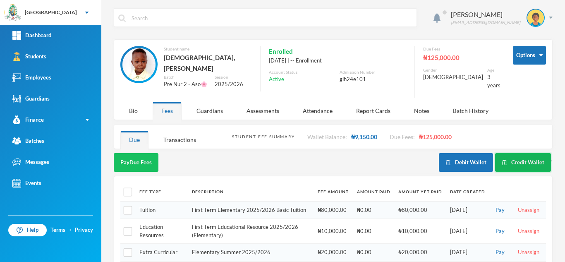
click at [523, 158] on button "Credit Wallet" at bounding box center [523, 162] width 56 height 19
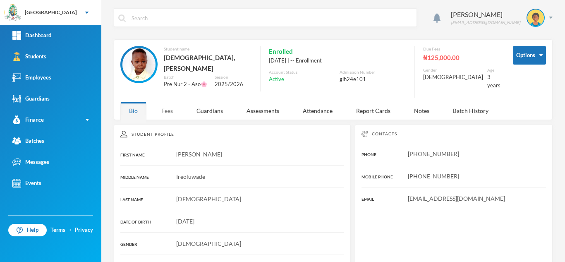
click at [164, 108] on div "Fees" at bounding box center [167, 111] width 29 height 18
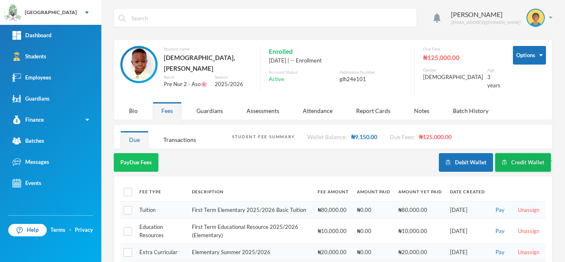
click at [516, 153] on button "Credit Wallet" at bounding box center [523, 162] width 56 height 19
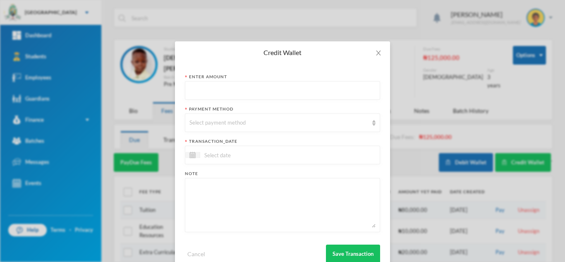
click at [259, 93] on input "text" at bounding box center [283, 91] width 186 height 19
type input "37350"
click at [253, 119] on div "Select payment method" at bounding box center [279, 123] width 179 height 8
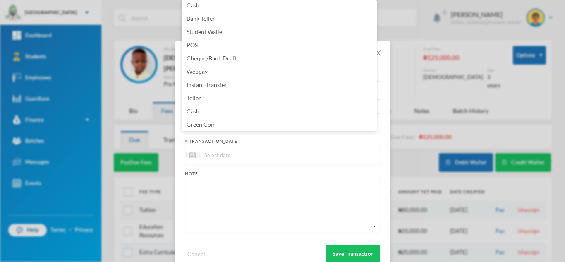
scroll to position [84, 0]
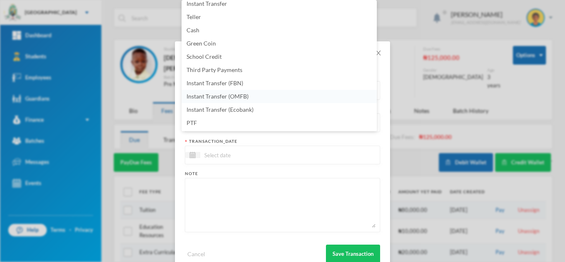
click at [263, 99] on li "Instant Transfer (OMFB)" at bounding box center [279, 96] width 195 height 13
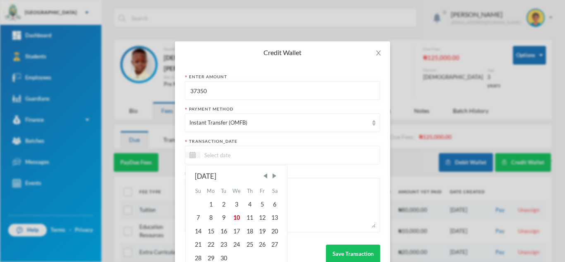
click at [211, 157] on input at bounding box center [235, 155] width 70 height 10
click at [236, 221] on div "10" at bounding box center [237, 217] width 14 height 13
type input "[DATE]"
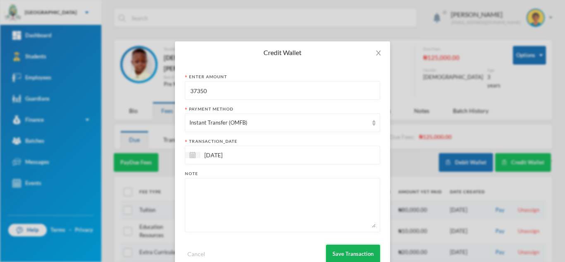
click at [345, 257] on button "Save Transaction" at bounding box center [353, 254] width 54 height 19
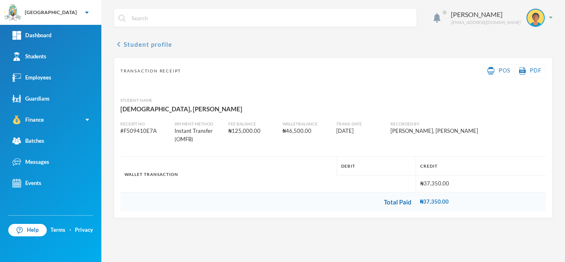
click at [143, 43] on button "chevron_left Student profile" at bounding box center [143, 44] width 58 height 10
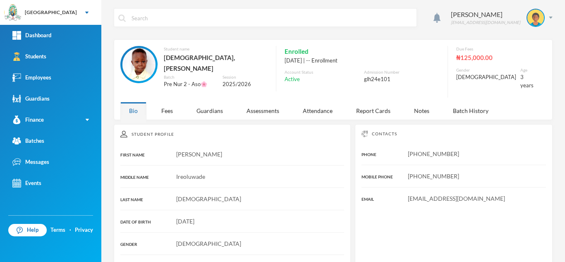
click at [164, 117] on div "Aderogba Olumide [EMAIL_ADDRESS][DOMAIN_NAME] Student name Jesufemi, [PERSON_NA…" at bounding box center [333, 131] width 464 height 262
click at [166, 105] on div "Fees" at bounding box center [167, 111] width 29 height 18
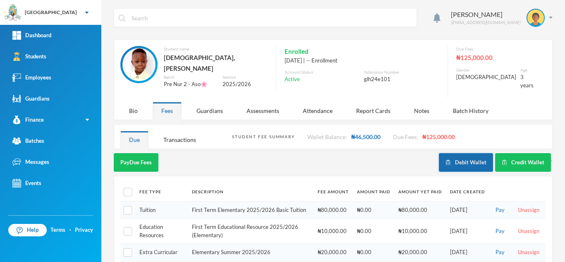
click at [461, 157] on button "Debit Wallet" at bounding box center [466, 162] width 54 height 19
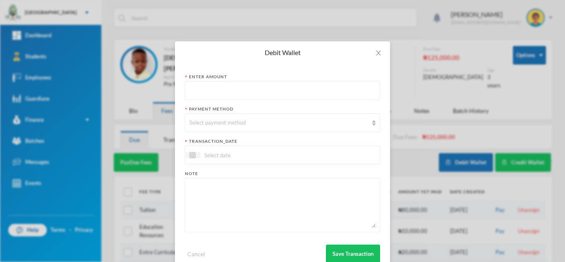
click at [241, 202] on textarea at bounding box center [283, 204] width 186 height 45
paste textarea "verbal, quantitative, coloring, amazing science, numeracy, literacy, easy phoni…"
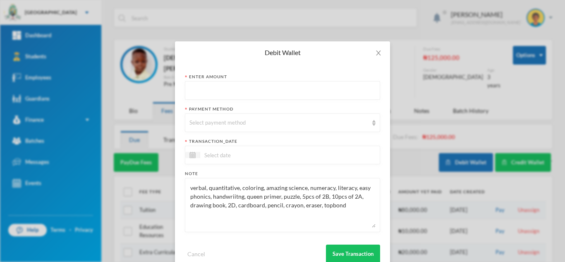
click at [274, 197] on textarea "verbal, quantitative, coloring, amazing science, numeracy, literacy, easy phoni…" at bounding box center [283, 204] width 186 height 45
drag, startPoint x: 294, startPoint y: 197, endPoint x: 241, endPoint y: 193, distance: 53.1
click at [241, 193] on textarea "verbal, quantitative, coloring, amazing science, numeracy, literacy, easy phoni…" at bounding box center [283, 204] width 186 height 45
drag, startPoint x: 188, startPoint y: 185, endPoint x: 320, endPoint y: 230, distance: 139.5
click at [320, 230] on div "verbal, quantitative, coloring, amazing science, numeracy, literacy, easy phoni…" at bounding box center [282, 205] width 195 height 54
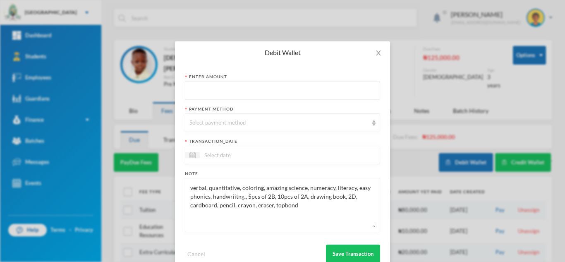
click at [311, 230] on div "verbal, quantitative, coloring, amazing science, numeracy, literacy, easy phoni…" at bounding box center [282, 205] width 195 height 54
click at [322, 213] on textarea "verbal, quantitative, coloring, amazing science, numeracy, literacy, easy phoni…" at bounding box center [283, 204] width 186 height 45
click at [342, 197] on textarea "verbal, quantitative, coloring, amazing science, numeracy, literacy, easy phoni…" at bounding box center [283, 204] width 186 height 45
click at [304, 197] on textarea "verbal, quantitative, coloring, amazing science, numeracy, literacy, easy phoni…" at bounding box center [283, 204] width 186 height 45
click at [344, 207] on textarea "verbal, quantitative, coloring, amazing science, numeracy, literacy, easy phoni…" at bounding box center [283, 204] width 186 height 45
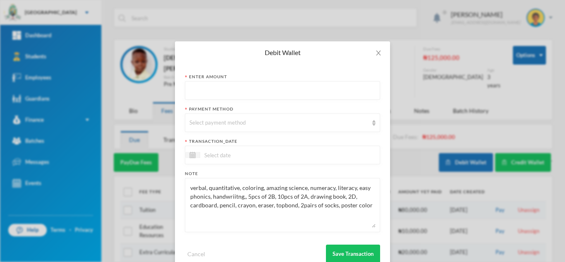
drag, startPoint x: 243, startPoint y: 196, endPoint x: 186, endPoint y: 184, distance: 58.8
click at [186, 184] on div "verbal, quantitative, coloring, amazing science, numeracy, literacy, easy phoni…" at bounding box center [282, 205] width 195 height 54
drag, startPoint x: 301, startPoint y: 197, endPoint x: 244, endPoint y: 199, distance: 57.6
click at [244, 199] on textarea "numeracy, cultural, coloring, nelson handwriting, science and health, literacy,…" at bounding box center [283, 204] width 186 height 45
type textarea "numeracy, cultural, coloring, nelson handwriting, science and health, literacy,…"
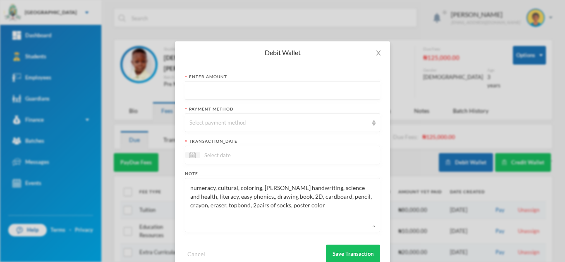
click at [208, 95] on input "text" at bounding box center [283, 91] width 186 height 19
type input "37350"
click at [213, 117] on div "Select payment method" at bounding box center [282, 122] width 195 height 19
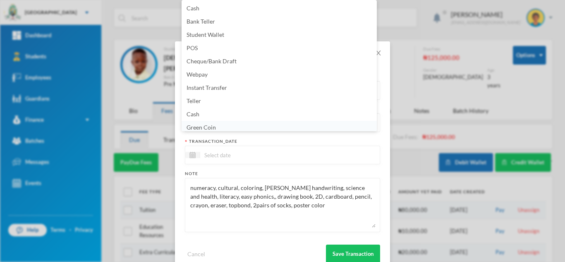
scroll to position [3, 0]
click at [214, 123] on span "Green Coin" at bounding box center [201, 124] width 29 height 7
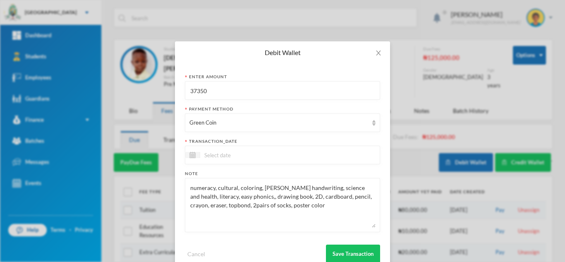
click at [218, 158] on input at bounding box center [235, 155] width 70 height 10
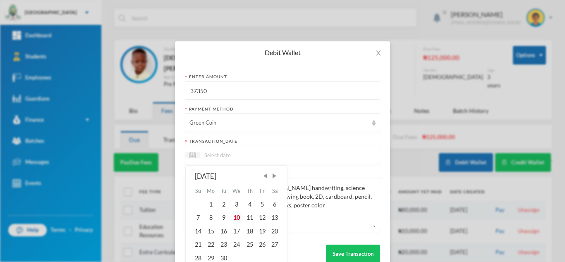
click at [231, 216] on div "10" at bounding box center [237, 217] width 14 height 13
type input "[DATE]"
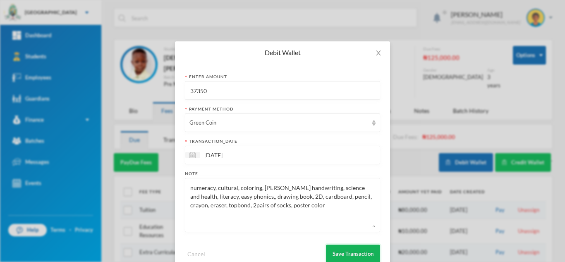
click at [348, 251] on button "Save Transaction" at bounding box center [353, 254] width 54 height 19
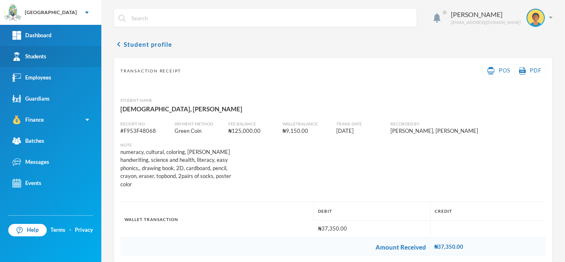
click at [70, 52] on link "Students" at bounding box center [50, 56] width 101 height 21
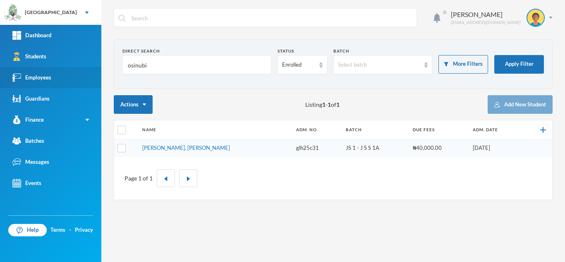
drag, startPoint x: 175, startPoint y: 69, endPoint x: 49, endPoint y: 70, distance: 125.8
click at [59, 68] on div "Greenland Hall Your Bluebic Account Greenland Hall Add a New School Dashboard S…" at bounding box center [282, 131] width 565 height 262
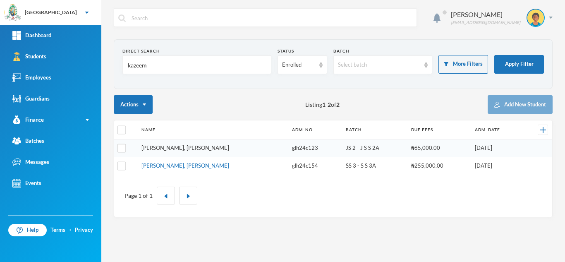
type input "kazeem"
click at [154, 145] on link "[PERSON_NAME], [PERSON_NAME]" at bounding box center [186, 147] width 88 height 7
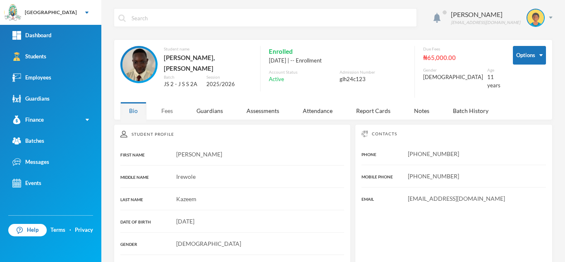
click at [163, 106] on div "Fees" at bounding box center [167, 111] width 29 height 18
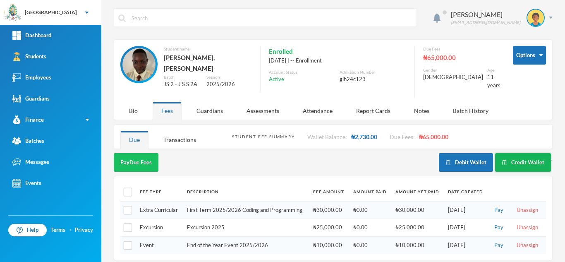
click at [506, 156] on button "Credit Wallet" at bounding box center [523, 162] width 56 height 19
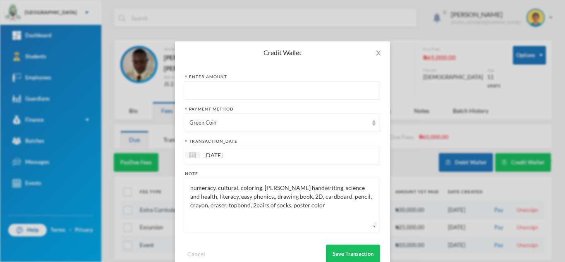
drag, startPoint x: 308, startPoint y: 210, endPoint x: 175, endPoint y: 187, distance: 134.8
click at [175, 187] on div "Enter Amount Payment Method Green Coin transaction_date 10/09/2025 Note numerac…" at bounding box center [282, 168] width 215 height 209
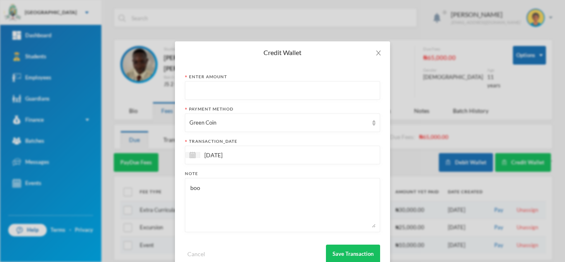
type textarea "boos"
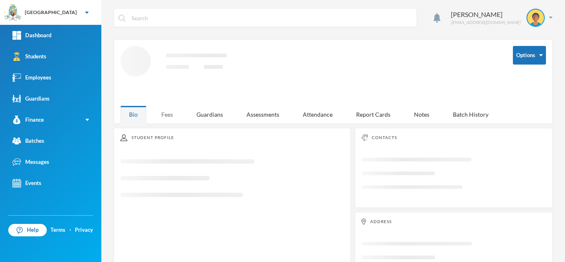
click at [166, 114] on div "Fees" at bounding box center [167, 115] width 29 height 18
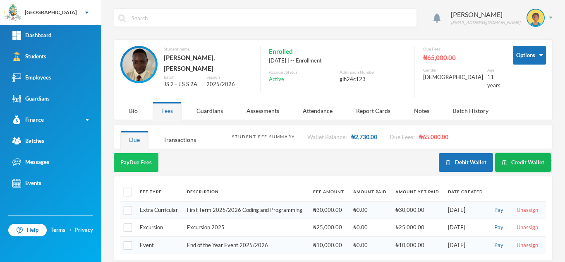
click at [520, 157] on button "Credit Wallet" at bounding box center [523, 162] width 56 height 19
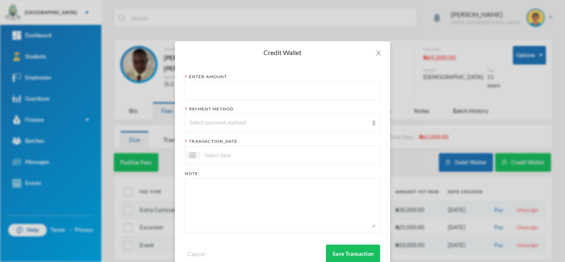
click at [254, 93] on input "text" at bounding box center [283, 91] width 186 height 19
type input "38000"
click at [245, 122] on div "Select payment method" at bounding box center [279, 123] width 179 height 8
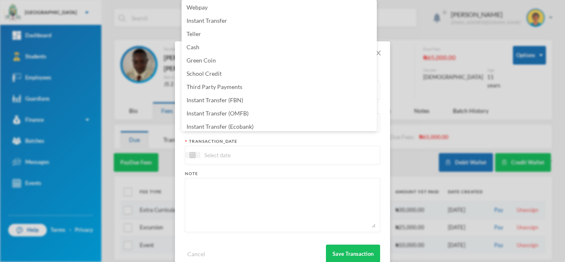
scroll to position [84, 0]
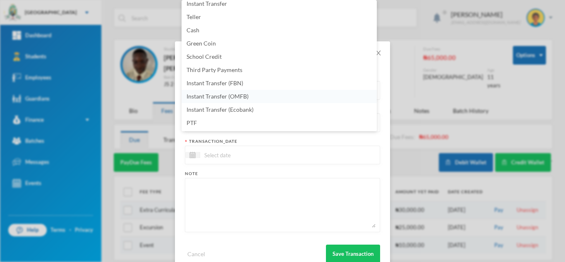
click at [278, 98] on li "Instant Transfer (OMFB)" at bounding box center [279, 96] width 195 height 13
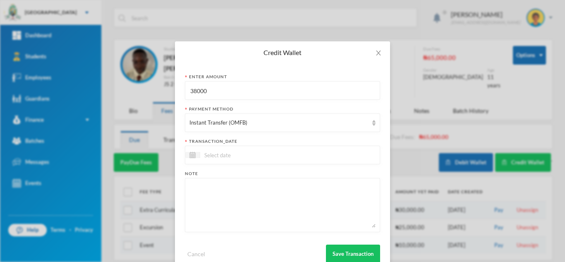
click at [262, 149] on div at bounding box center [282, 155] width 195 height 19
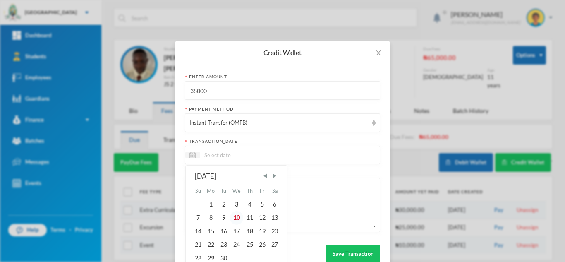
click at [231, 218] on div "10" at bounding box center [237, 217] width 14 height 13
type input "[DATE]"
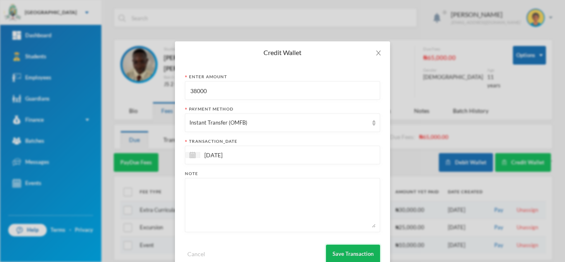
click at [335, 249] on button "Save Transaction" at bounding box center [353, 254] width 54 height 19
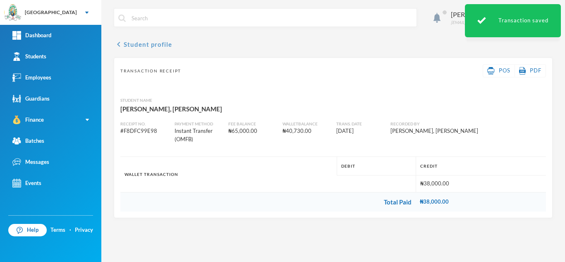
click at [143, 44] on button "chevron_left Student profile" at bounding box center [143, 44] width 58 height 10
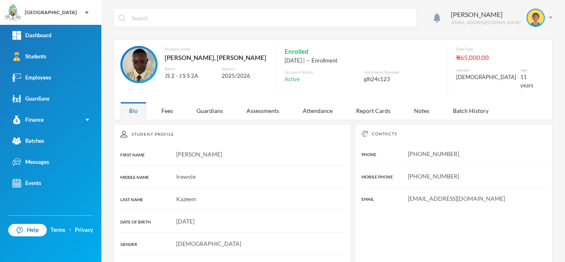
click at [163, 115] on div "Aderogba Olumide [EMAIL_ADDRESS][DOMAIN_NAME] Student name [PERSON_NAME], [PERS…" at bounding box center [333, 131] width 464 height 262
click at [163, 102] on div "Fees" at bounding box center [167, 111] width 29 height 18
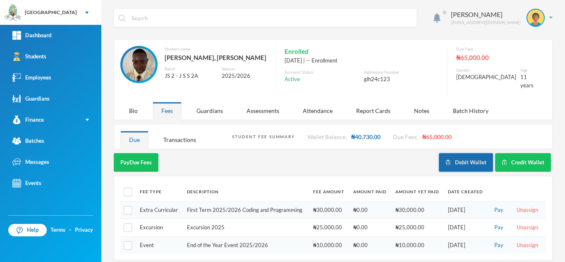
click at [459, 160] on button "Debit Wallet" at bounding box center [466, 162] width 54 height 19
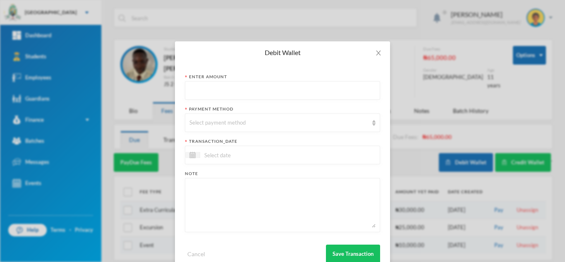
click at [259, 91] on input "text" at bounding box center [283, 91] width 186 height 19
type input "38000"
click at [242, 124] on div "Select payment method" at bounding box center [279, 123] width 179 height 8
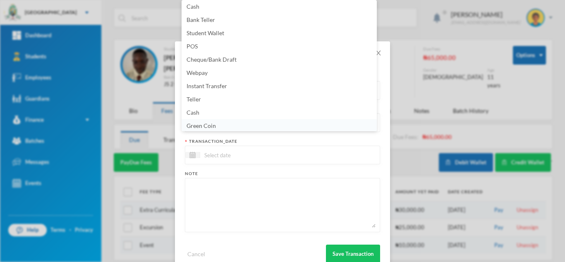
scroll to position [3, 0]
click at [252, 127] on li "Green Coin" at bounding box center [279, 124] width 195 height 13
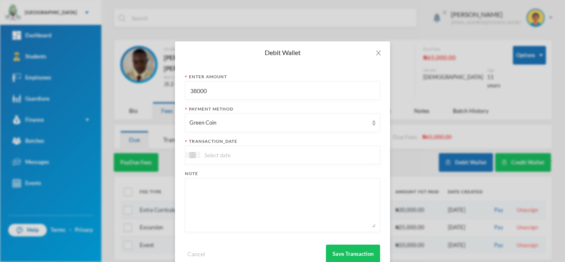
click at [230, 157] on input at bounding box center [235, 155] width 70 height 10
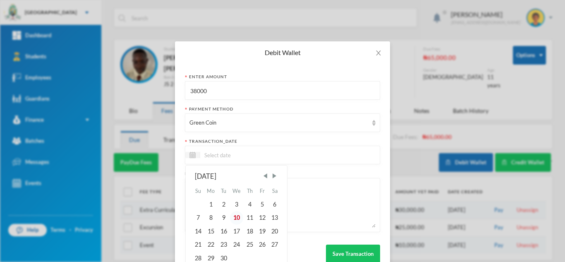
click at [238, 215] on div "10" at bounding box center [237, 217] width 14 height 13
type input "[DATE]"
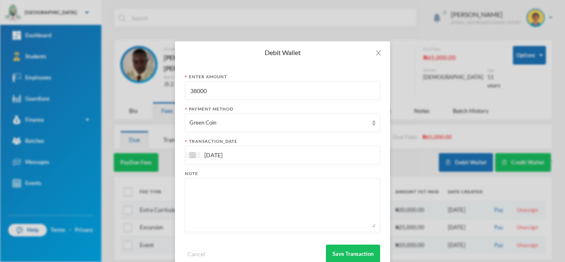
click at [255, 219] on textarea at bounding box center [283, 204] width 186 height 45
click at [254, 219] on textarea at bounding box center [283, 204] width 186 height 45
type textarea "books"
click at [358, 250] on button "Save Transaction" at bounding box center [353, 254] width 54 height 19
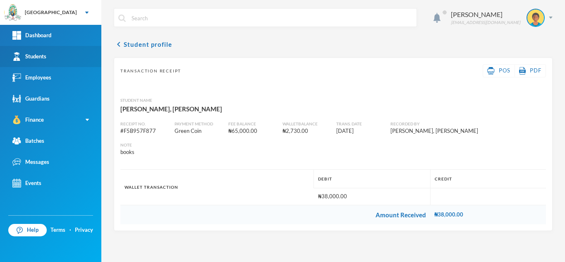
click at [41, 61] on link "Students" at bounding box center [50, 56] width 101 height 21
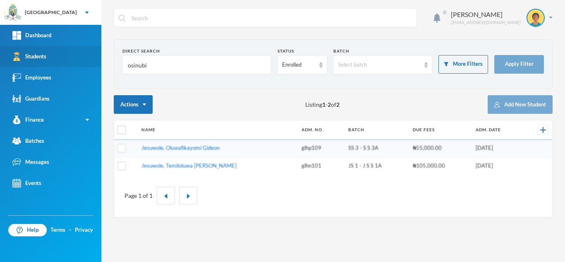
drag, startPoint x: 152, startPoint y: 68, endPoint x: 66, endPoint y: 62, distance: 86.3
click at [66, 62] on div "Greenland Hall Your Bluebic Account Greenland Hall Add a New School Dashboard S…" at bounding box center [282, 131] width 565 height 262
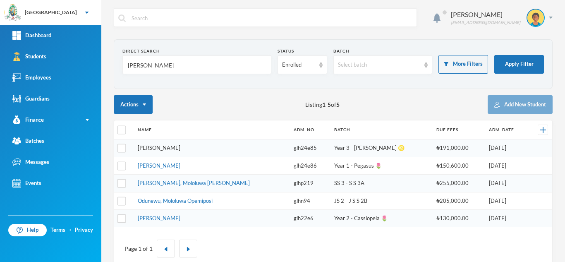
type input "[PERSON_NAME]"
click at [180, 147] on link "[PERSON_NAME]" at bounding box center [159, 147] width 43 height 7
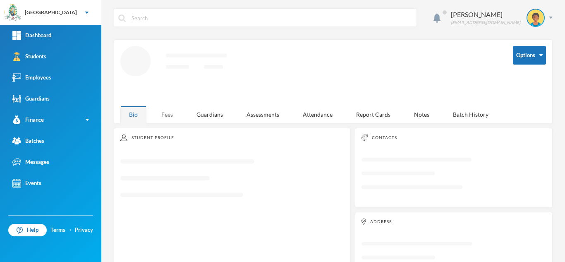
click at [173, 112] on div "Fees" at bounding box center [167, 115] width 29 height 18
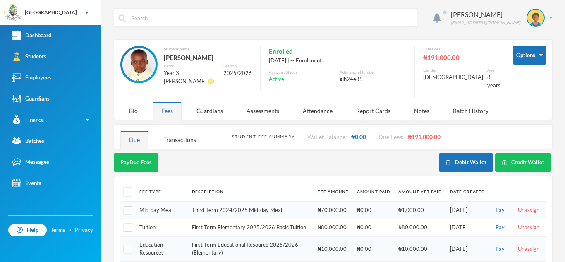
click at [385, 156] on div "Pay Due Fees" at bounding box center [276, 162] width 325 height 19
click at [522, 153] on button "Credit Wallet" at bounding box center [523, 162] width 56 height 19
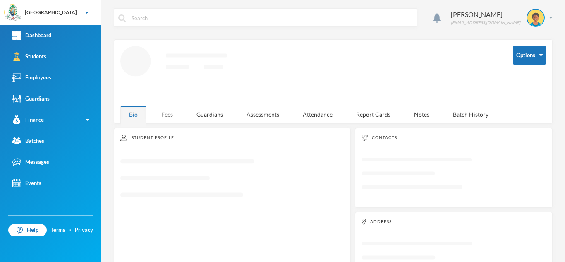
click at [170, 111] on div "Fees" at bounding box center [167, 115] width 29 height 18
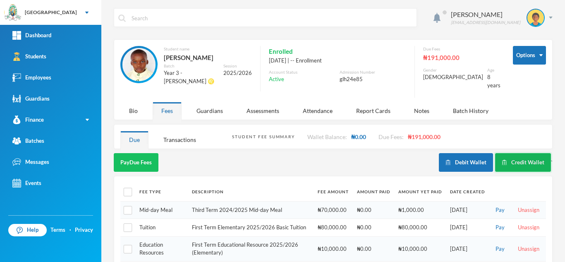
click at [517, 155] on button "Credit Wallet" at bounding box center [523, 162] width 56 height 19
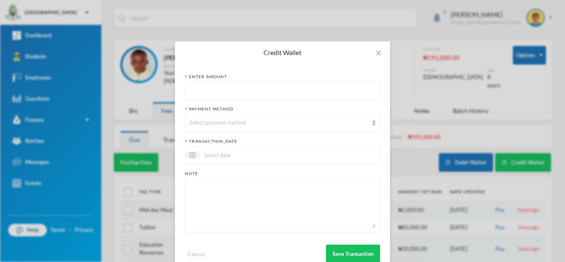
click at [269, 95] on input "text" at bounding box center [283, 91] width 186 height 19
type input "79250"
click at [255, 120] on div "Select payment method" at bounding box center [279, 123] width 179 height 8
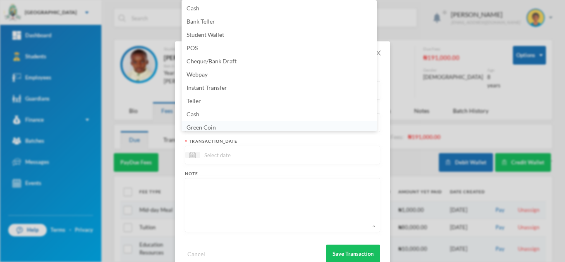
scroll to position [3, 0]
click at [370, 125] on li "Green Coin" at bounding box center [279, 124] width 195 height 13
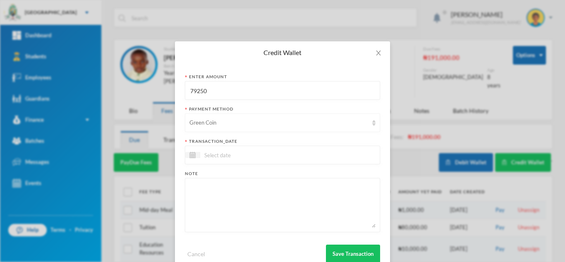
click at [298, 130] on div "Green Coin" at bounding box center [282, 122] width 195 height 19
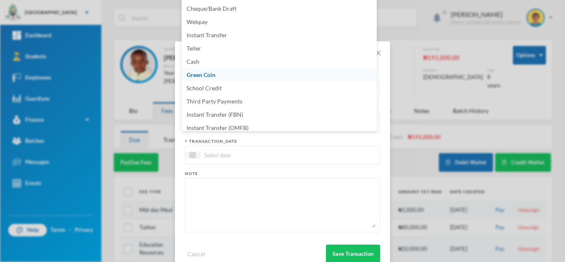
scroll to position [84, 0]
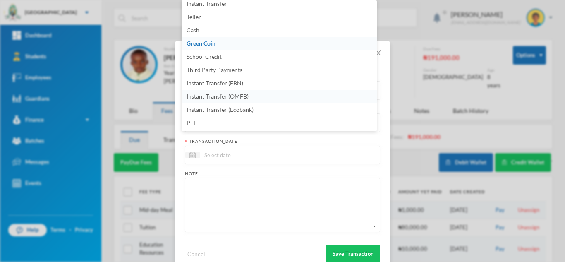
click at [292, 95] on li "Instant Transfer (OMFB)" at bounding box center [279, 96] width 195 height 13
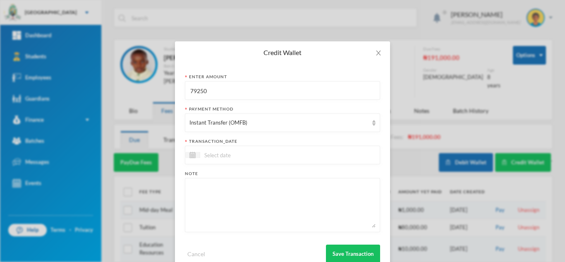
click at [276, 156] on div at bounding box center [282, 155] width 195 height 19
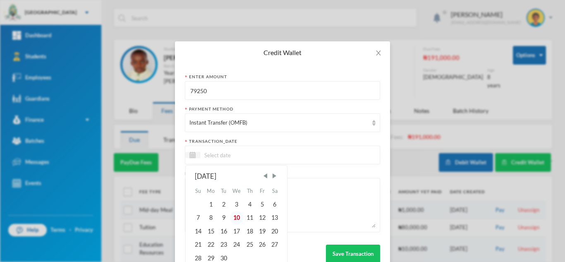
click at [233, 218] on div "10" at bounding box center [237, 217] width 14 height 13
type input "[DATE]"
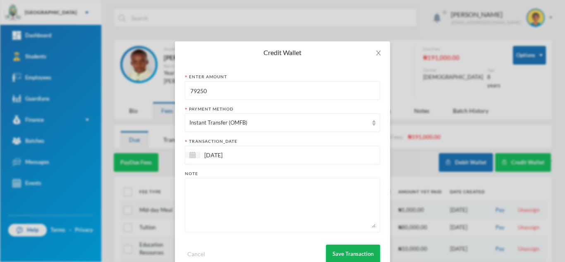
click at [335, 250] on button "Save Transaction" at bounding box center [353, 254] width 54 height 19
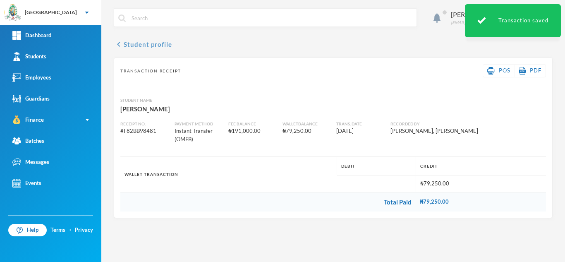
click at [130, 43] on button "chevron_left Student profile" at bounding box center [143, 44] width 58 height 10
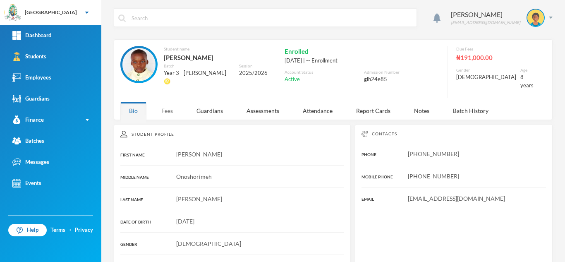
click at [165, 103] on div "Fees" at bounding box center [167, 111] width 29 height 18
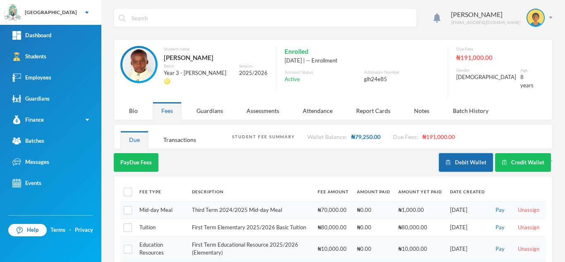
click at [455, 156] on button "Debit Wallet" at bounding box center [466, 162] width 54 height 19
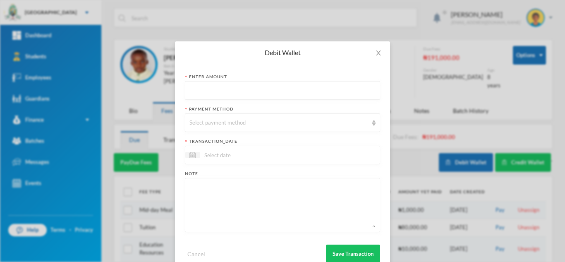
click at [254, 94] on input "text" at bounding box center [283, 91] width 186 height 19
type input "79250"
click at [232, 119] on div "Select payment method" at bounding box center [279, 123] width 179 height 8
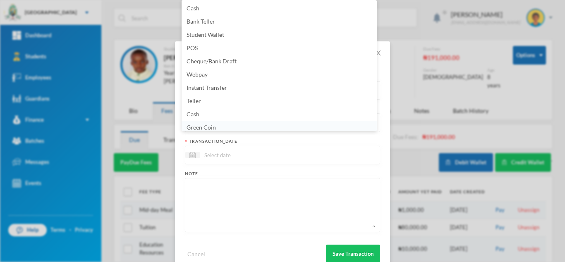
scroll to position [3, 0]
click at [230, 127] on li "Green Coin" at bounding box center [279, 124] width 195 height 13
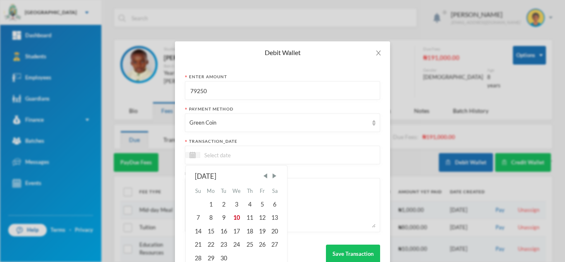
click at [218, 158] on input at bounding box center [235, 155] width 70 height 10
click at [231, 219] on div "10" at bounding box center [237, 217] width 14 height 13
type input "[DATE]"
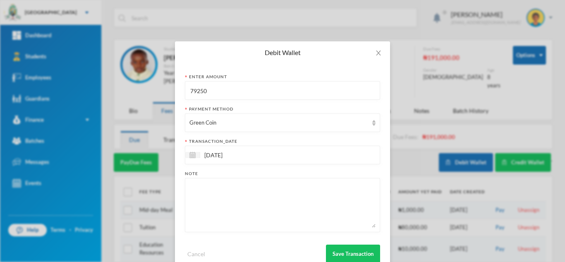
click at [231, 219] on textarea at bounding box center [283, 204] width 186 height 45
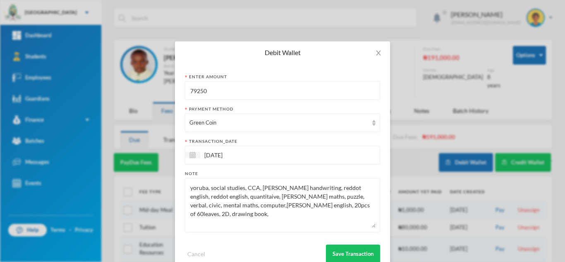
drag, startPoint x: 346, startPoint y: 209, endPoint x: 184, endPoint y: 185, distance: 164.0
click at [185, 185] on div "yoruba, social studies, CCA, [PERSON_NAME] handwriting, reddot english, reddot …" at bounding box center [282, 205] width 195 height 54
type textarea "yoruba, social studies, CCA, [PERSON_NAME] handwriting, reddot english, reddot …"
click at [352, 254] on button "Save Transaction" at bounding box center [353, 254] width 54 height 19
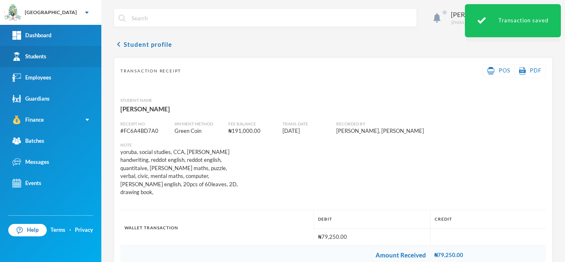
click at [74, 59] on link "Students" at bounding box center [50, 56] width 101 height 21
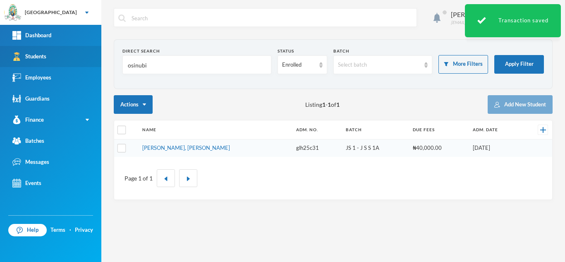
drag, startPoint x: 115, startPoint y: 61, endPoint x: 64, endPoint y: 65, distance: 51.4
click at [65, 64] on div "Greenland Hall Your Bluebic Account Greenland Hall Add a New School Dashboard S…" at bounding box center [282, 131] width 565 height 262
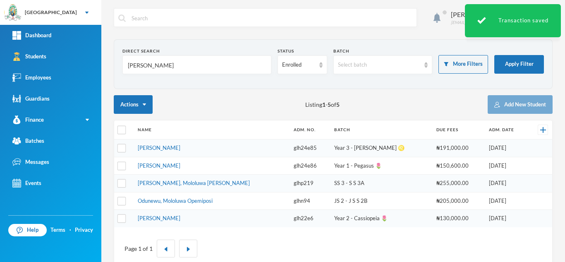
type input "[PERSON_NAME]"
click at [191, 161] on td "[PERSON_NAME]" at bounding box center [212, 166] width 156 height 18
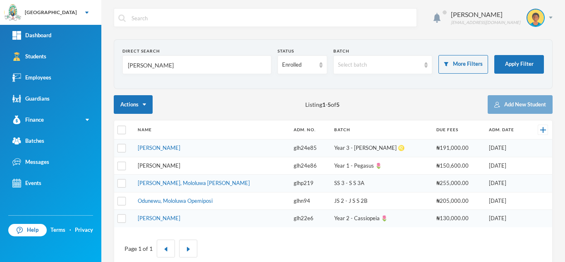
click at [180, 165] on link "[PERSON_NAME]" at bounding box center [159, 165] width 43 height 7
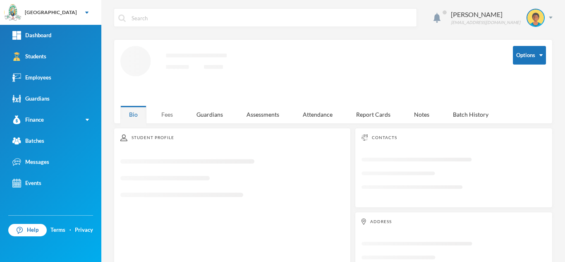
click at [163, 116] on div "Fees" at bounding box center [167, 115] width 29 height 18
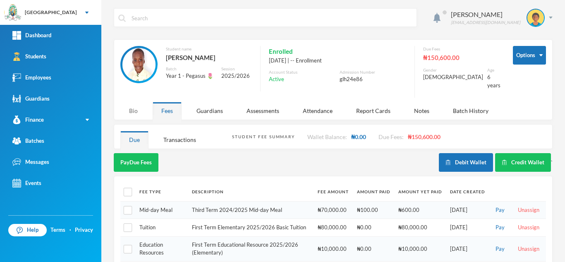
click at [134, 103] on div "Bio" at bounding box center [133, 111] width 26 height 18
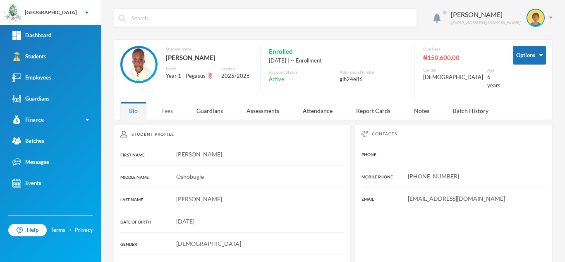
click at [172, 103] on div "Fees" at bounding box center [167, 111] width 29 height 18
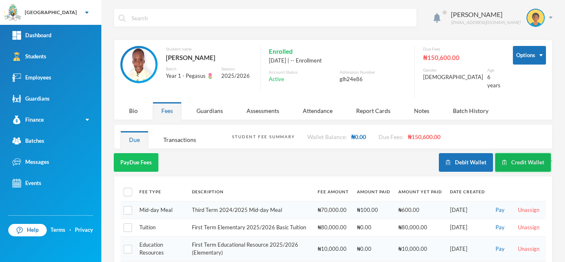
click at [502, 160] on img "button" at bounding box center [504, 162] width 5 height 5
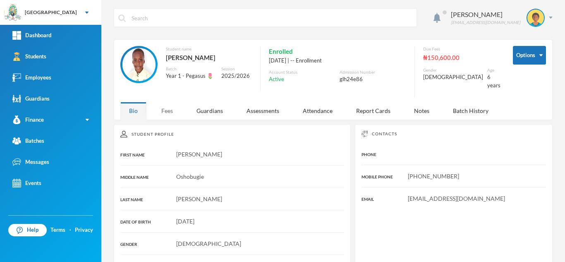
click at [165, 105] on div "Fees" at bounding box center [167, 111] width 29 height 18
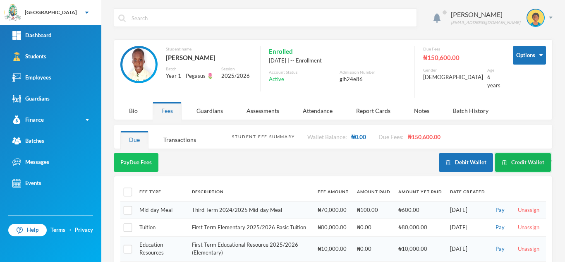
click at [515, 155] on button "Credit Wallet" at bounding box center [523, 162] width 56 height 19
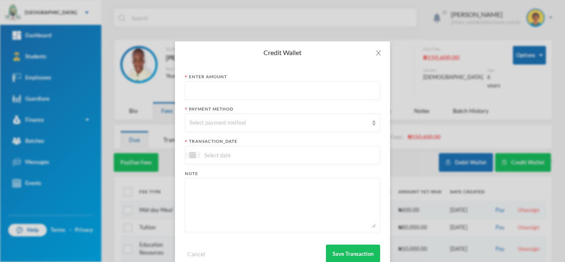
click at [267, 85] on input "text" at bounding box center [283, 91] width 186 height 19
type input "86350"
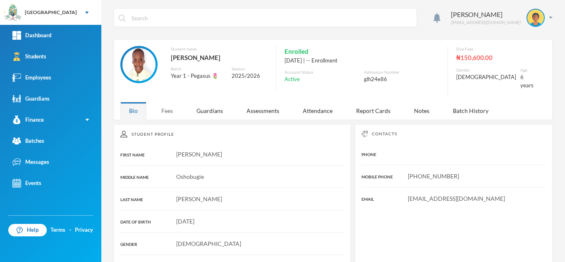
click at [170, 103] on div "Fees" at bounding box center [167, 111] width 29 height 18
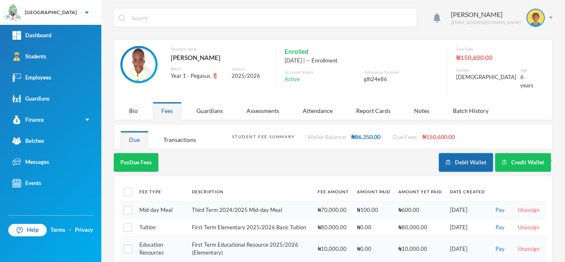
click at [446, 160] on img "button" at bounding box center [448, 162] width 5 height 5
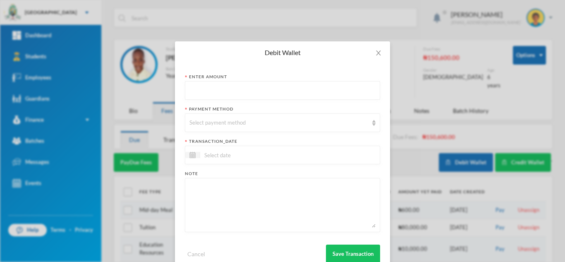
click at [230, 94] on input "text" at bounding box center [283, 91] width 186 height 19
type input "86350"
click at [217, 118] on div "Select payment method" at bounding box center [282, 122] width 195 height 19
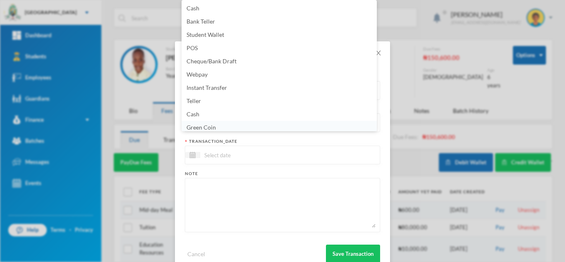
scroll to position [3, 0]
click at [218, 122] on li "Green Coin" at bounding box center [279, 124] width 195 height 13
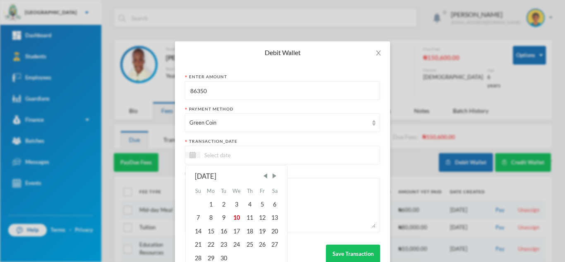
click at [216, 152] on input at bounding box center [235, 155] width 70 height 10
click at [234, 217] on div "10" at bounding box center [237, 217] width 14 height 13
type input "[DATE]"
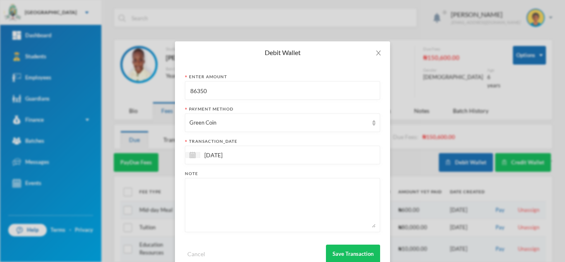
click at [227, 192] on textarea at bounding box center [283, 204] width 186 height 45
paste textarea "yoruba, social studies, CCA, nelson handwriting, reddot english, reddot english…"
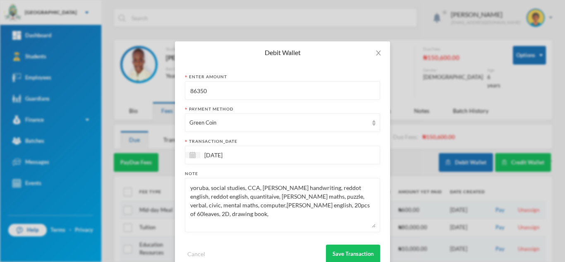
click at [190, 190] on textarea "yoruba, social studies, CCA, nelson handwriting, reddot english, reddot english…" at bounding box center [283, 204] width 186 height 45
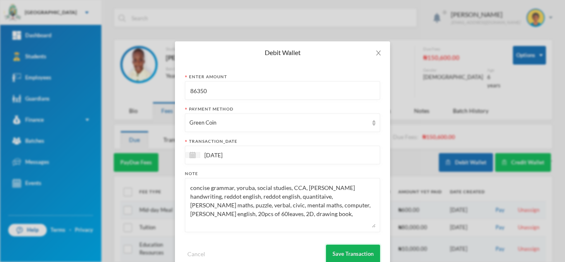
type textarea "concise grammar, yoruba, social studies, CCA, nelson handwriting, reddot englis…"
click at [338, 252] on button "Save Transaction" at bounding box center [353, 254] width 54 height 19
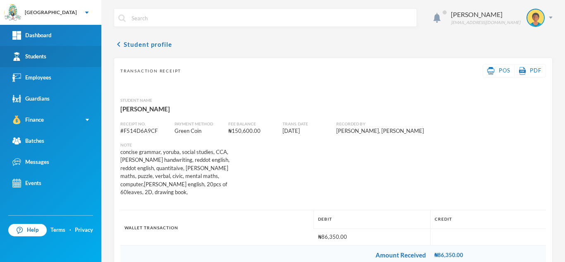
click at [52, 58] on link "Students" at bounding box center [50, 56] width 101 height 21
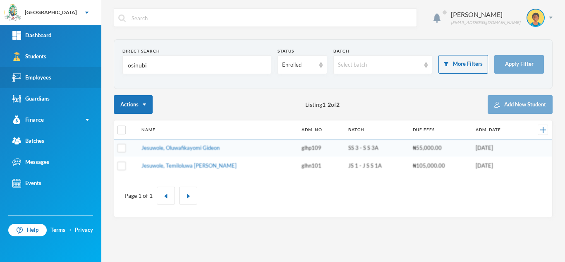
drag, startPoint x: 163, startPoint y: 67, endPoint x: 46, endPoint y: 82, distance: 117.7
click at [74, 71] on div "Greenland Hall Your Bluebic Account Greenland Hall Add a New School Dashboard S…" at bounding box center [282, 131] width 565 height 262
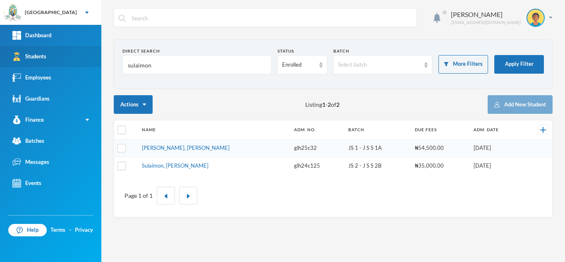
drag, startPoint x: 164, startPoint y: 64, endPoint x: 19, endPoint y: 47, distance: 146.3
click at [19, 47] on div "Greenland Hall Your Bluebic Account Greenland Hall Add a New School Dashboard S…" at bounding box center [282, 131] width 565 height 262
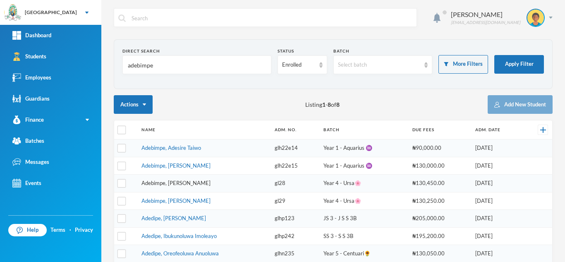
type input "adebimpe"
click at [176, 199] on link "Adebimpe, Taiwo Emmanuella" at bounding box center [176, 200] width 69 height 7
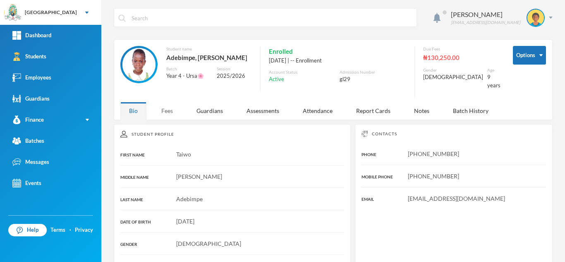
click at [164, 103] on div "Fees" at bounding box center [167, 111] width 29 height 18
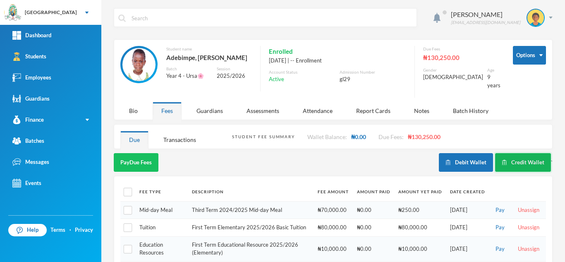
click at [513, 156] on button "Credit Wallet" at bounding box center [523, 162] width 56 height 19
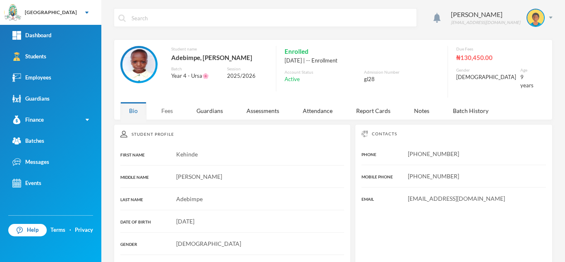
click at [168, 103] on div "Fees" at bounding box center [167, 111] width 29 height 18
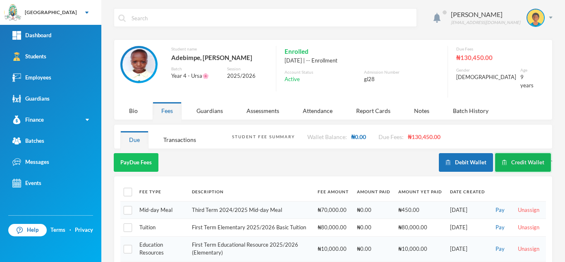
click at [509, 154] on button "Credit Wallet" at bounding box center [523, 162] width 56 height 19
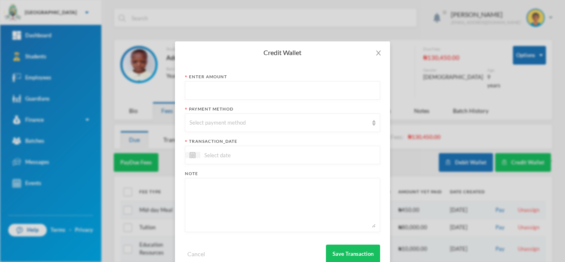
click at [252, 96] on input "text" at bounding box center [283, 91] width 186 height 19
type input "45050"
click at [251, 122] on div "Select payment method" at bounding box center [279, 123] width 179 height 8
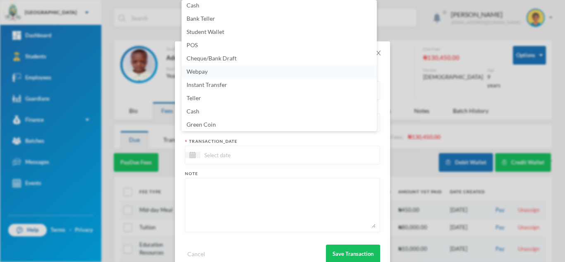
scroll to position [2, 0]
click at [242, 42] on li "POS" at bounding box center [279, 46] width 195 height 13
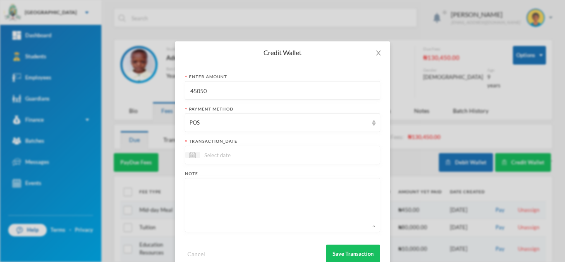
click at [282, 156] on div at bounding box center [282, 155] width 195 height 19
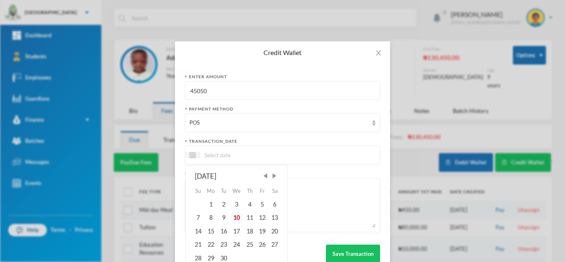
click at [233, 220] on div "10" at bounding box center [237, 217] width 14 height 13
type input "10/09/2025"
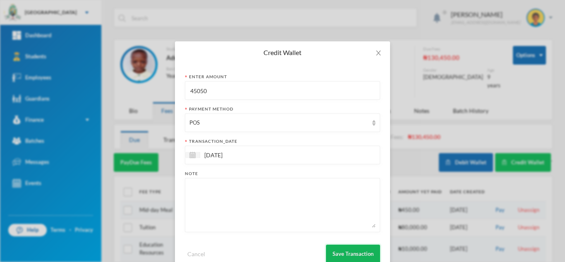
click at [353, 251] on button "Save Transaction" at bounding box center [353, 254] width 54 height 19
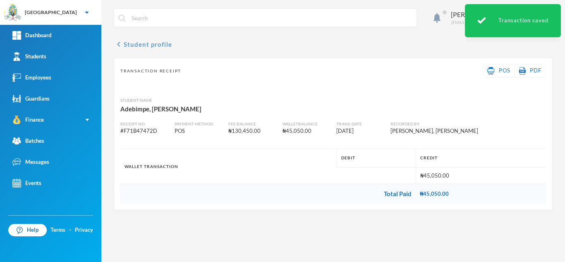
click at [152, 43] on button "chevron_left Student profile" at bounding box center [143, 44] width 58 height 10
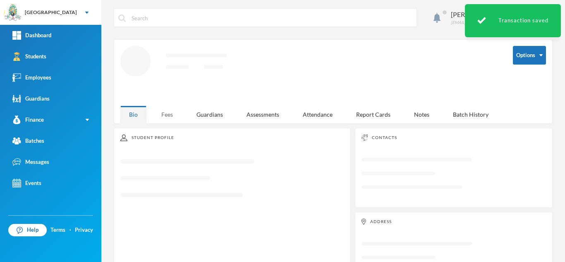
click at [166, 118] on div "Fees" at bounding box center [167, 115] width 29 height 18
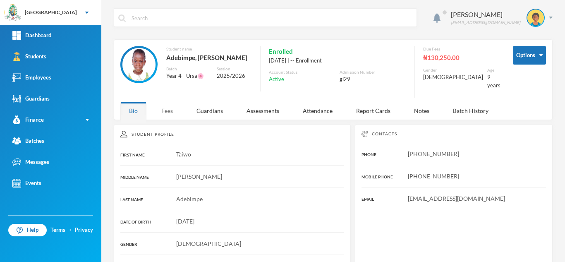
click at [171, 110] on div "Fees" at bounding box center [167, 111] width 29 height 18
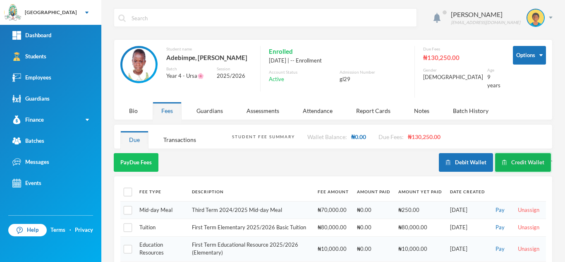
click at [502, 160] on img "button" at bounding box center [504, 162] width 5 height 5
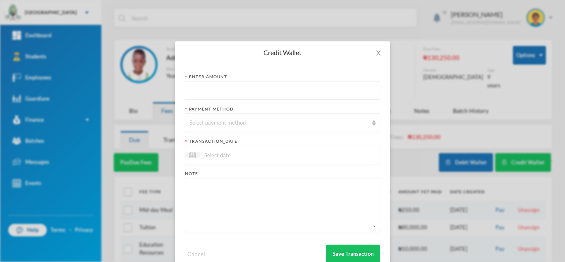
click at [256, 92] on input "text" at bounding box center [283, 91] width 186 height 19
type input "45050"
click at [245, 127] on div "Select payment method" at bounding box center [282, 122] width 195 height 19
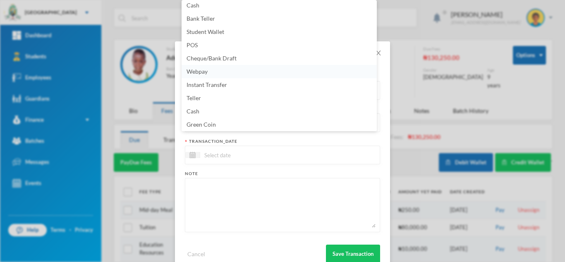
scroll to position [2, 0]
click at [221, 46] on li "POS" at bounding box center [279, 46] width 195 height 13
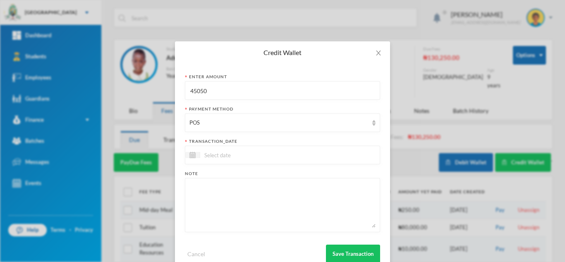
click at [215, 163] on div at bounding box center [282, 155] width 195 height 19
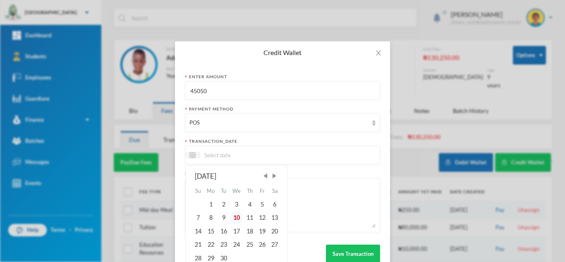
click at [233, 218] on div "10" at bounding box center [237, 217] width 14 height 13
type input "[DATE]"
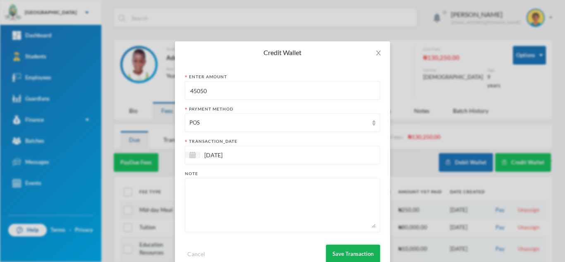
click at [340, 252] on button "Save Transaction" at bounding box center [353, 254] width 54 height 19
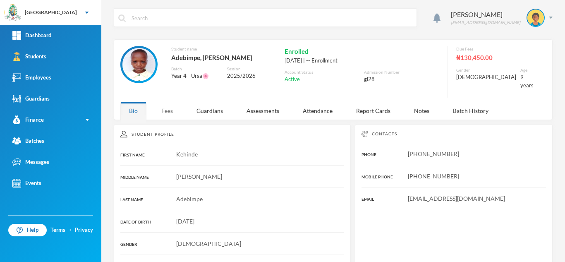
click at [170, 111] on div "Fees" at bounding box center [167, 111] width 29 height 18
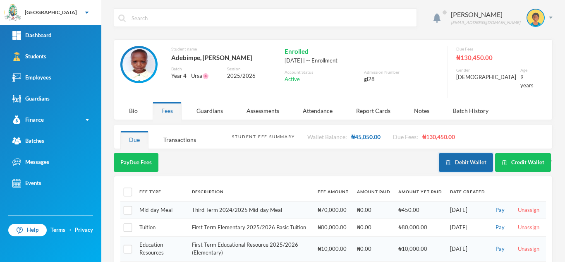
click at [468, 153] on button "Debit Wallet" at bounding box center [466, 162] width 54 height 19
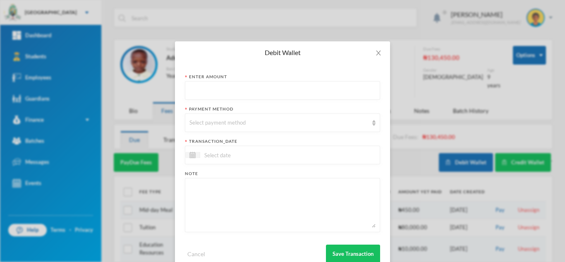
click at [270, 89] on input "text" at bounding box center [283, 91] width 186 height 19
type input "45050"
click at [244, 122] on div "Select payment method" at bounding box center [279, 123] width 179 height 8
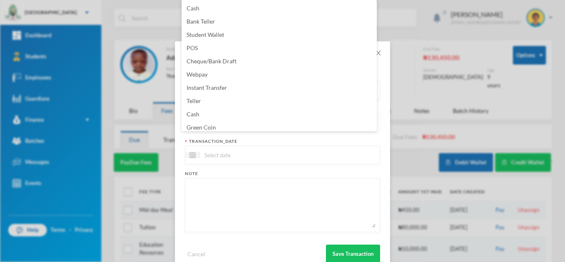
scroll to position [3, 0]
click at [242, 124] on li "Green Coin" at bounding box center [279, 124] width 195 height 13
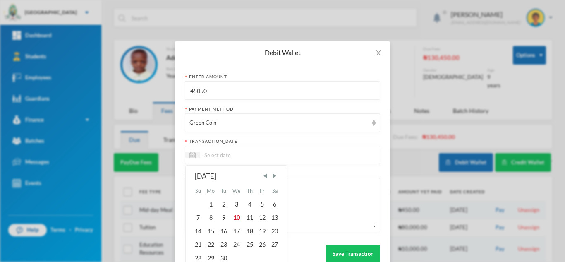
click at [237, 153] on input at bounding box center [235, 155] width 70 height 10
click at [234, 216] on div "10" at bounding box center [237, 217] width 14 height 13
type input "[DATE]"
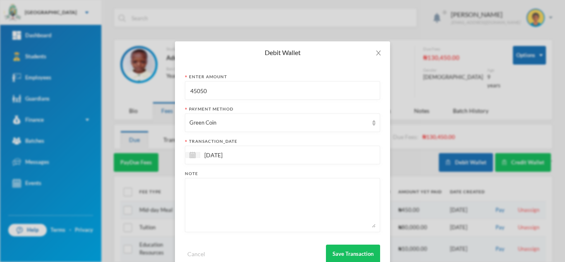
click at [231, 192] on textarea at bounding box center [283, 204] width 186 height 45
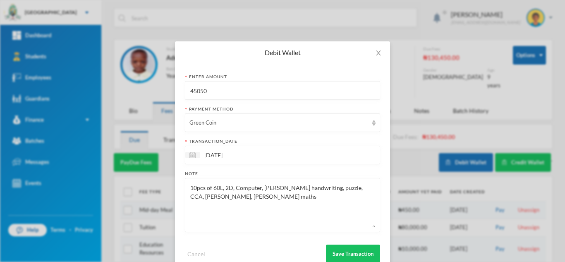
drag, startPoint x: 243, startPoint y: 197, endPoint x: 184, endPoint y: 185, distance: 60.4
click at [185, 185] on div "10pcs of 60L, 2D, Computer, [PERSON_NAME] handwriting, puzzle, CCA, [PERSON_NAM…" at bounding box center [282, 205] width 195 height 54
type textarea "10pcs of 60L, 2D, Computer, [PERSON_NAME] handwriting, puzzle, CCA, [PERSON_NAM…"
click at [335, 250] on button "Save Transaction" at bounding box center [353, 254] width 54 height 19
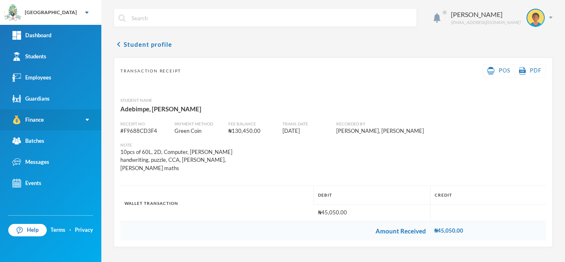
click at [46, 113] on link "Finance" at bounding box center [50, 119] width 101 height 21
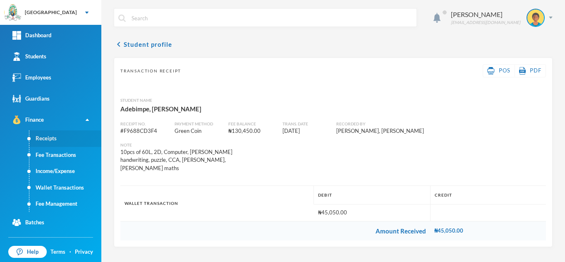
click at [46, 138] on link "Receipts" at bounding box center [65, 138] width 72 height 17
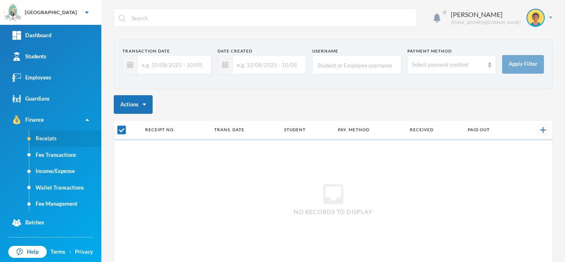
checkbox input "false"
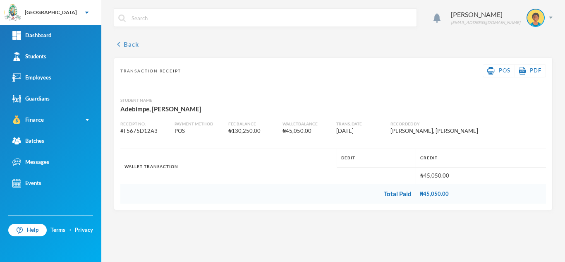
click at [127, 42] on button "chevron_left Back" at bounding box center [126, 44] width 25 height 10
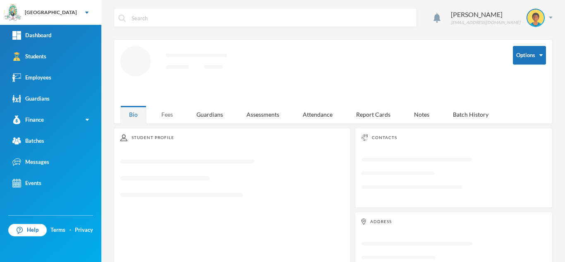
click at [161, 114] on div "Fees" at bounding box center [167, 115] width 29 height 18
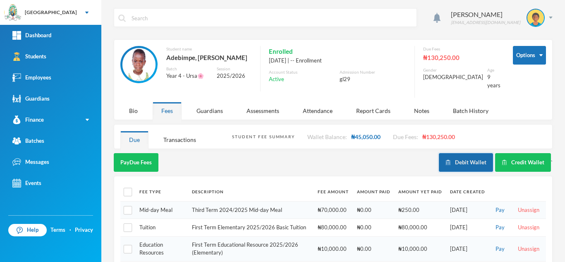
click at [463, 156] on button "Debit Wallet" at bounding box center [466, 162] width 54 height 19
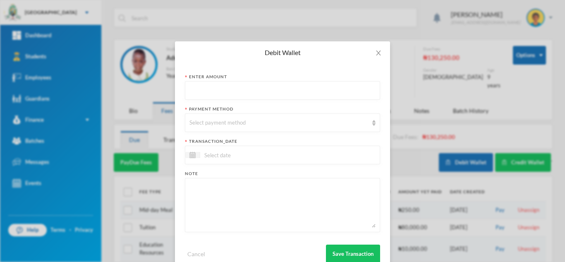
click at [241, 89] on input "text" at bounding box center [283, 91] width 186 height 19
type input "45050"
click at [230, 122] on div "Select payment method" at bounding box center [279, 123] width 179 height 8
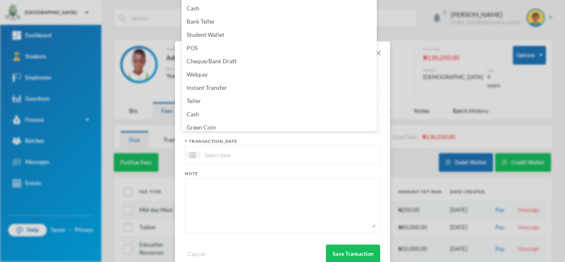
scroll to position [3, 0]
click at [229, 123] on li "Green Coin" at bounding box center [279, 124] width 195 height 13
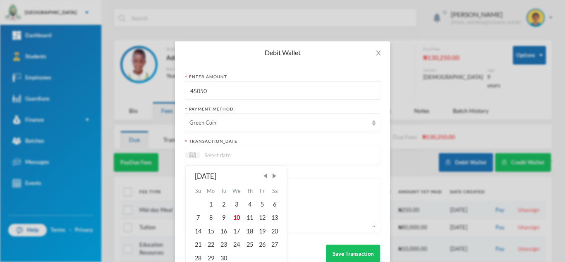
click at [222, 157] on input at bounding box center [235, 155] width 70 height 10
click at [235, 223] on div "10" at bounding box center [237, 217] width 14 height 13
type input "[DATE]"
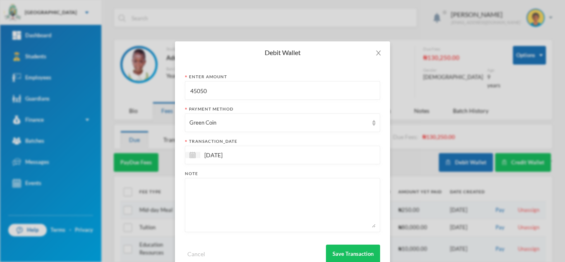
click at [226, 204] on textarea at bounding box center [283, 204] width 186 height 45
paste textarea "10pcs of 60L, 2D, Computer, [PERSON_NAME] handwriting, puzzle, CCA, [PERSON_NAM…"
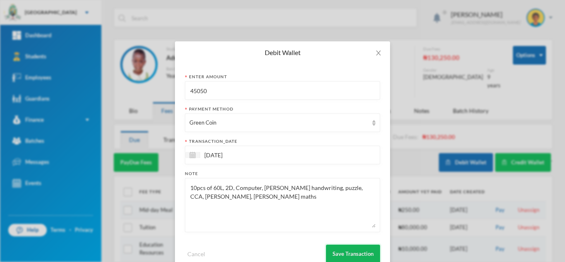
type textarea "10pcs of 60L, 2D, Computer, [PERSON_NAME] handwriting, puzzle, CCA, [PERSON_NAM…"
click at [343, 251] on button "Save Transaction" at bounding box center [353, 254] width 54 height 19
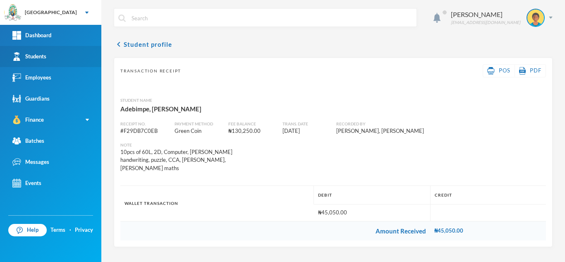
click at [74, 53] on link "Students" at bounding box center [50, 56] width 101 height 21
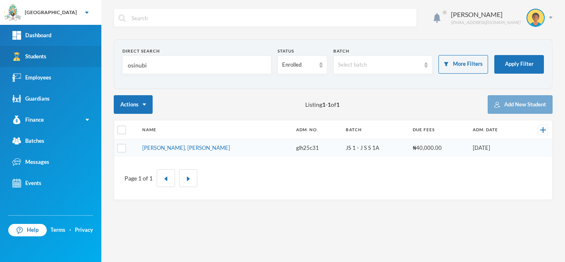
drag, startPoint x: 153, startPoint y: 72, endPoint x: 79, endPoint y: 61, distance: 74.5
click at [79, 61] on div "Greenland Hall Your Bluebic Account Greenland Hall Add a New School Dashboard S…" at bounding box center [282, 131] width 565 height 262
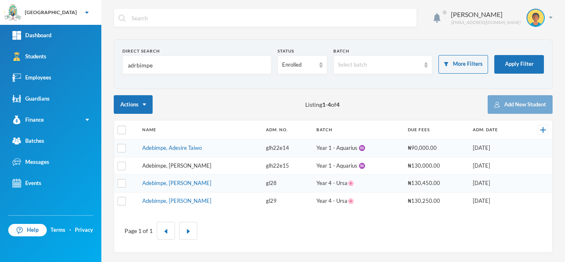
type input "adrbimpe"
click at [183, 146] on link "Adebimpe, Adesire Taiwo" at bounding box center [172, 147] width 60 height 7
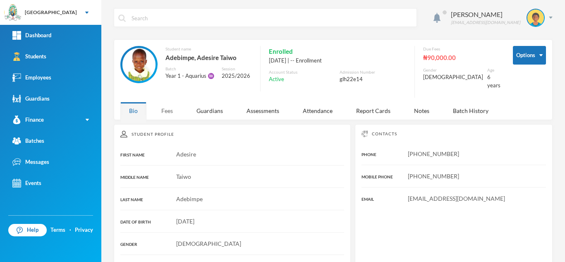
click at [166, 106] on div "Fees" at bounding box center [167, 111] width 29 height 18
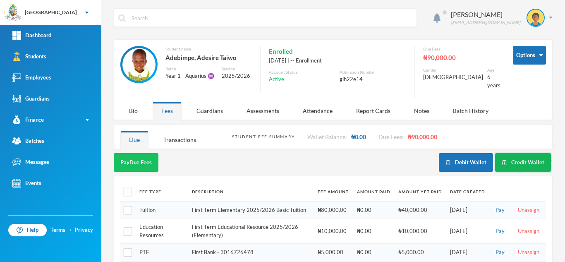
click at [525, 153] on button "Credit Wallet" at bounding box center [523, 162] width 56 height 19
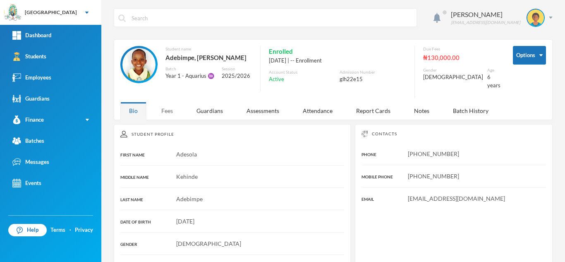
click at [177, 104] on div "Fees" at bounding box center [167, 111] width 29 height 18
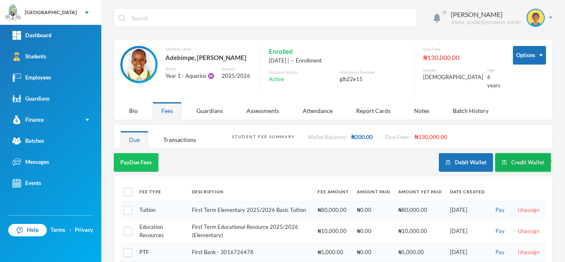
click at [519, 153] on button "Credit Wallet" at bounding box center [523, 162] width 56 height 19
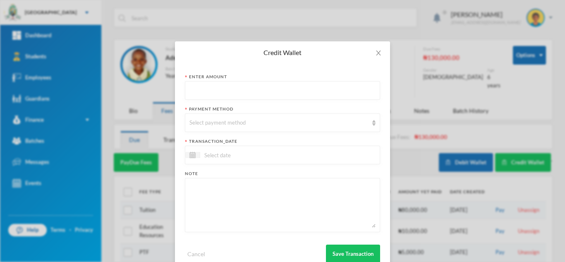
click at [278, 88] on input "text" at bounding box center [283, 91] width 186 height 19
type input "32750"
click at [266, 122] on div "Select payment method" at bounding box center [279, 123] width 179 height 8
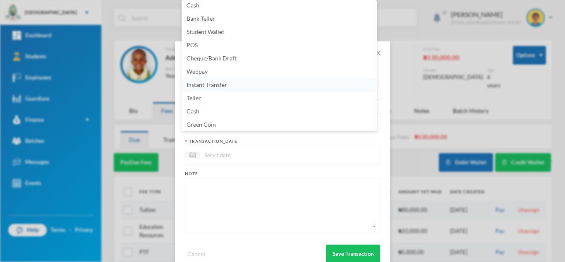
scroll to position [2, 0]
click at [221, 48] on li "POS" at bounding box center [279, 46] width 195 height 13
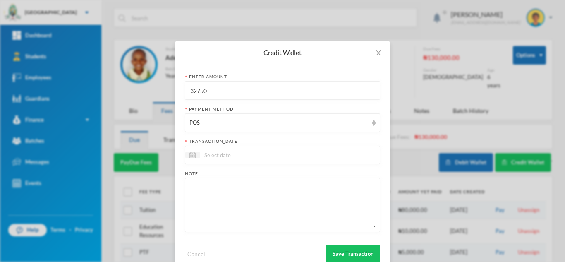
click at [223, 154] on input at bounding box center [235, 155] width 70 height 10
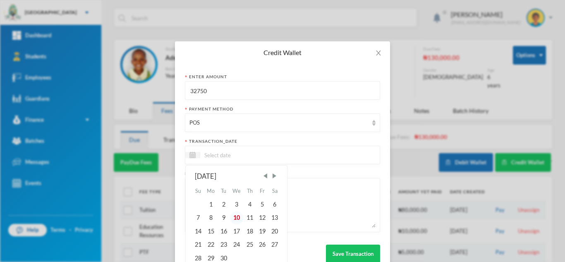
click at [233, 216] on div "10" at bounding box center [237, 217] width 14 height 13
type input "[DATE]"
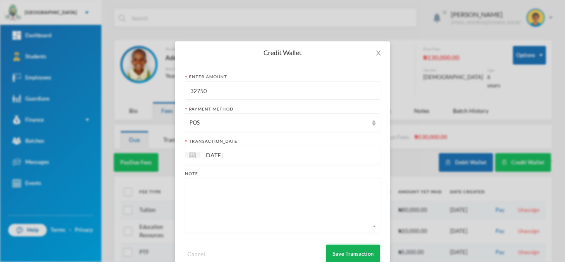
click at [335, 247] on button "Save Transaction" at bounding box center [353, 254] width 54 height 19
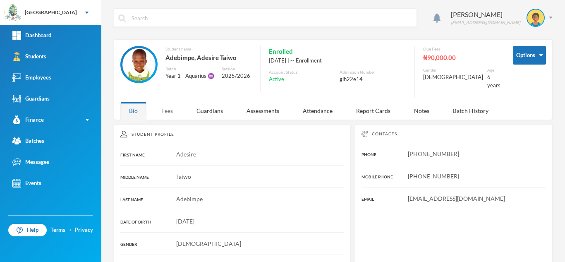
click at [170, 104] on div "Fees" at bounding box center [167, 111] width 29 height 18
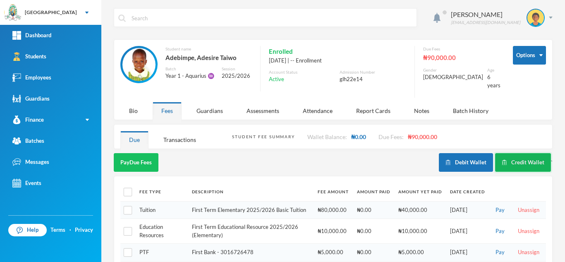
click at [517, 156] on button "Credit Wallet" at bounding box center [523, 162] width 56 height 19
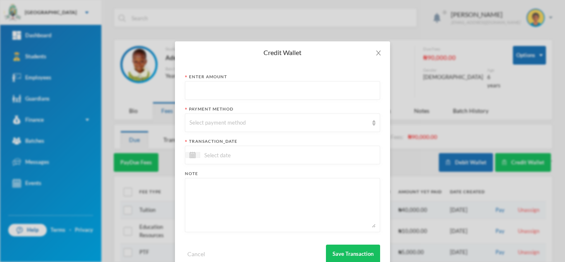
click at [247, 94] on input "text" at bounding box center [283, 91] width 186 height 19
type input "32750"
click at [284, 126] on div "Select payment method" at bounding box center [279, 123] width 179 height 8
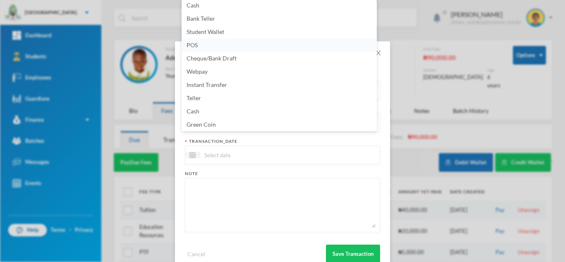
scroll to position [2, 0]
click at [219, 44] on li "POS" at bounding box center [279, 46] width 195 height 13
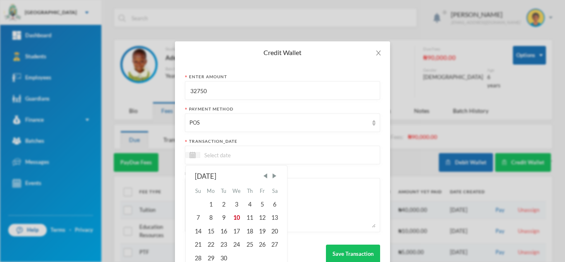
click at [230, 152] on input at bounding box center [235, 155] width 70 height 10
click at [235, 215] on div "10" at bounding box center [237, 217] width 14 height 13
type input "[DATE]"
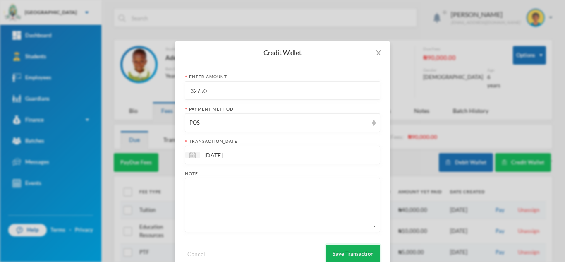
click at [339, 249] on button "Save Transaction" at bounding box center [353, 254] width 54 height 19
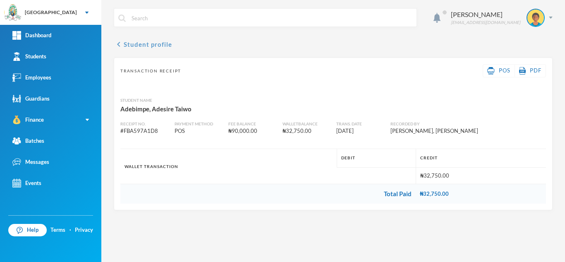
click at [143, 46] on button "chevron_left Student profile" at bounding box center [143, 44] width 58 height 10
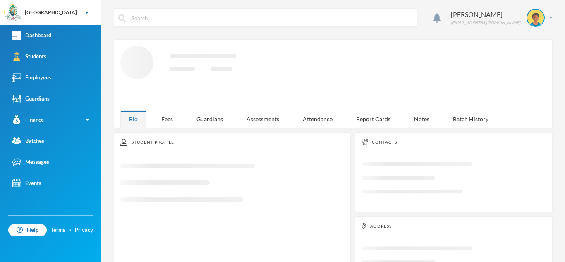
click at [166, 132] on div "Student Profile Loading interface..." at bounding box center [232, 214] width 237 height 164
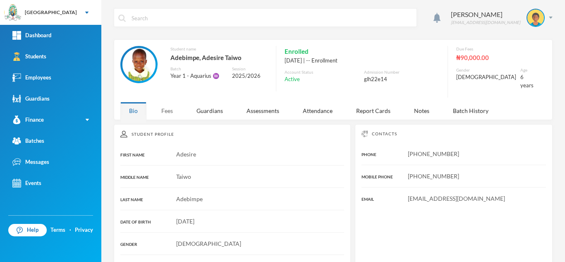
click at [161, 102] on div "Fees" at bounding box center [167, 111] width 29 height 18
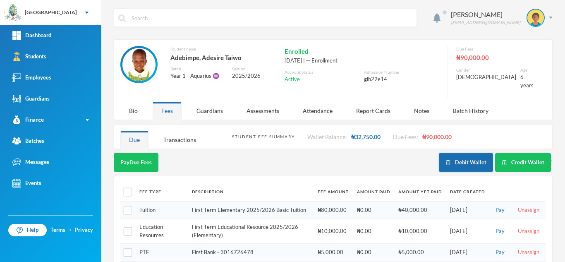
click at [461, 155] on button "Debit Wallet" at bounding box center [466, 162] width 54 height 19
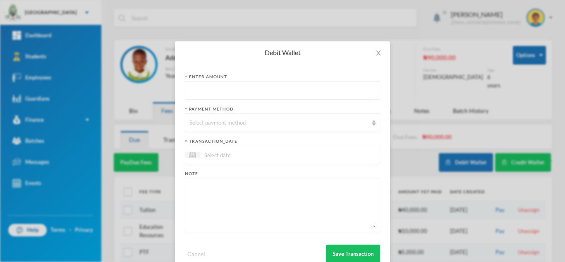
click at [208, 90] on input "text" at bounding box center [283, 91] width 186 height 19
type input "32750"
click at [209, 125] on div "Select payment method" at bounding box center [279, 123] width 179 height 8
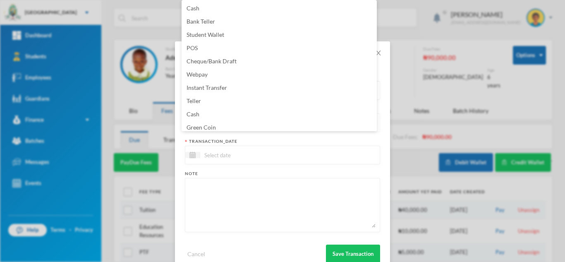
scroll to position [3, 0]
click at [209, 124] on span "Green Coin" at bounding box center [201, 124] width 29 height 7
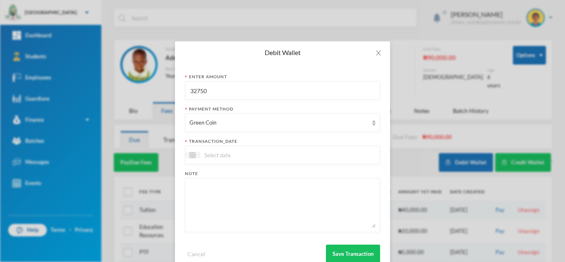
click at [209, 157] on input at bounding box center [235, 155] width 70 height 10
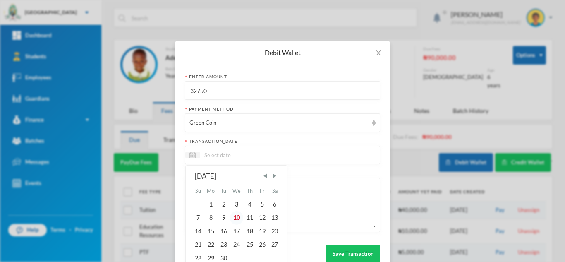
click at [233, 215] on div "10" at bounding box center [237, 217] width 14 height 13
type input "[DATE]"
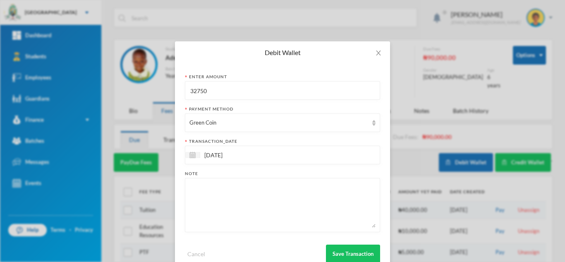
click at [231, 187] on textarea at bounding box center [283, 204] width 186 height 45
click at [332, 187] on textarea "20pcs of 40leaves, 2D, verbal, quantitative, puzzle, collins mental maths," at bounding box center [283, 204] width 186 height 45
drag, startPoint x: 228, startPoint y: 207, endPoint x: 184, endPoint y: 188, distance: 47.8
click at [185, 188] on div "20pcs of 40leaves, 2D, verbal, quantitative, puzzle, [PERSON_NAME] maths, menta…" at bounding box center [282, 205] width 195 height 54
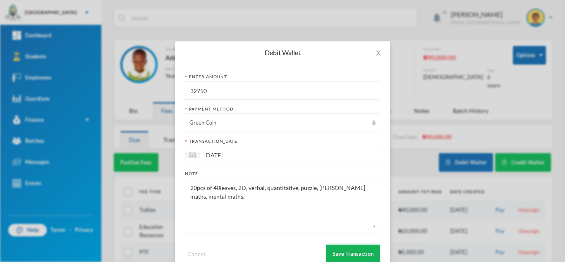
type textarea "20pcs of 40leaves, 2D, verbal, quantitative, puzzle, [PERSON_NAME] maths, menta…"
click at [348, 248] on button "Save Transaction" at bounding box center [353, 254] width 54 height 19
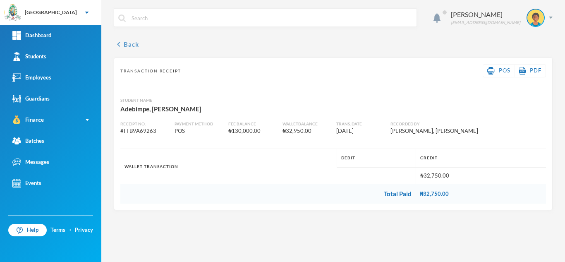
click at [132, 43] on button "chevron_left Back" at bounding box center [126, 44] width 25 height 10
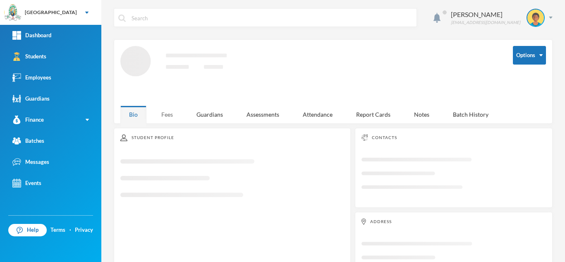
click at [168, 118] on div "Fees" at bounding box center [167, 115] width 29 height 18
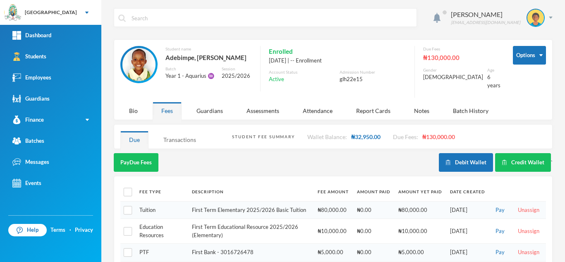
click at [186, 132] on div "Transactions" at bounding box center [180, 140] width 50 height 18
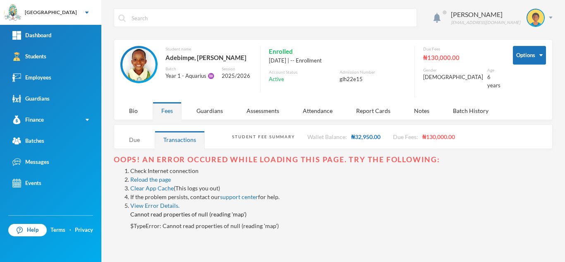
click at [134, 135] on div "Due" at bounding box center [134, 140] width 28 height 18
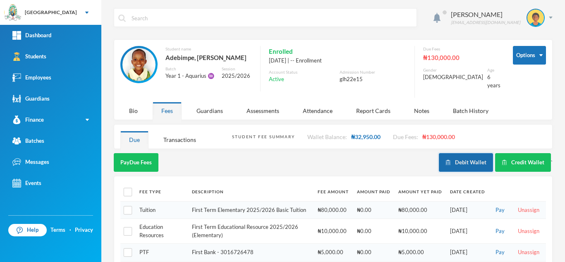
click at [461, 154] on button "Debit Wallet" at bounding box center [466, 162] width 54 height 19
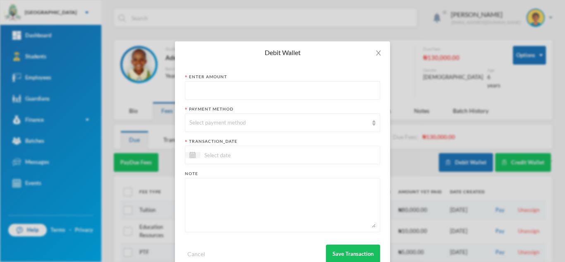
click at [243, 91] on input "text" at bounding box center [283, 91] width 186 height 19
type input "32750"
click at [238, 120] on div "Select payment method" at bounding box center [279, 123] width 179 height 8
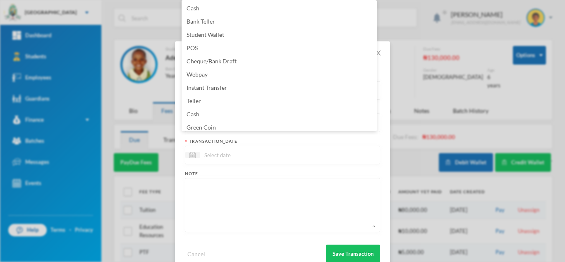
click at [238, 120] on li "Cash" at bounding box center [279, 114] width 195 height 13
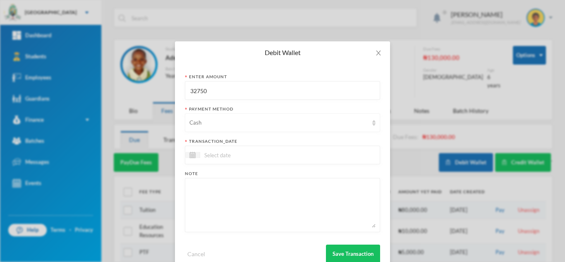
click at [238, 120] on div "Cash" at bounding box center [279, 123] width 179 height 8
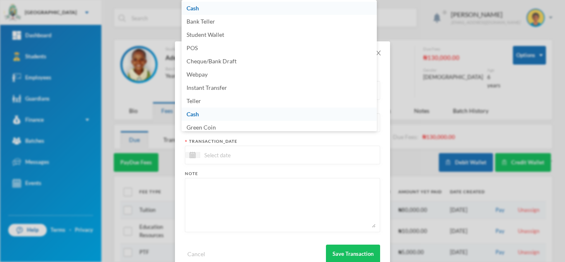
scroll to position [3, 0]
click at [235, 129] on li "Green Coin" at bounding box center [279, 124] width 195 height 13
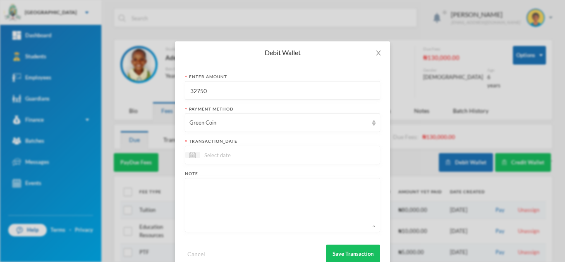
click at [231, 155] on input at bounding box center [235, 155] width 70 height 10
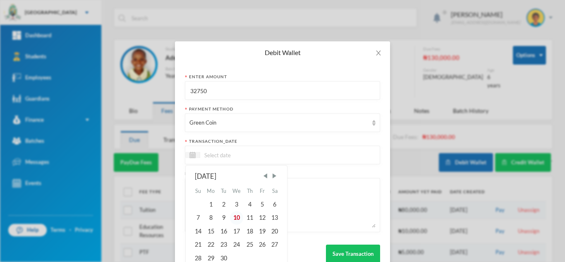
click at [235, 220] on div "10" at bounding box center [237, 217] width 14 height 13
type input "[DATE]"
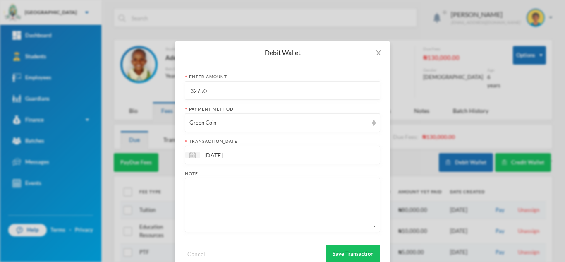
click at [236, 217] on textarea at bounding box center [283, 204] width 186 height 45
paste textarea "20pcs of 40leaves, 2D, verbal, quantitative, puzzle, [PERSON_NAME] maths, menta…"
type textarea "20pcs of 40leaves, 2D, verbal, quantitative, puzzle, [PERSON_NAME] maths, menta…"
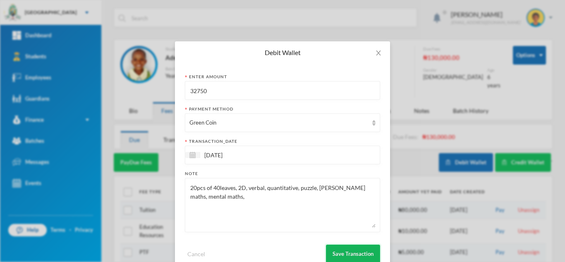
click at [335, 250] on button "Save Transaction" at bounding box center [353, 254] width 54 height 19
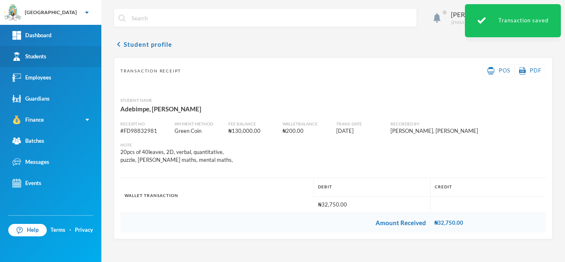
click at [49, 58] on link "Students" at bounding box center [50, 56] width 101 height 21
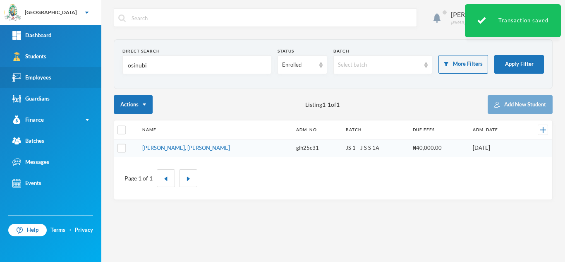
drag, startPoint x: 91, startPoint y: 68, endPoint x: 55, endPoint y: 70, distance: 36.0
click at [55, 70] on div "Greenland Hall Your Bluebic Account Greenland Hall Add a New School Dashboard S…" at bounding box center [282, 131] width 565 height 262
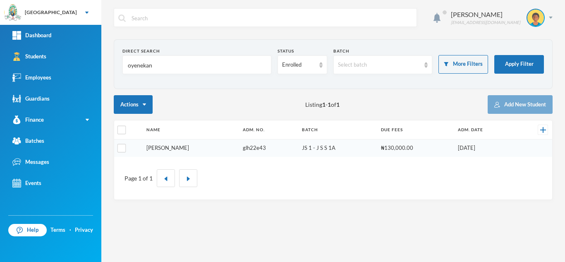
type input "oyenekan"
click at [154, 147] on link "[PERSON_NAME]" at bounding box center [167, 147] width 43 height 7
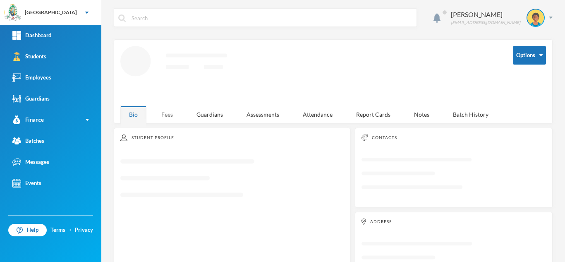
click at [176, 106] on div "Fees" at bounding box center [167, 115] width 29 height 18
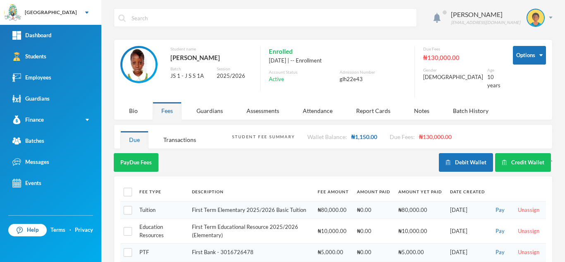
scroll to position [48, 0]
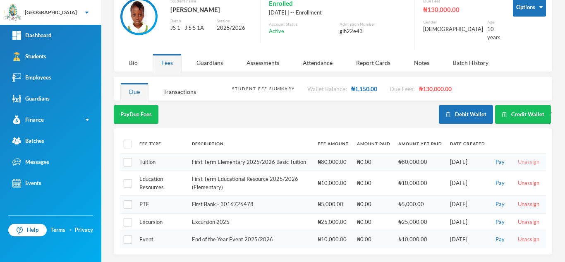
click at [523, 158] on button "Unassign" at bounding box center [529, 162] width 26 height 9
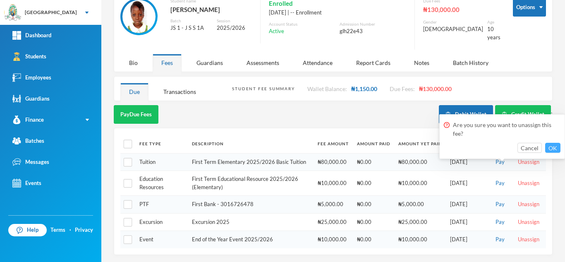
click at [552, 145] on button "OK" at bounding box center [552, 148] width 15 height 10
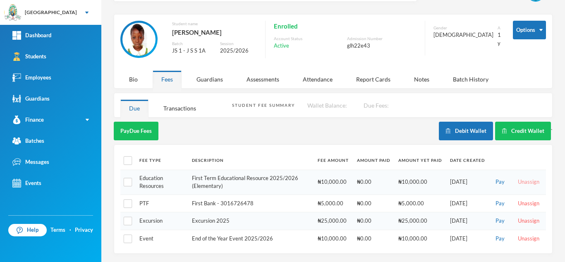
scroll to position [30, 0]
click at [523, 181] on button "Unassign" at bounding box center [529, 182] width 26 height 9
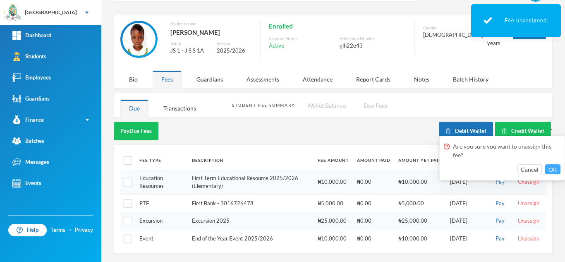
click at [546, 170] on button "OK" at bounding box center [552, 169] width 15 height 10
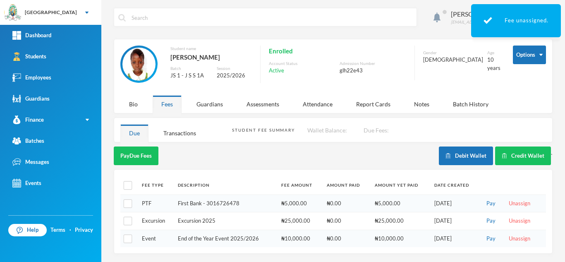
scroll to position [5, 0]
click at [83, 54] on link "Students" at bounding box center [50, 56] width 101 height 21
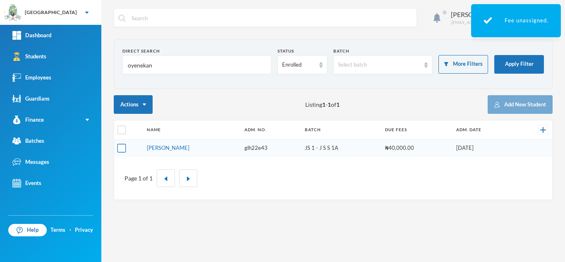
click at [123, 152] on input "checkbox" at bounding box center [122, 148] width 9 height 9
checkbox input "true"
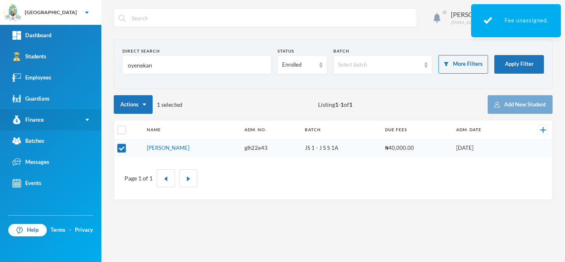
click at [71, 116] on link "Finance" at bounding box center [50, 119] width 101 height 21
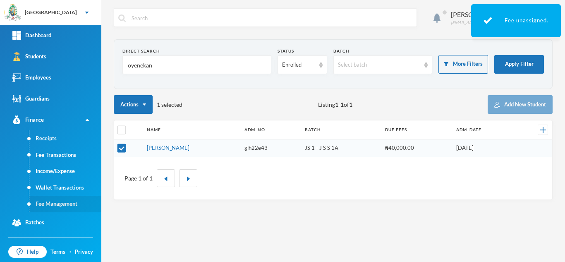
click at [62, 205] on link "Fee Management" at bounding box center [65, 204] width 72 height 17
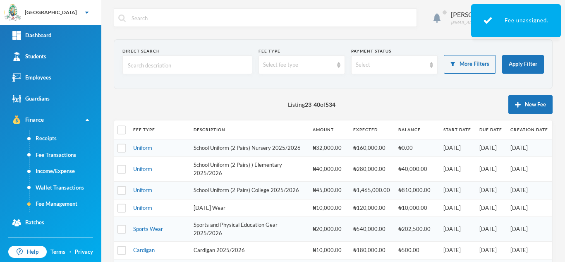
scroll to position [281, 0]
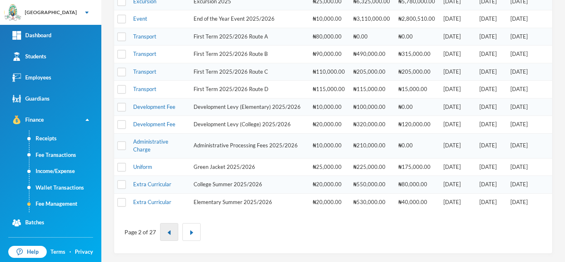
click at [171, 232] on img "button" at bounding box center [169, 232] width 5 height 5
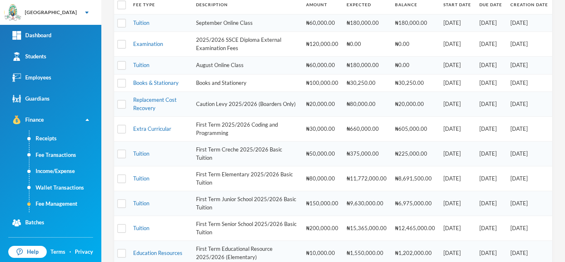
scroll to position [164, 0]
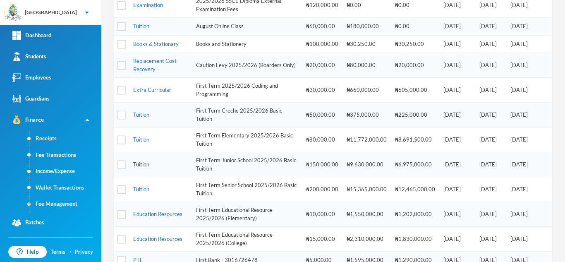
click at [144, 166] on link "Tuition" at bounding box center [141, 164] width 16 height 7
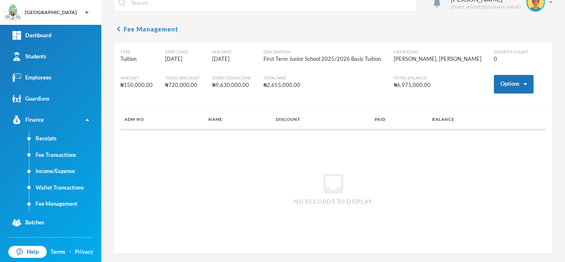
scroll to position [15, 0]
click at [503, 82] on button "Options" at bounding box center [514, 84] width 40 height 19
click at [494, 115] on button "Assign to ( 1 ) selected students" at bounding box center [483, 120] width 74 height 15
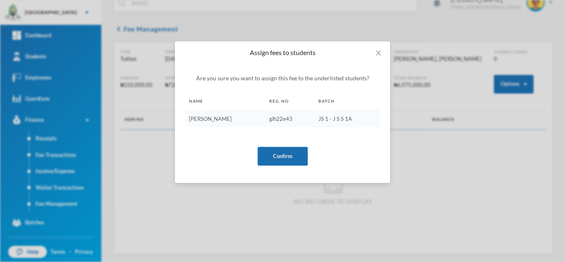
click at [290, 151] on button "Confirm" at bounding box center [283, 156] width 50 height 19
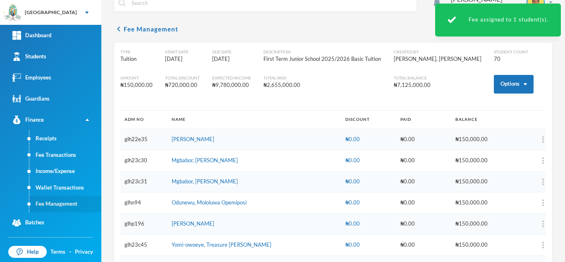
click at [75, 203] on link "Fee Management" at bounding box center [65, 204] width 72 height 17
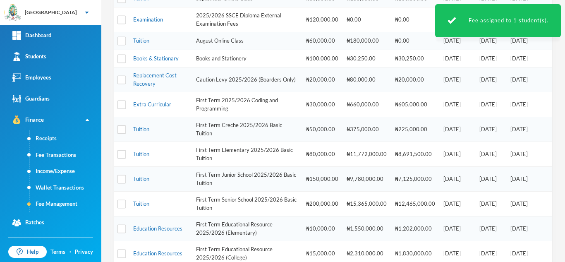
scroll to position [148, 0]
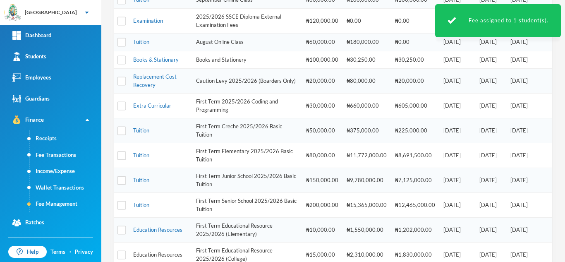
click at [158, 254] on link "Education Resources" at bounding box center [157, 254] width 49 height 7
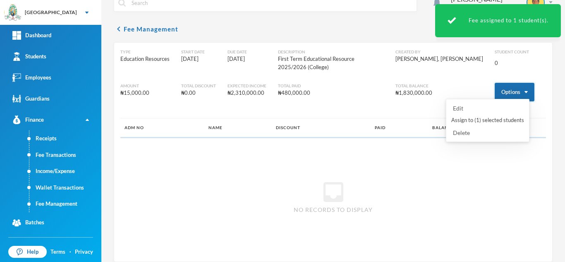
click at [505, 83] on button "Options" at bounding box center [515, 92] width 40 height 19
click at [484, 120] on button "Assign to ( 1 ) selected students" at bounding box center [488, 120] width 74 height 15
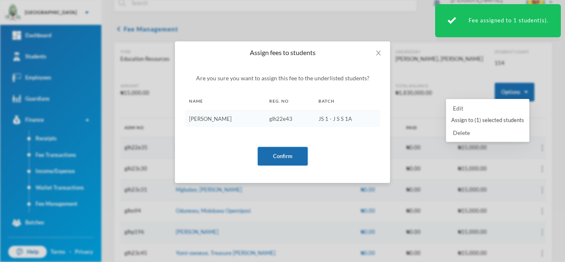
click at [295, 151] on button "Confirm" at bounding box center [283, 156] width 50 height 19
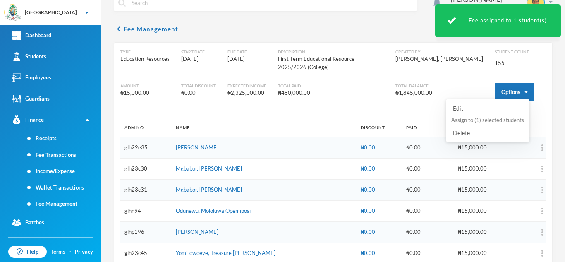
click at [481, 121] on button "Assign to ( 1 ) selected students" at bounding box center [488, 120] width 74 height 15
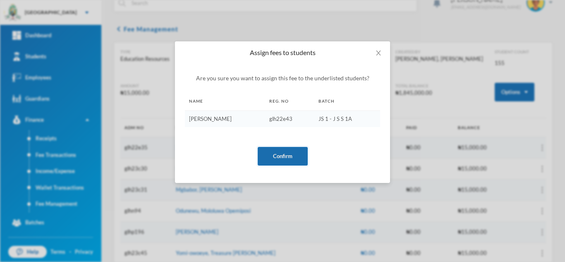
click at [278, 150] on button "Confirm" at bounding box center [283, 156] width 50 height 19
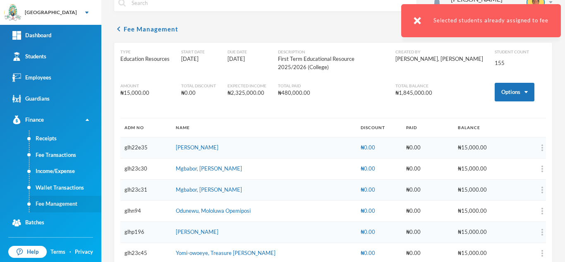
click at [67, 204] on link "Fee Management" at bounding box center [65, 204] width 72 height 17
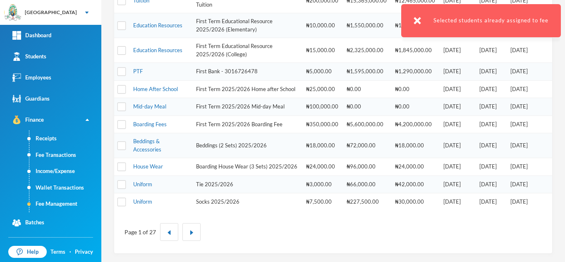
scroll to position [367, 0]
click at [142, 202] on link "Uniform" at bounding box center [142, 201] width 19 height 7
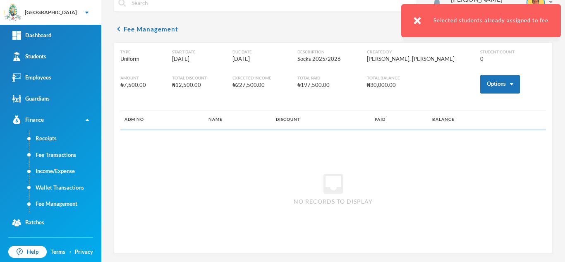
scroll to position [15, 0]
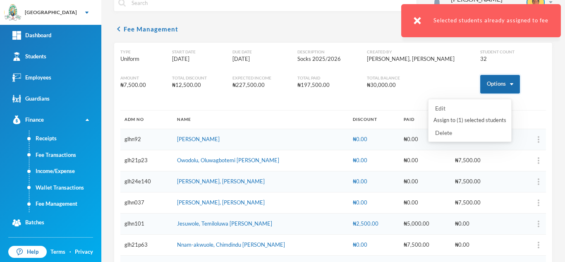
click at [489, 88] on button "Options" at bounding box center [500, 84] width 40 height 19
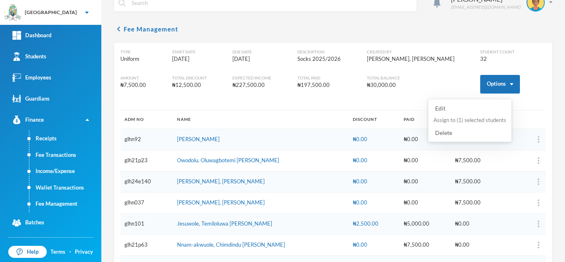
click at [477, 119] on button "Assign to ( 1 ) selected students" at bounding box center [470, 120] width 74 height 15
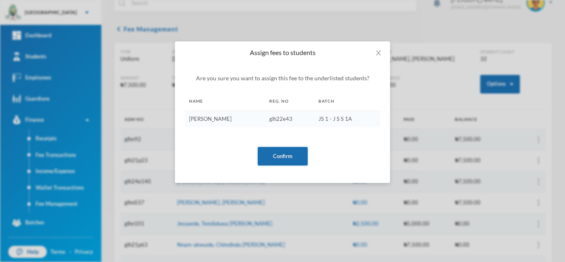
click at [283, 153] on button "Confirm" at bounding box center [283, 156] width 50 height 19
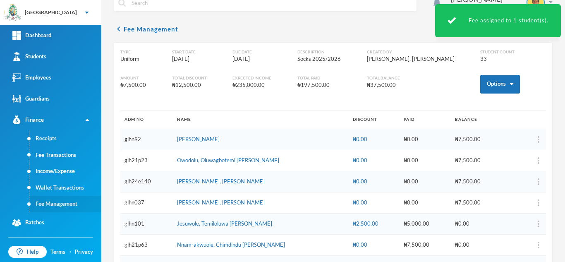
click at [66, 201] on link "Fee Management" at bounding box center [65, 204] width 72 height 17
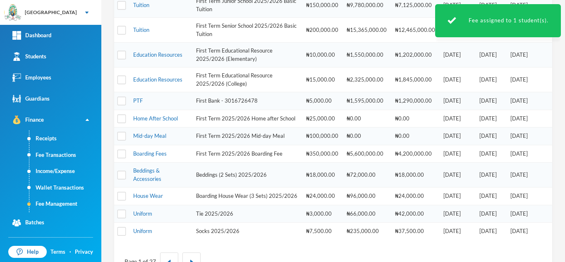
scroll to position [367, 0]
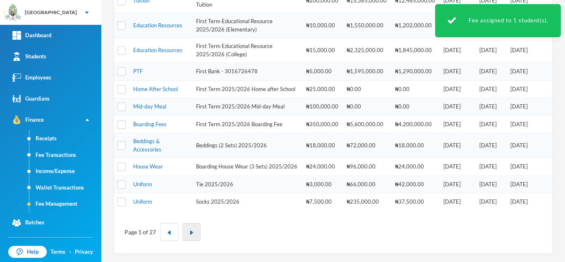
click at [190, 226] on button "button" at bounding box center [191, 232] width 18 height 18
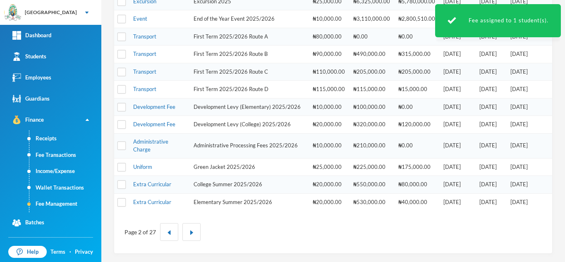
scroll to position [52, 0]
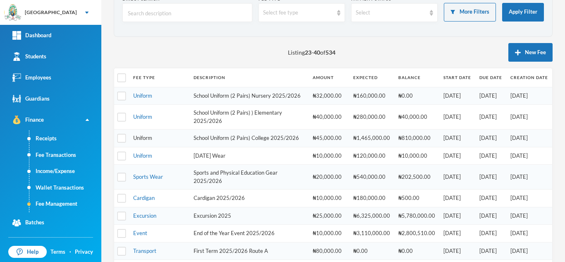
click at [143, 141] on link "Uniform" at bounding box center [142, 137] width 19 height 7
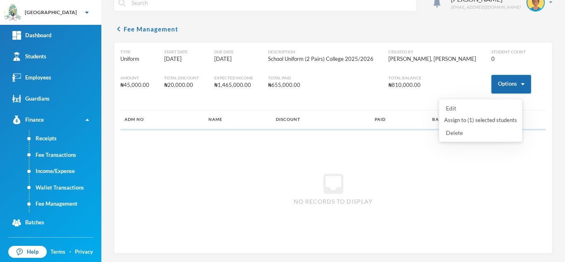
click at [494, 82] on button "Options" at bounding box center [512, 84] width 40 height 19
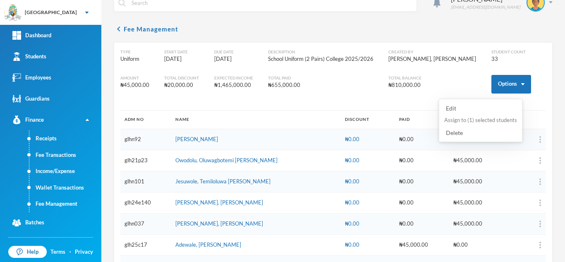
click at [475, 120] on button "Assign to ( 1 ) selected students" at bounding box center [481, 120] width 74 height 15
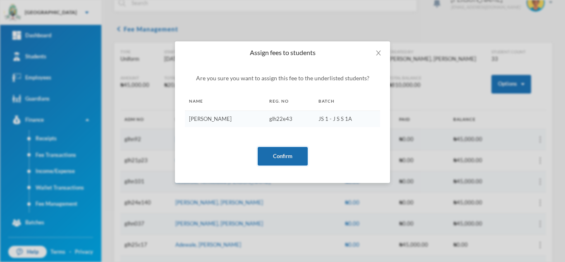
click at [282, 158] on button "Confirm" at bounding box center [283, 156] width 50 height 19
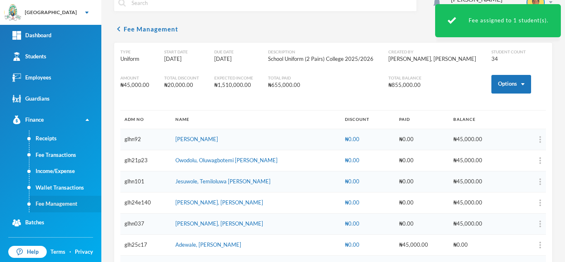
click at [73, 204] on link "Fee Management" at bounding box center [65, 204] width 72 height 17
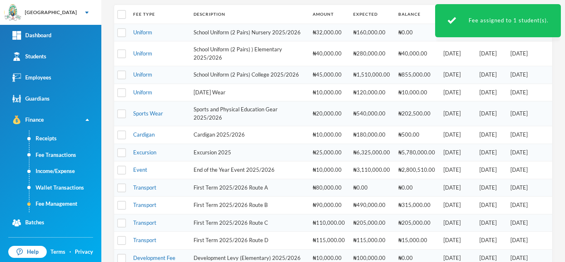
scroll to position [157, 0]
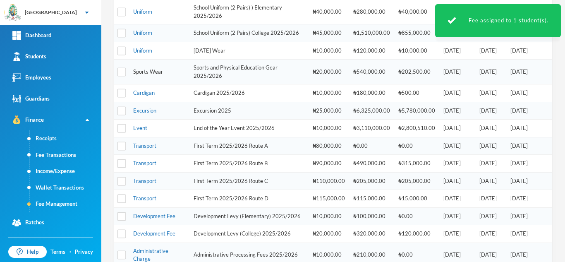
click at [155, 75] on link "Sports Wear" at bounding box center [148, 71] width 30 height 7
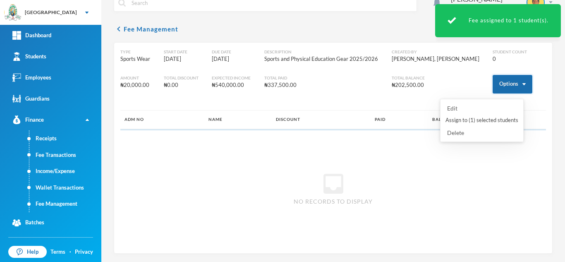
click at [497, 79] on button "Options" at bounding box center [513, 84] width 40 height 19
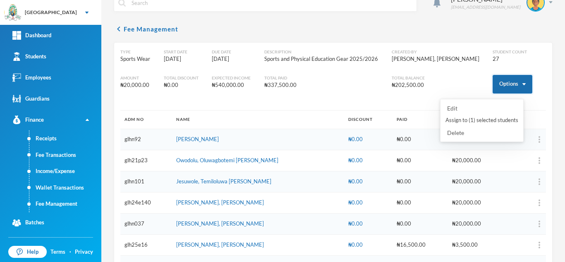
click at [503, 78] on button "Options" at bounding box center [513, 84] width 40 height 19
click at [473, 122] on button "Assign to ( 1 ) selected students" at bounding box center [482, 120] width 74 height 15
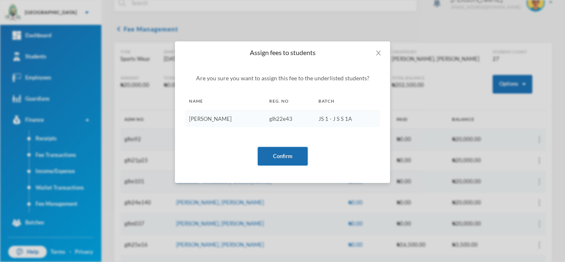
click at [286, 156] on button "Confirm" at bounding box center [283, 156] width 50 height 19
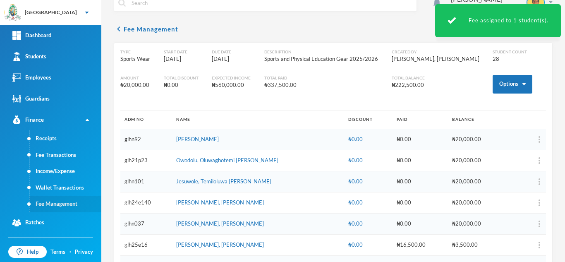
click at [58, 199] on link "Fee Management" at bounding box center [65, 204] width 72 height 17
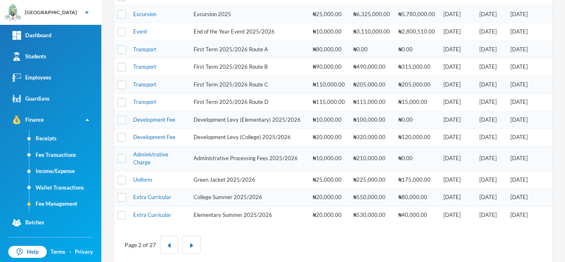
scroll to position [254, 0]
click at [145, 139] on link "Development Fee" at bounding box center [154, 136] width 42 height 7
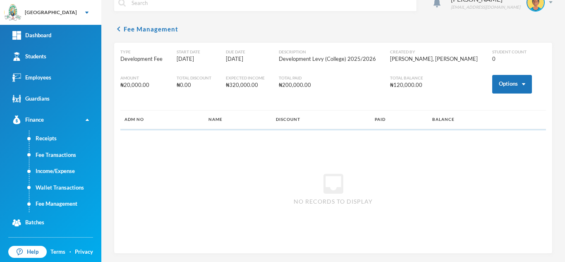
scroll to position [15, 0]
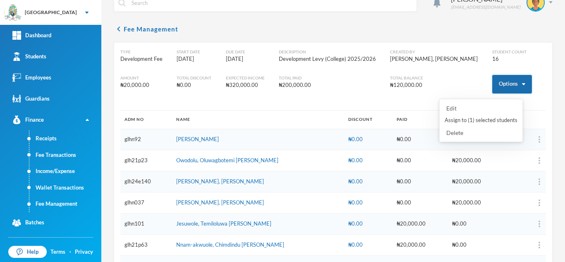
click at [500, 85] on button "Options" at bounding box center [512, 84] width 40 height 19
click at [481, 117] on button "Assign to ( 1 ) selected students" at bounding box center [481, 120] width 74 height 15
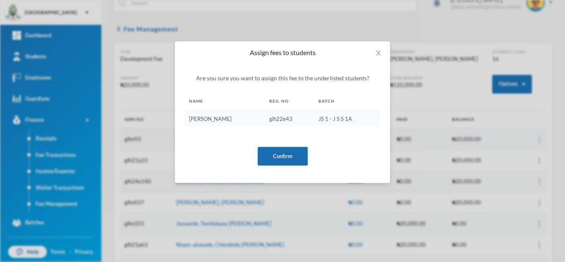
click at [269, 156] on button "Confirm" at bounding box center [283, 156] width 50 height 19
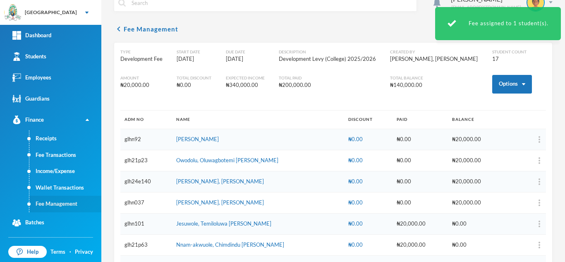
click at [60, 204] on link "Fee Management" at bounding box center [65, 204] width 72 height 17
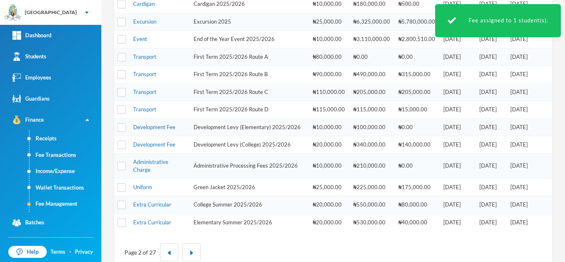
scroll to position [281, 0]
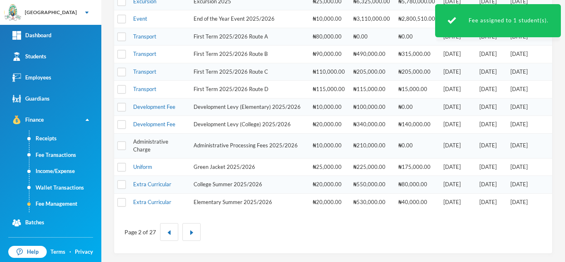
click at [149, 141] on link "Administrative Charge" at bounding box center [150, 145] width 35 height 15
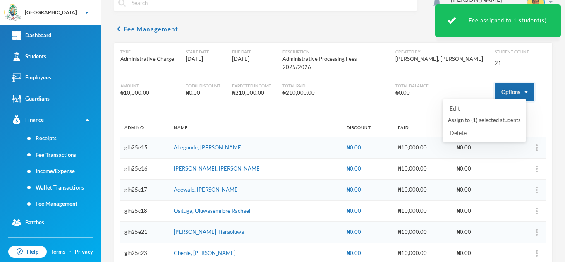
click at [495, 83] on button "Options" at bounding box center [515, 92] width 40 height 19
click at [486, 120] on button "Assign to ( 1 ) selected students" at bounding box center [484, 120] width 74 height 15
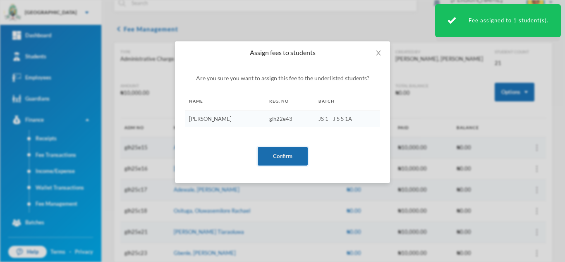
click at [281, 154] on button "Confirm" at bounding box center [283, 156] width 50 height 19
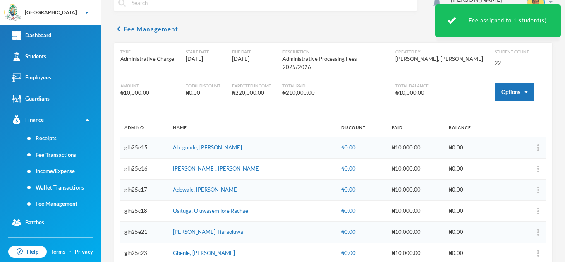
scroll to position [361, 0]
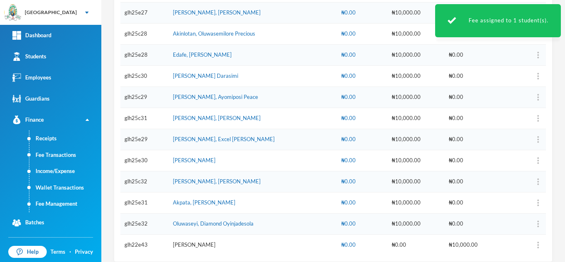
click at [216, 241] on link "[PERSON_NAME]" at bounding box center [194, 244] width 43 height 7
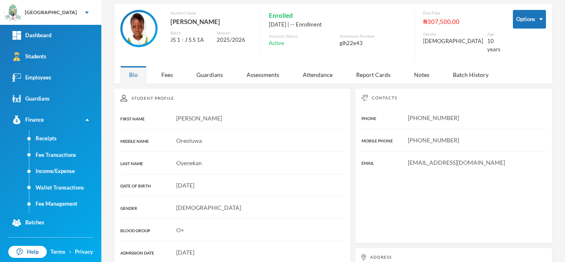
scroll to position [156, 0]
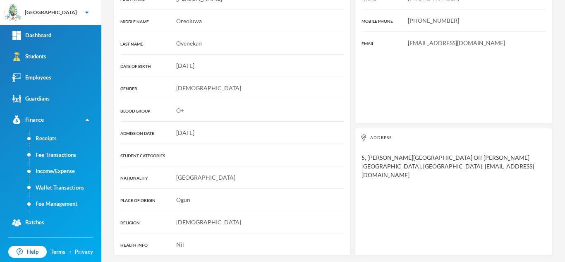
click at [169, 78] on div "Student Profile FIRST NAME [PERSON_NAME] NAME [PERSON_NAME] LAST NAME [PERSON_N…" at bounding box center [232, 112] width 237 height 287
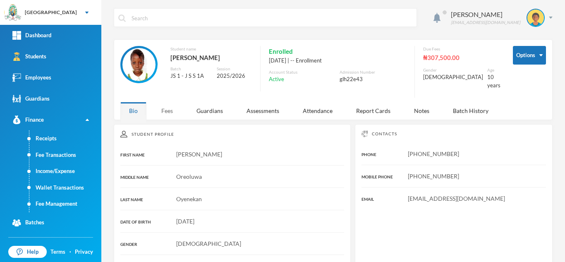
click at [170, 107] on div "Fees" at bounding box center [167, 111] width 29 height 18
